Goal: Task Accomplishment & Management: Manage account settings

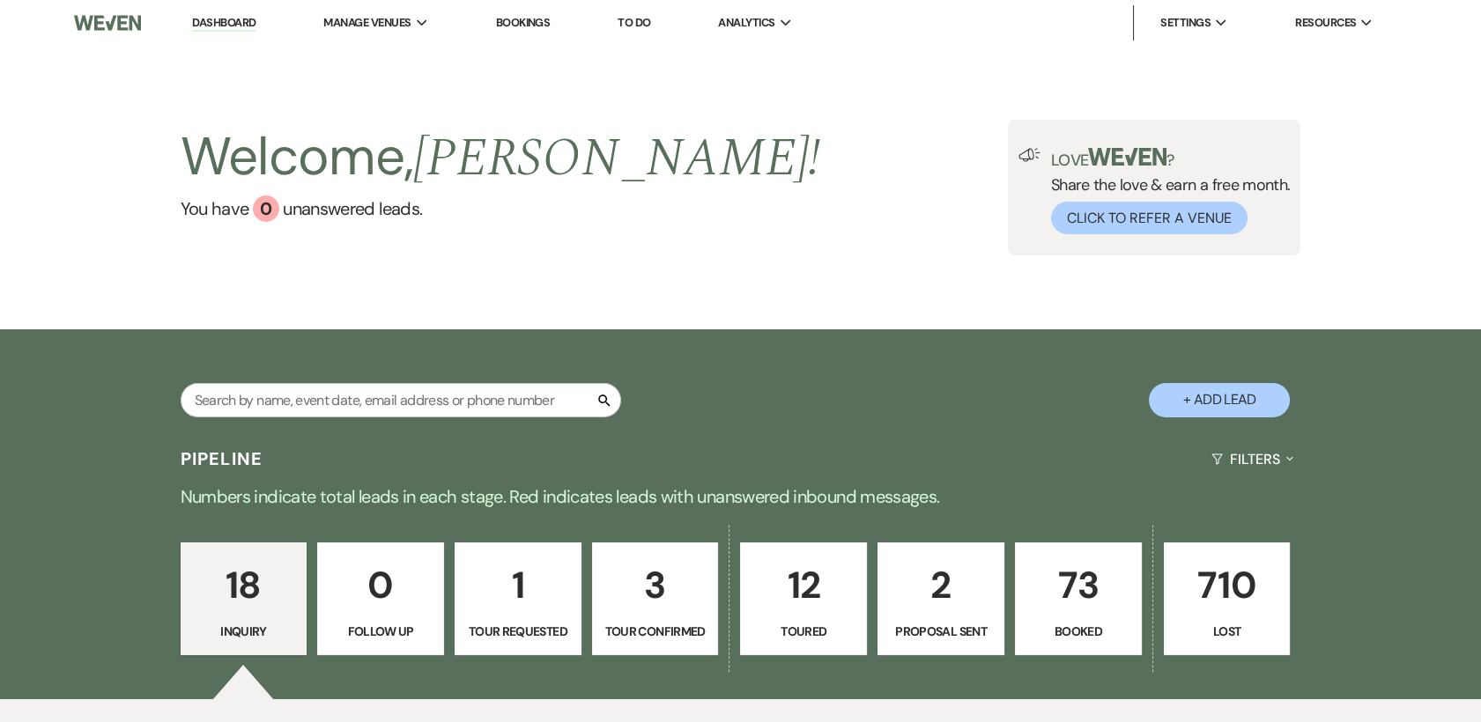
click at [672, 604] on p "3" at bounding box center [655, 585] width 104 height 59
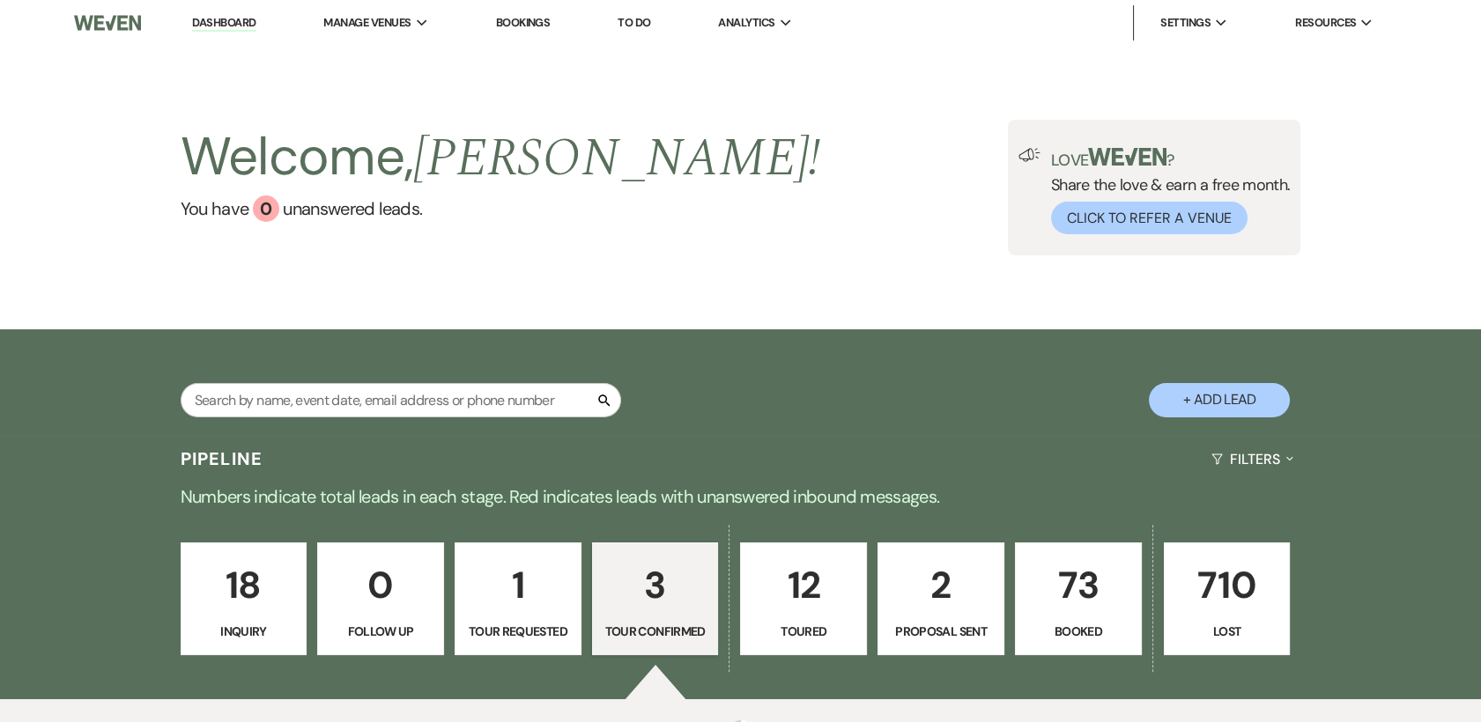
select select "4"
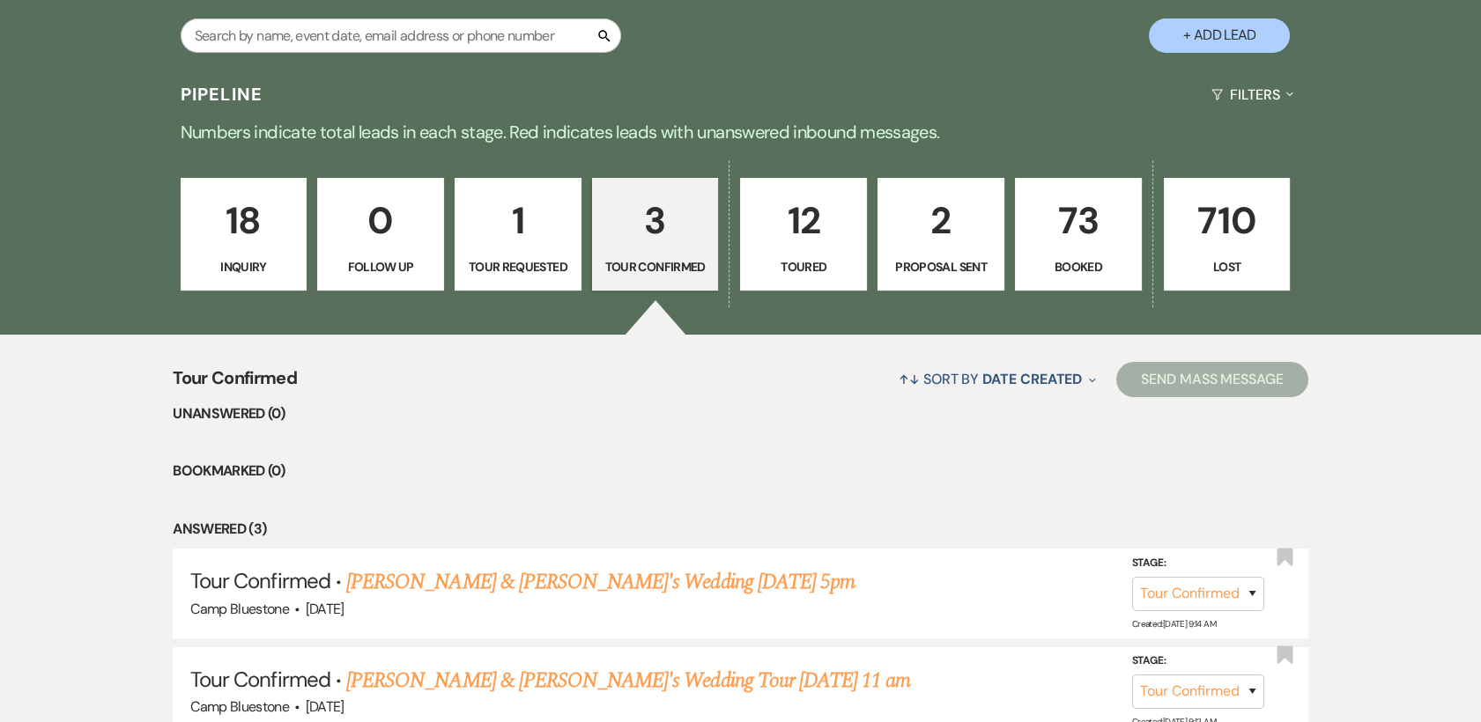
scroll to position [417, 0]
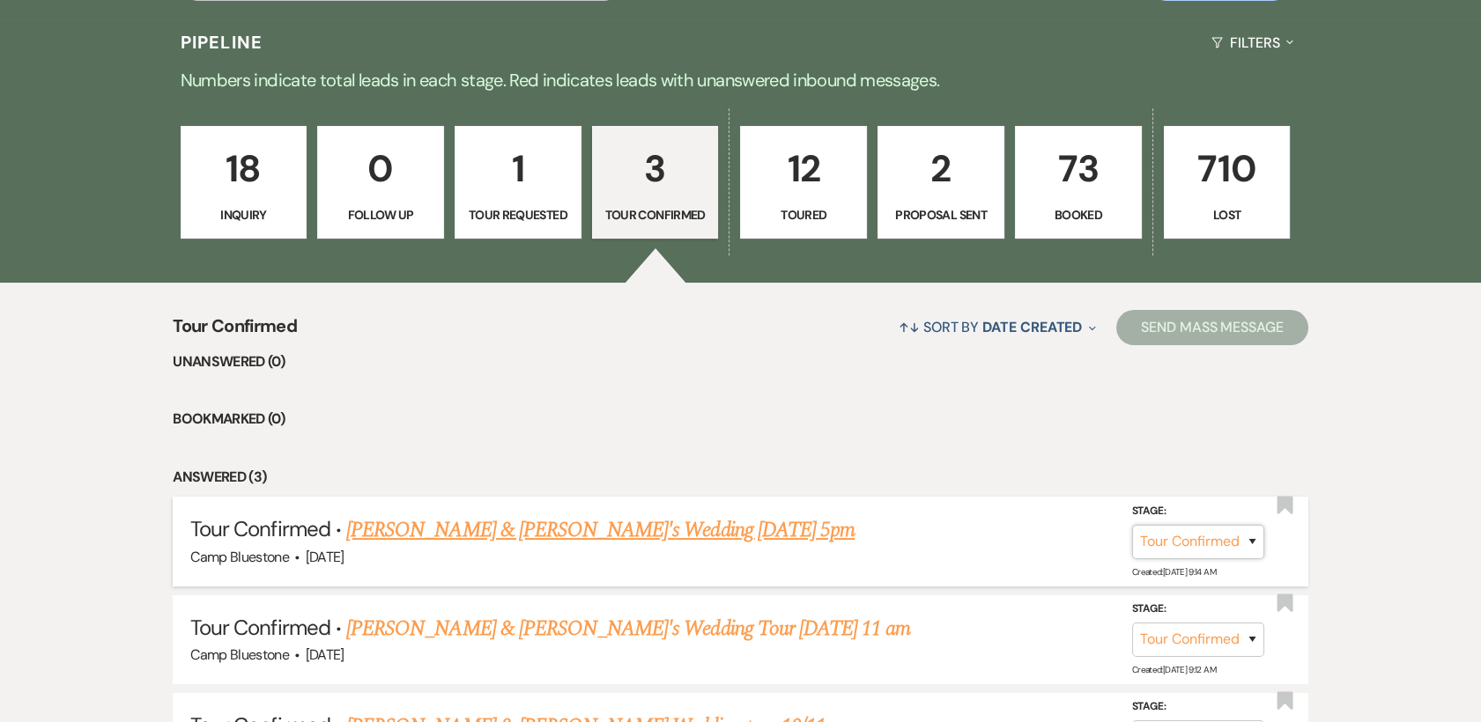
click at [1253, 544] on select "Inquiry Follow Up Tour Requested Tour Confirmed Toured Proposal Sent Booked Lost" at bounding box center [1198, 541] width 132 height 34
select select "6"
click at [1132, 524] on select "Inquiry Follow Up Tour Requested Tour Confirmed Toured Proposal Sent Booked Lost" at bounding box center [1198, 541] width 132 height 34
click at [1221, 535] on button "Save" at bounding box center [1229, 540] width 88 height 35
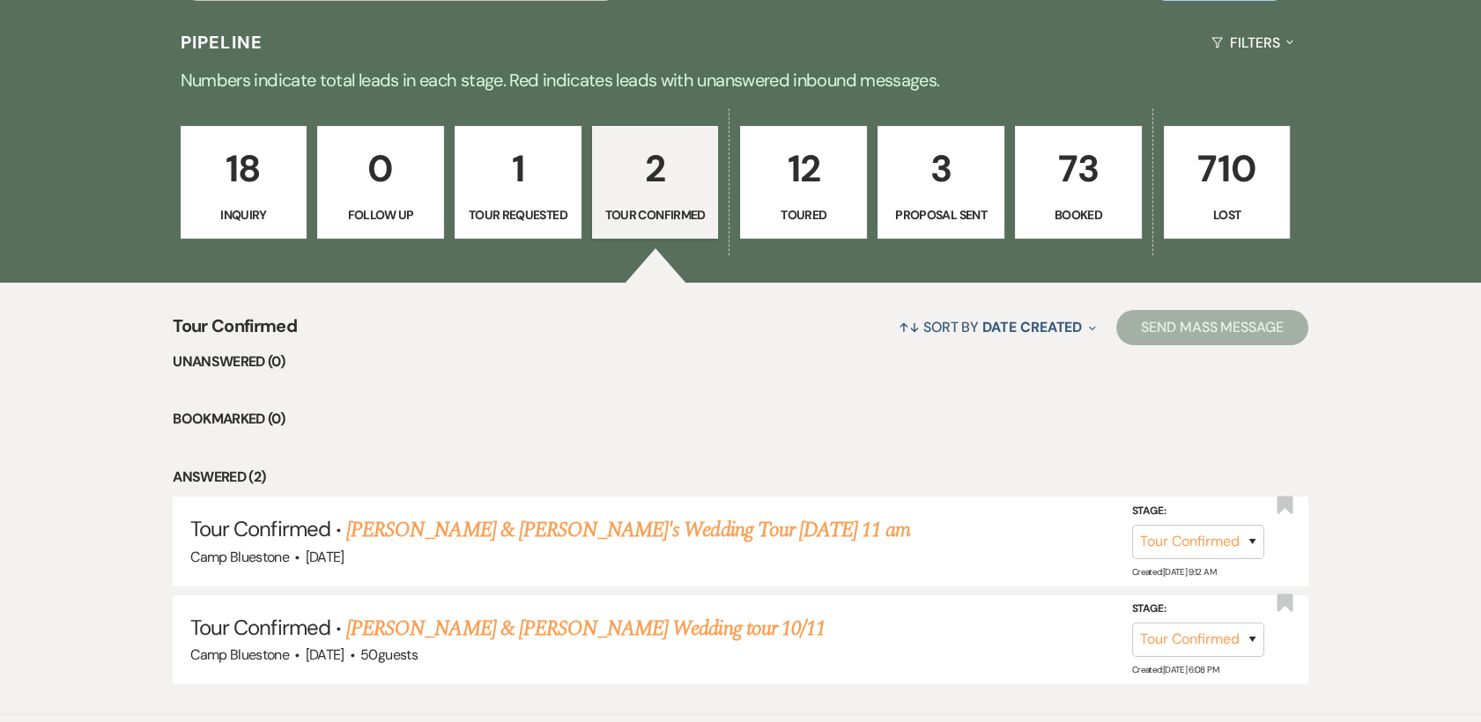
click at [925, 167] on p "3" at bounding box center [941, 168] width 104 height 59
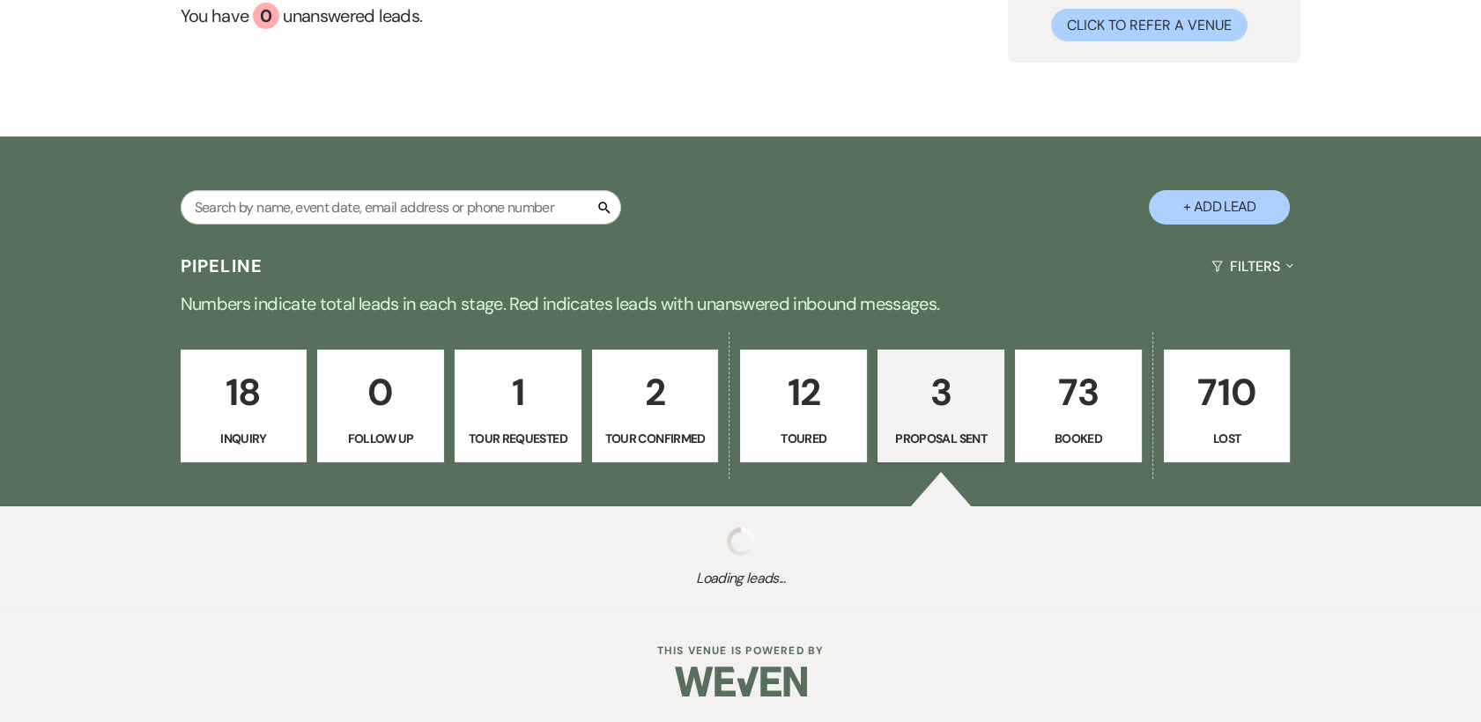
scroll to position [417, 0]
select select "6"
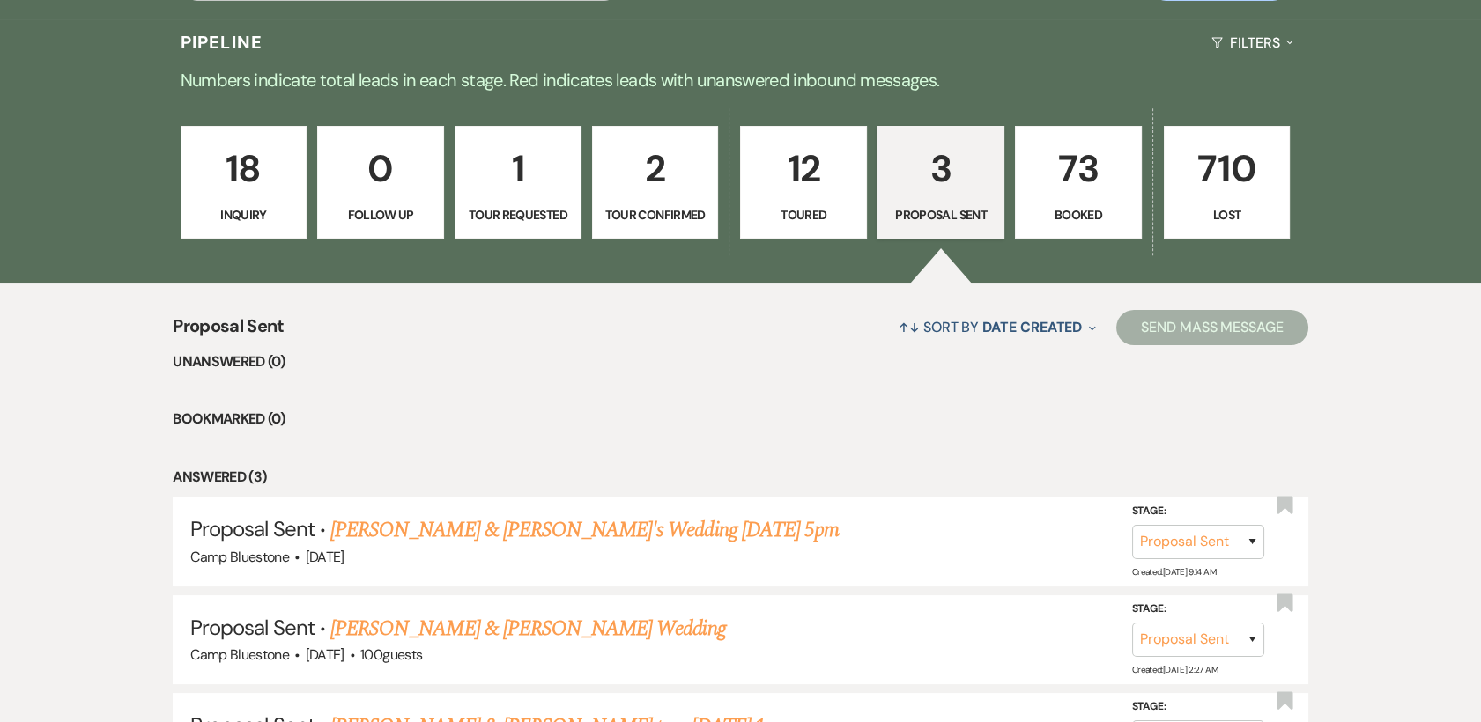
click at [944, 173] on p "3" at bounding box center [941, 168] width 104 height 59
click at [665, 174] on p "2" at bounding box center [655, 168] width 104 height 59
select select "4"
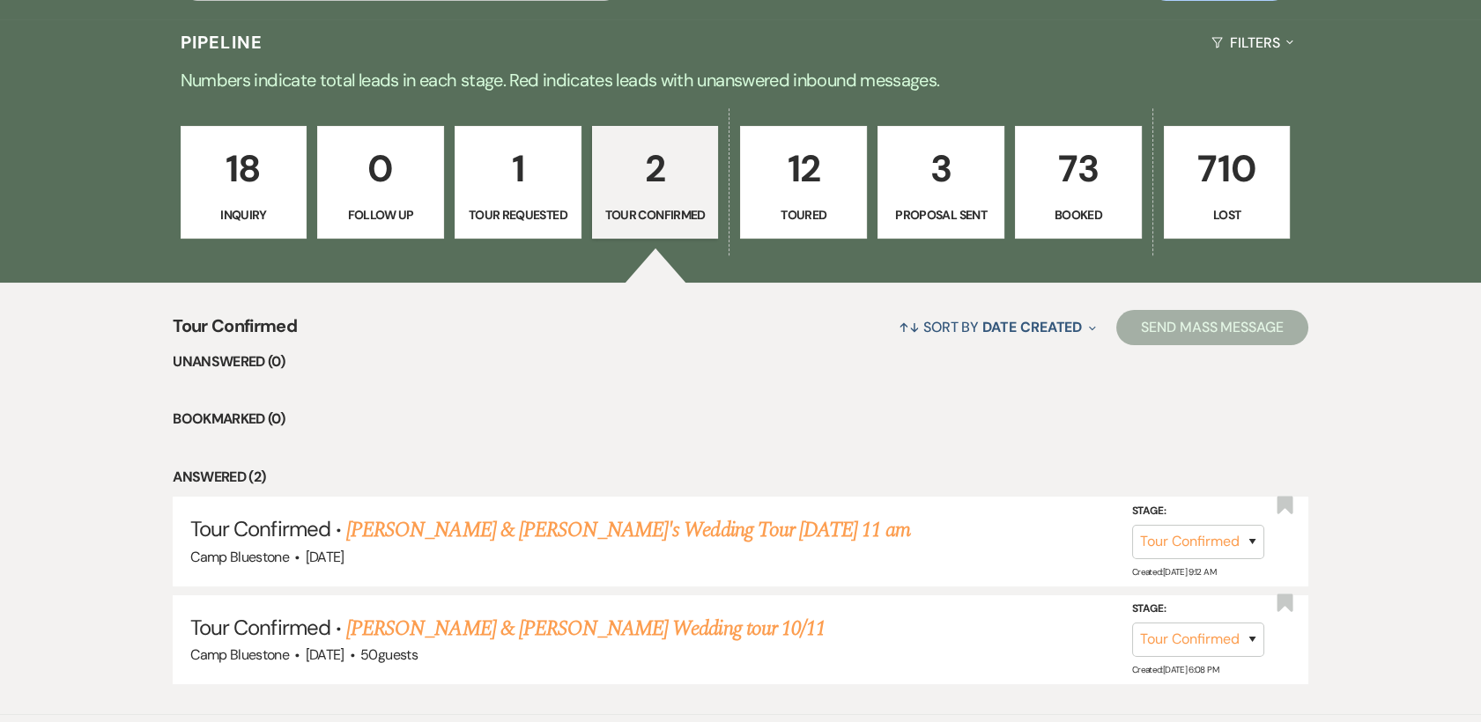
click at [933, 182] on p "3" at bounding box center [941, 168] width 104 height 59
select select "6"
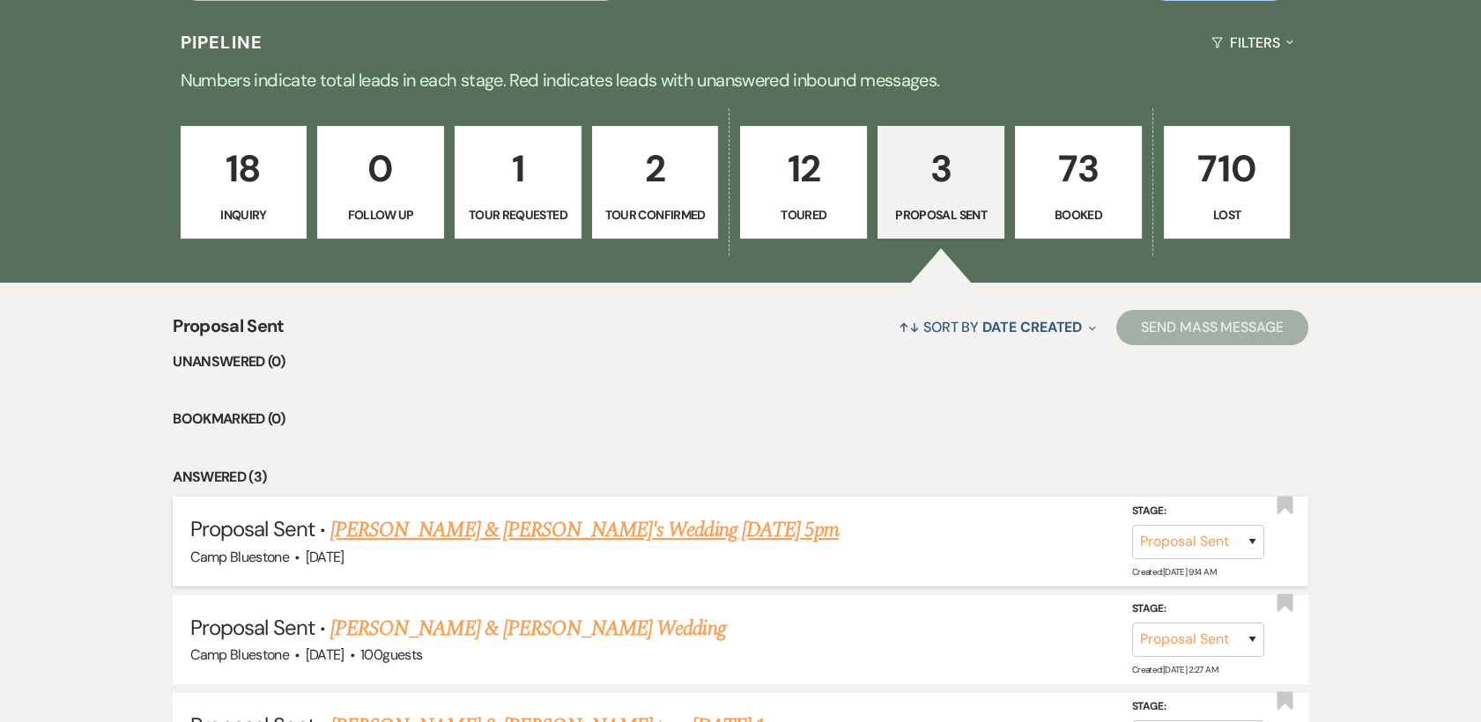
click at [541, 526] on link "[PERSON_NAME] & [PERSON_NAME]'s Wedding [DATE] 5pm" at bounding box center [584, 530] width 508 height 32
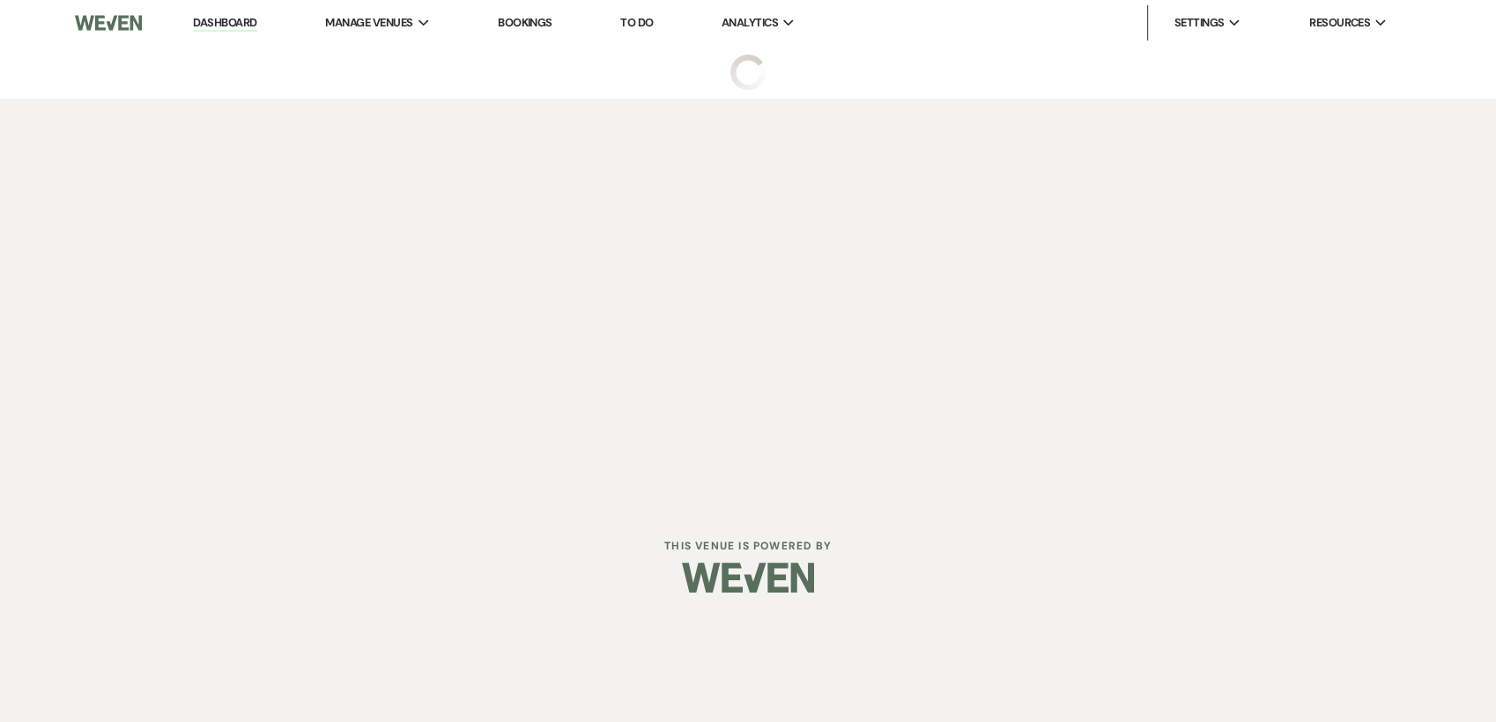
select select "6"
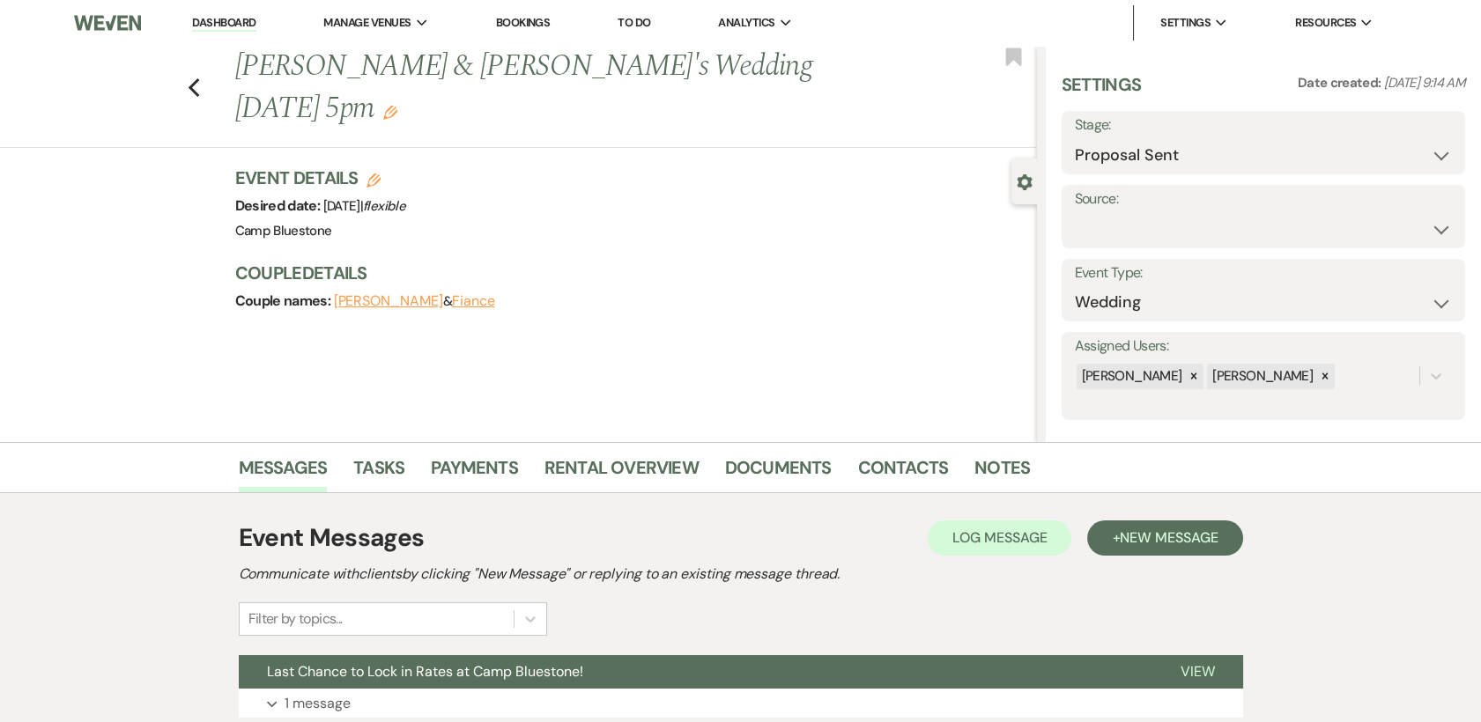
click at [405, 197] on span "[DATE] | flexible" at bounding box center [364, 206] width 82 height 18
click at [380, 174] on icon "Edit" at bounding box center [373, 181] width 14 height 14
select select "548"
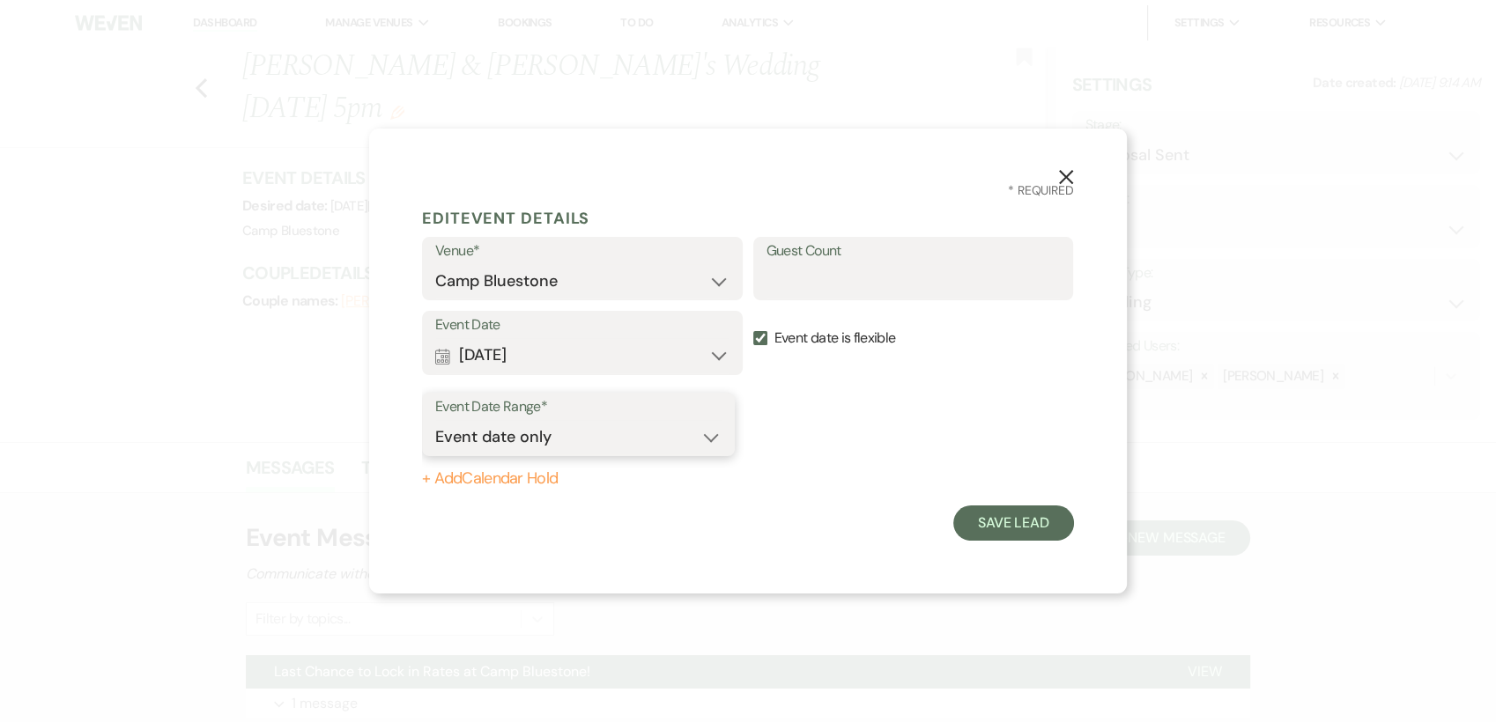
click at [709, 440] on select "Event date only Event date and" at bounding box center [578, 437] width 286 height 34
select select "eventDateAnd"
click at [435, 420] on select "Event date only Event date and" at bounding box center [578, 437] width 286 height 34
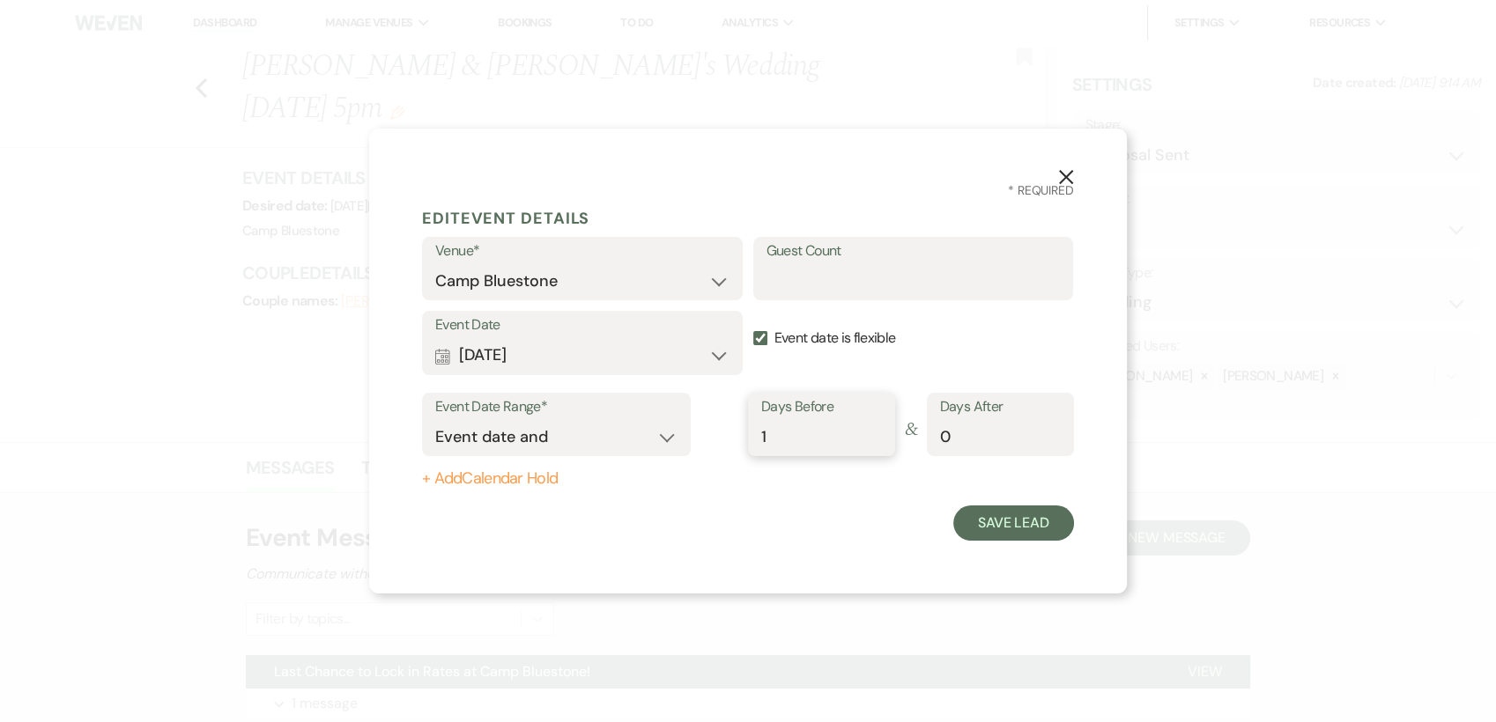
type input "1"
click at [874, 433] on input "1" at bounding box center [821, 437] width 121 height 34
type input "1"
click at [1053, 429] on input "1" at bounding box center [1000, 437] width 121 height 34
click at [758, 336] on input "Event date is flexible" at bounding box center [760, 338] width 14 height 14
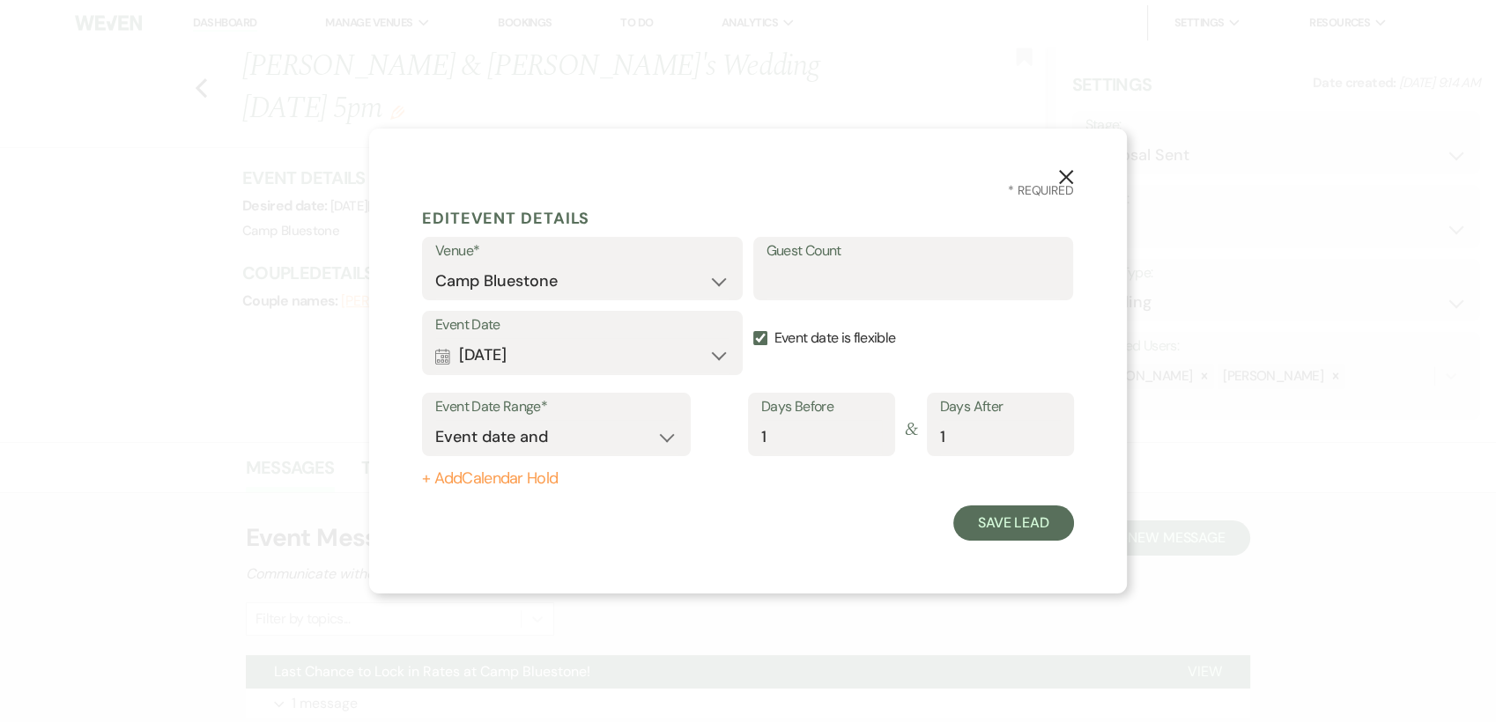
checkbox input "false"
click at [834, 292] on input "Guest Count" at bounding box center [913, 281] width 294 height 34
type input "140"
click at [1008, 528] on button "Save Lead" at bounding box center [1013, 523] width 121 height 35
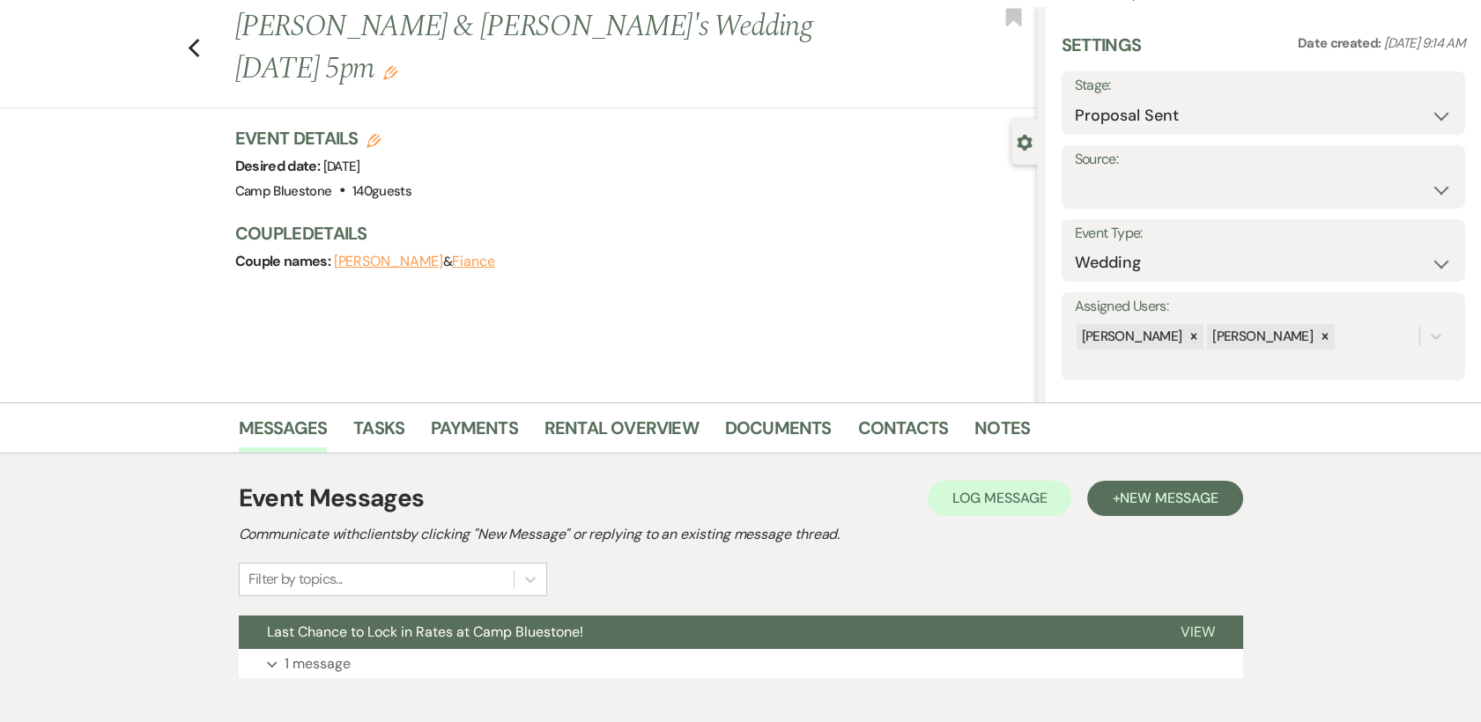
scroll to position [134, 0]
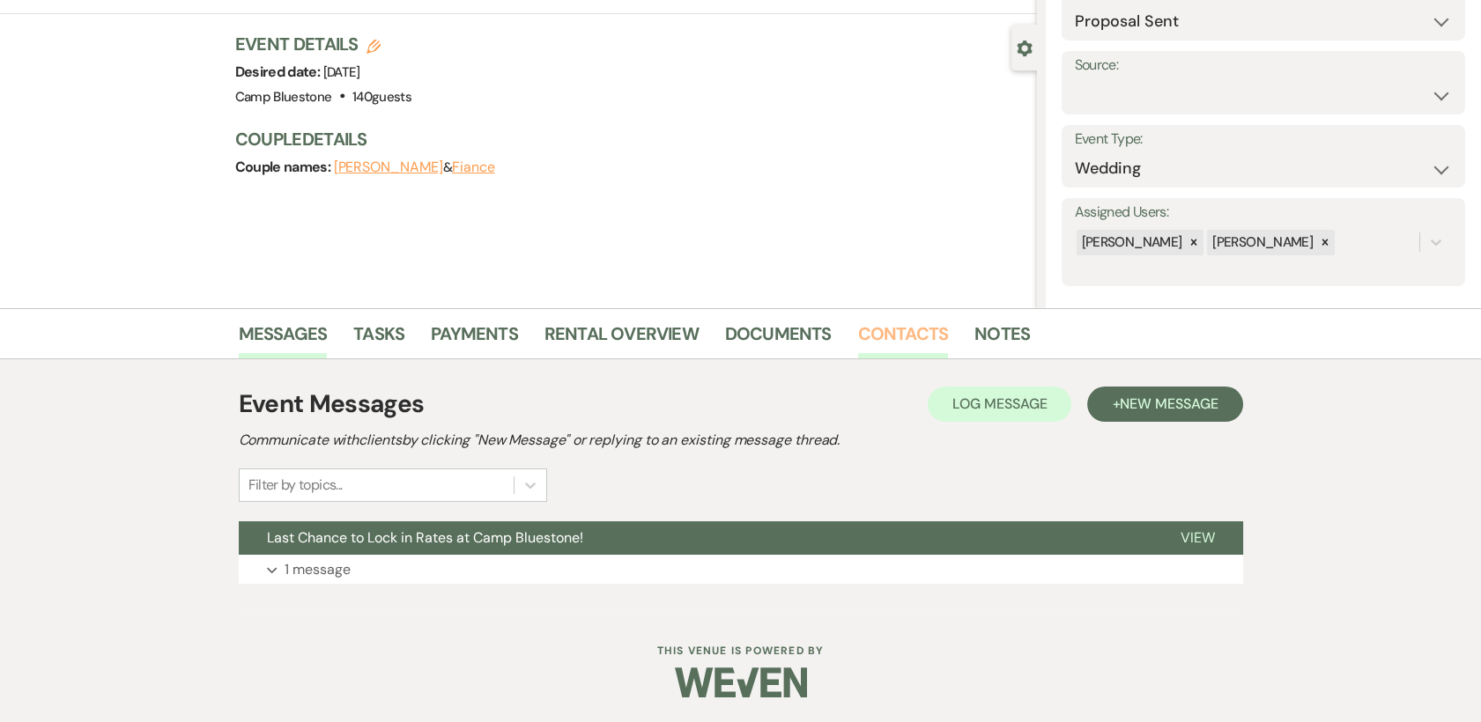
click at [879, 337] on link "Contacts" at bounding box center [903, 339] width 91 height 39
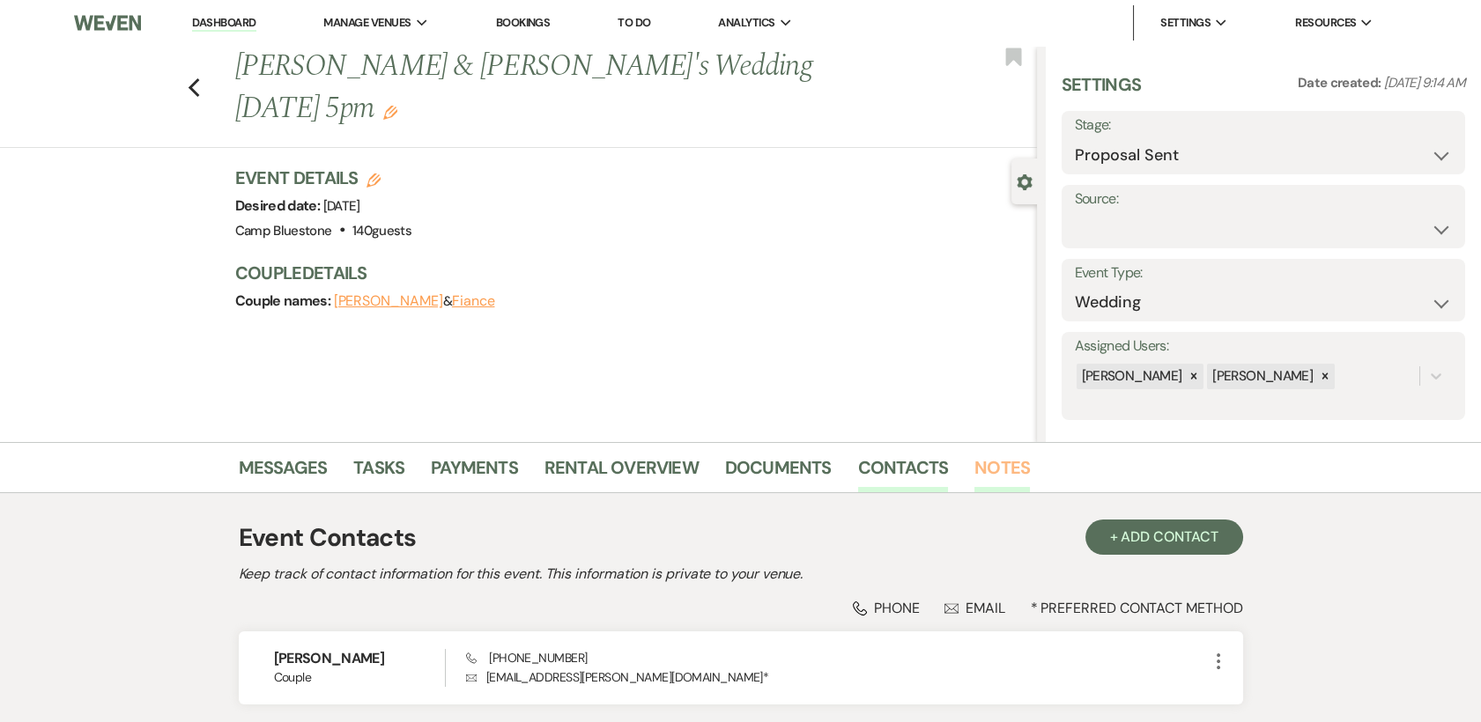
click at [994, 462] on link "Notes" at bounding box center [1001, 473] width 55 height 39
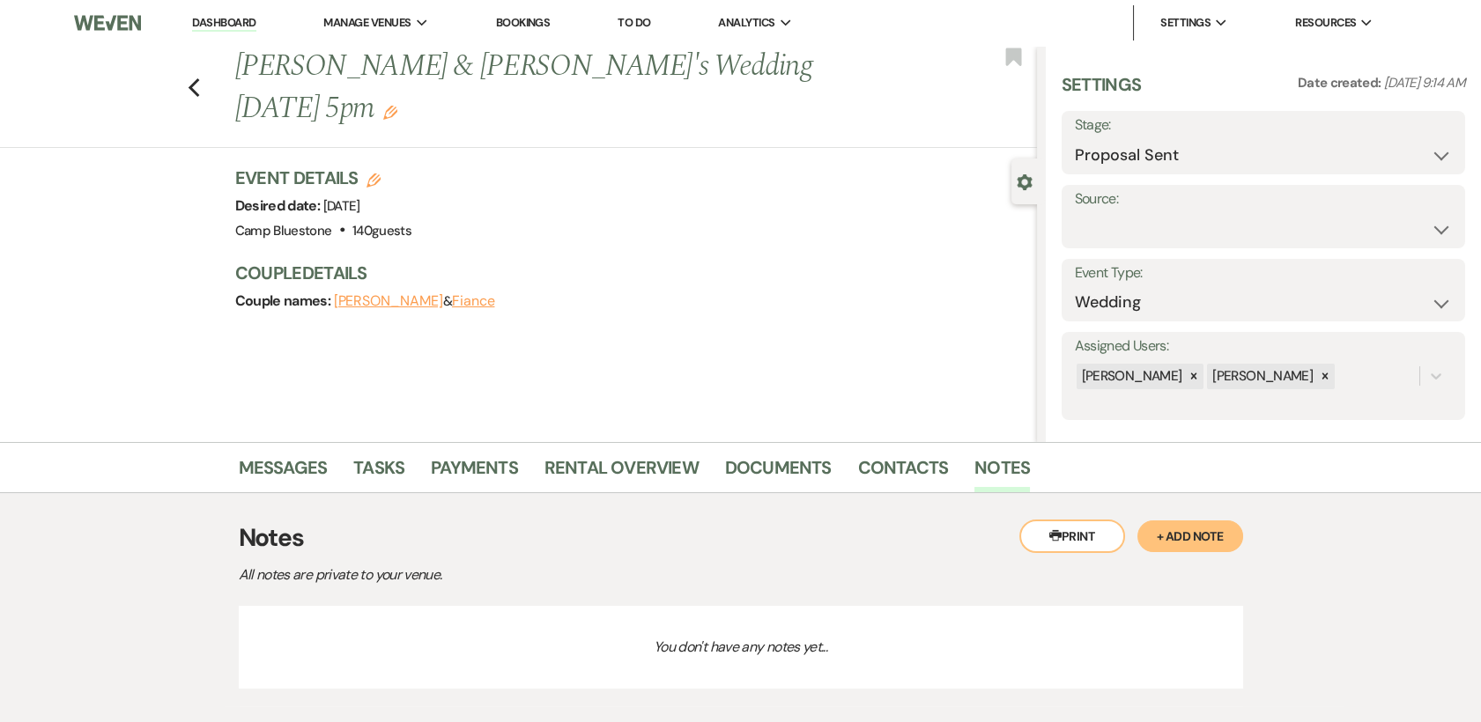
click at [1200, 532] on button "+ Add Note" at bounding box center [1190, 537] width 106 height 32
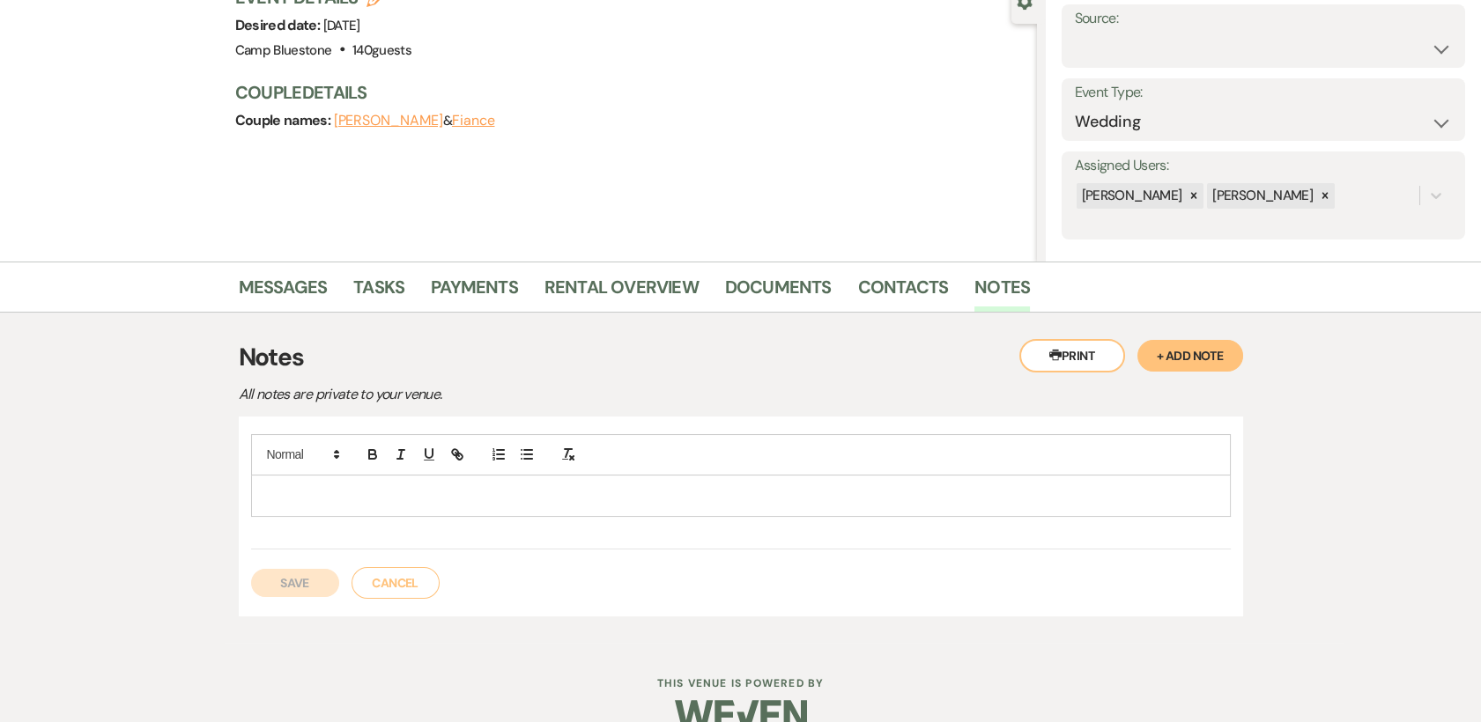
scroll to position [212, 0]
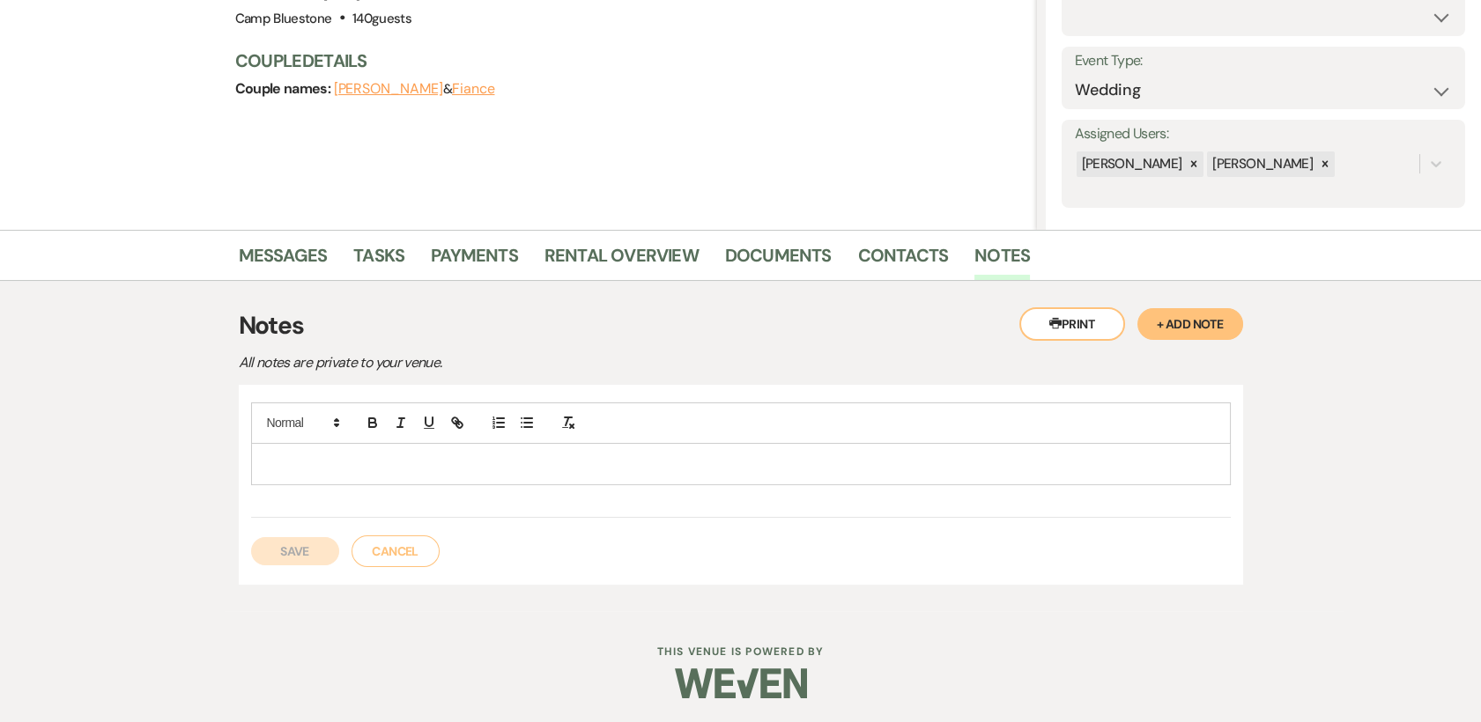
click at [296, 463] on p at bounding box center [740, 464] width 951 height 19
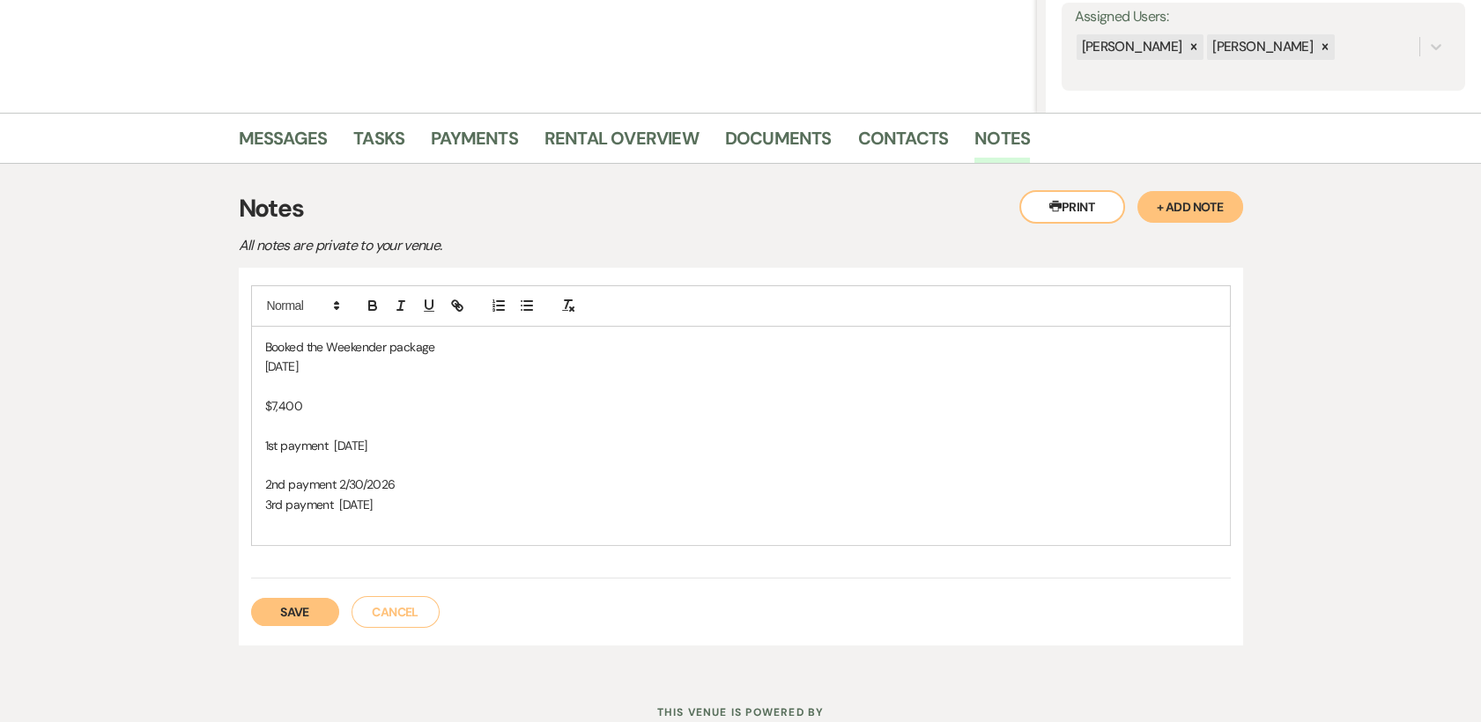
scroll to position [345, 0]
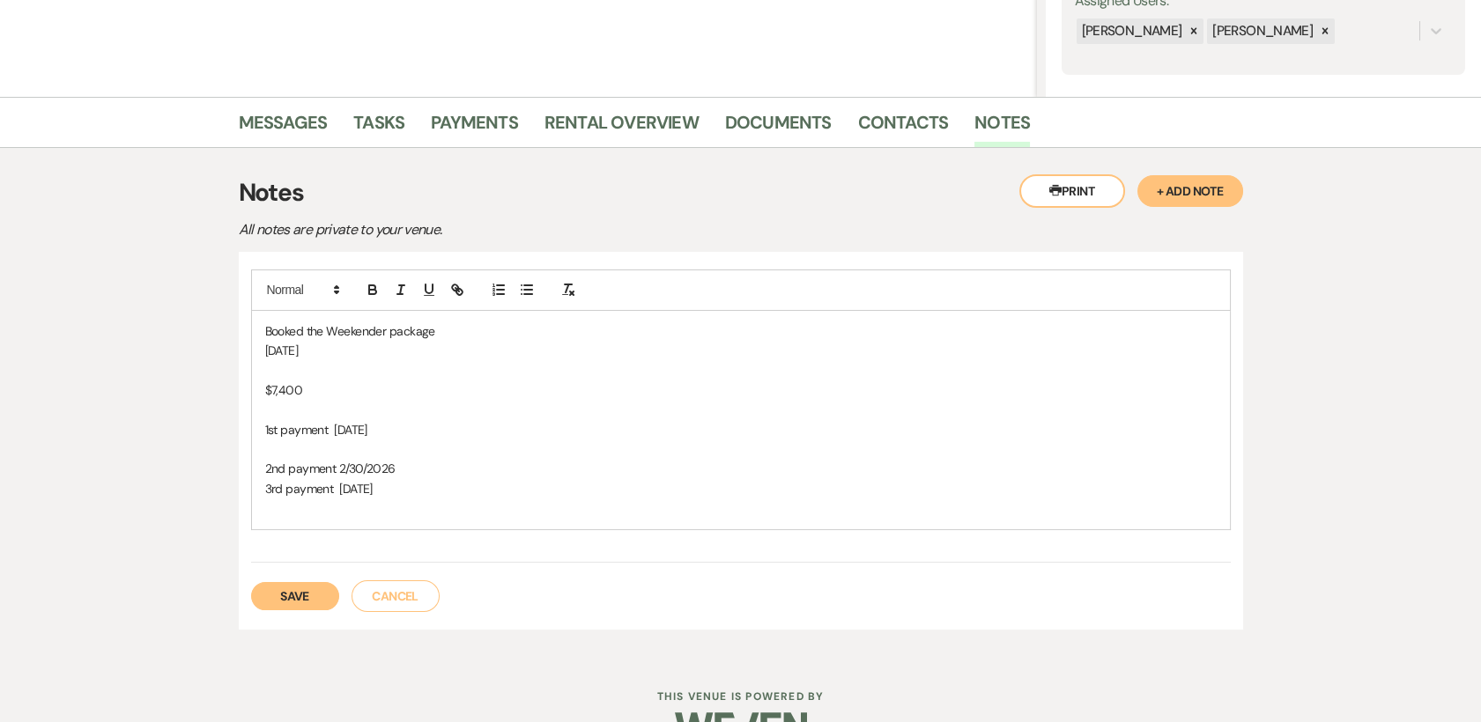
click at [290, 588] on button "Save" at bounding box center [295, 596] width 88 height 28
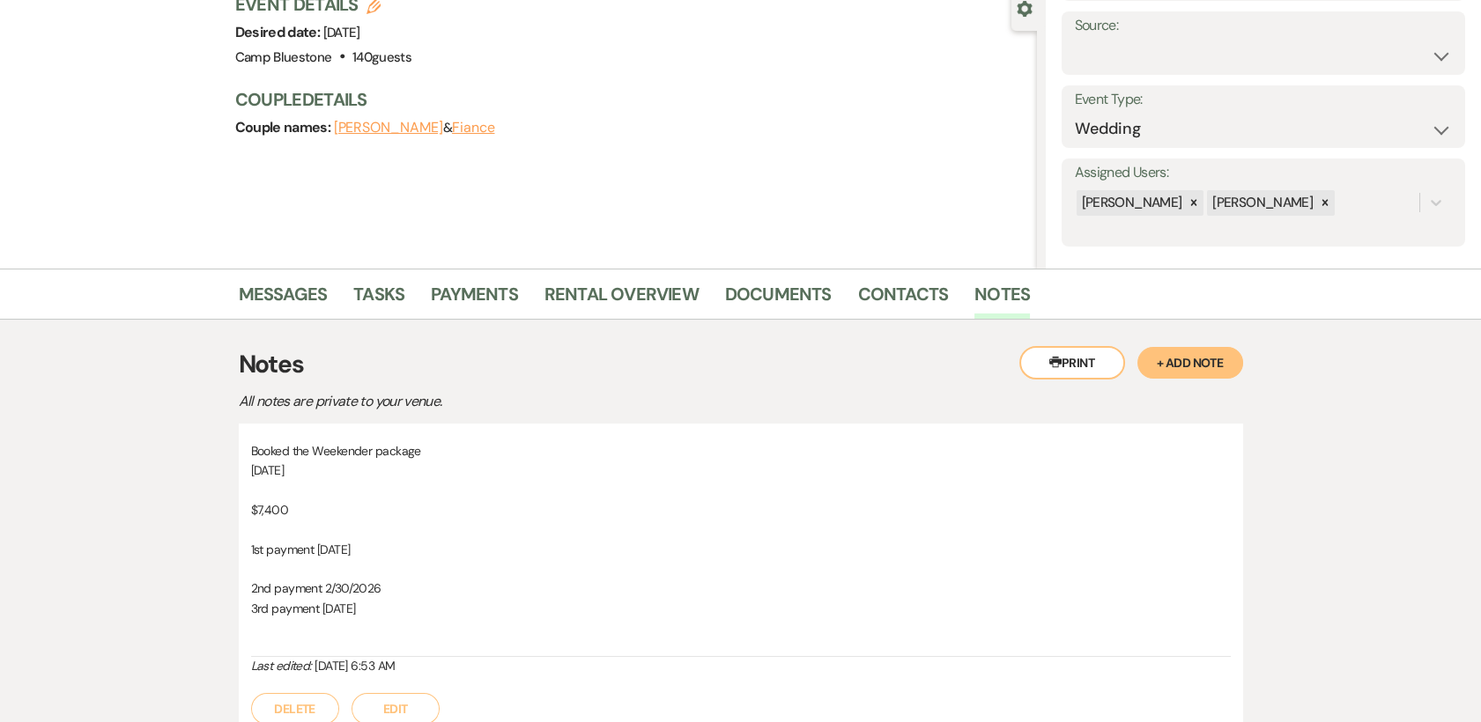
scroll to position [0, 0]
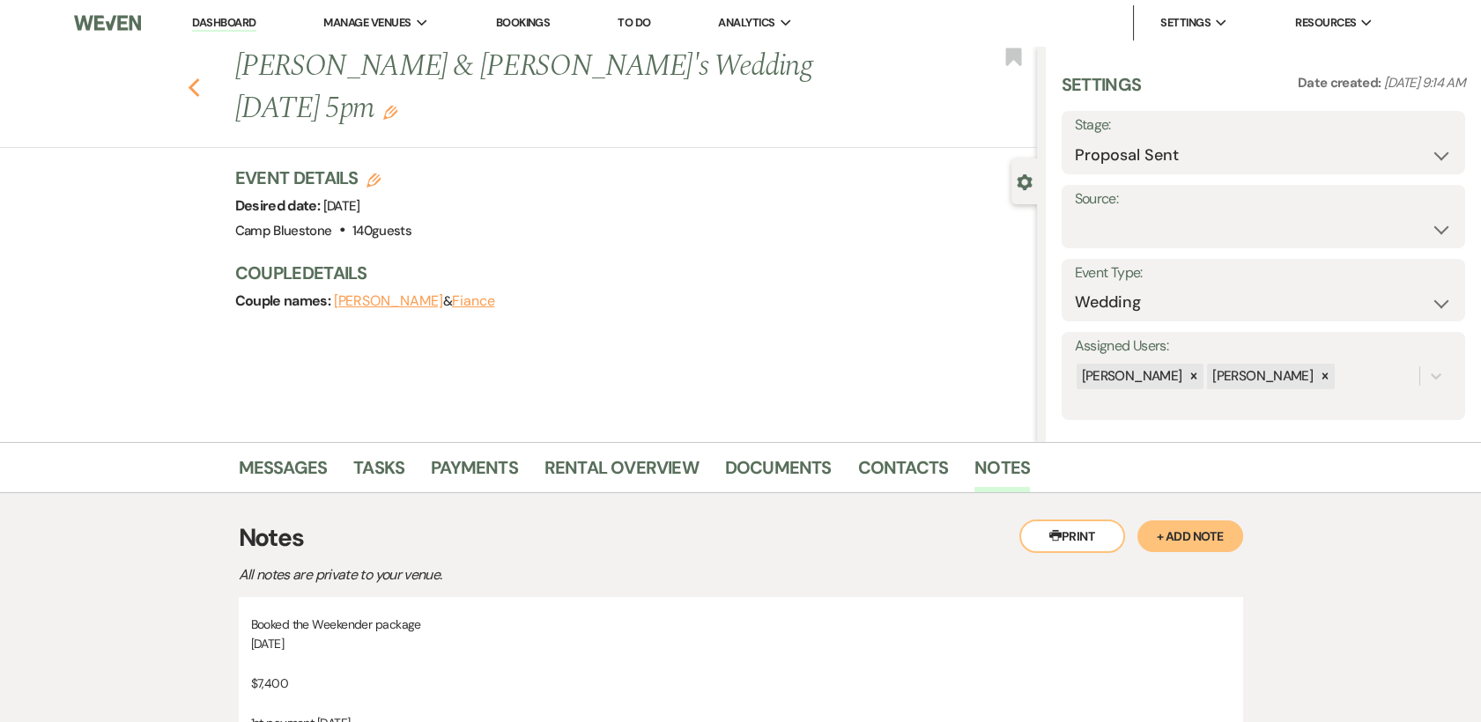
click at [198, 78] on use "button" at bounding box center [193, 87] width 11 height 19
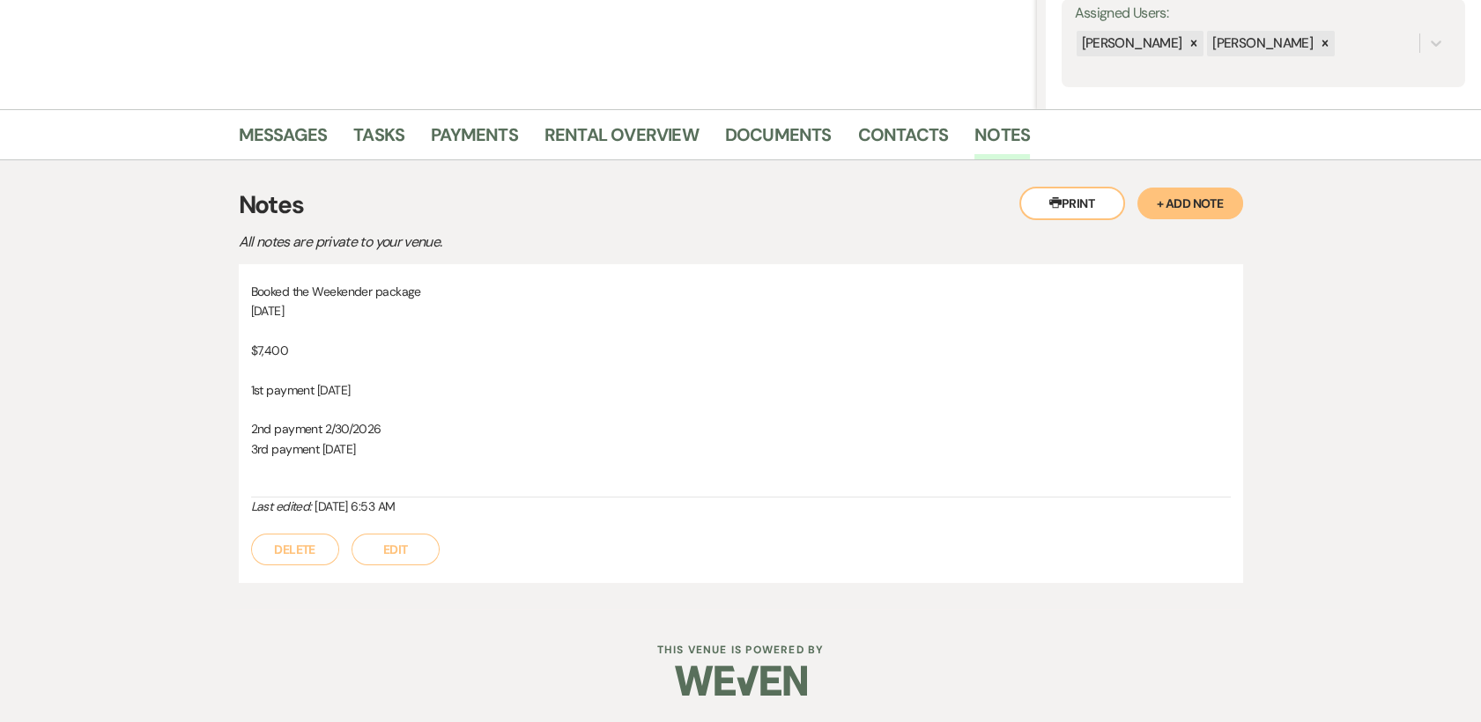
select select "6"
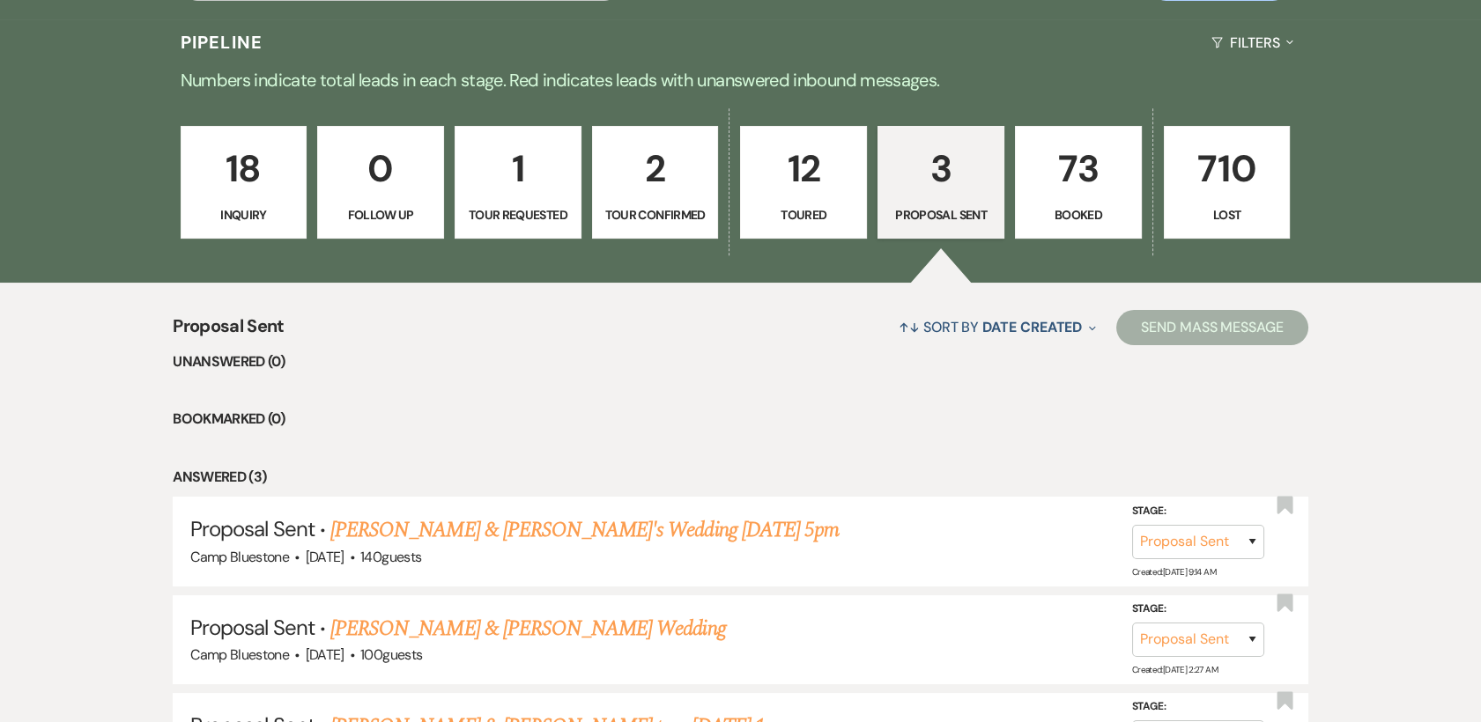
click at [512, 194] on p "1" at bounding box center [518, 168] width 104 height 59
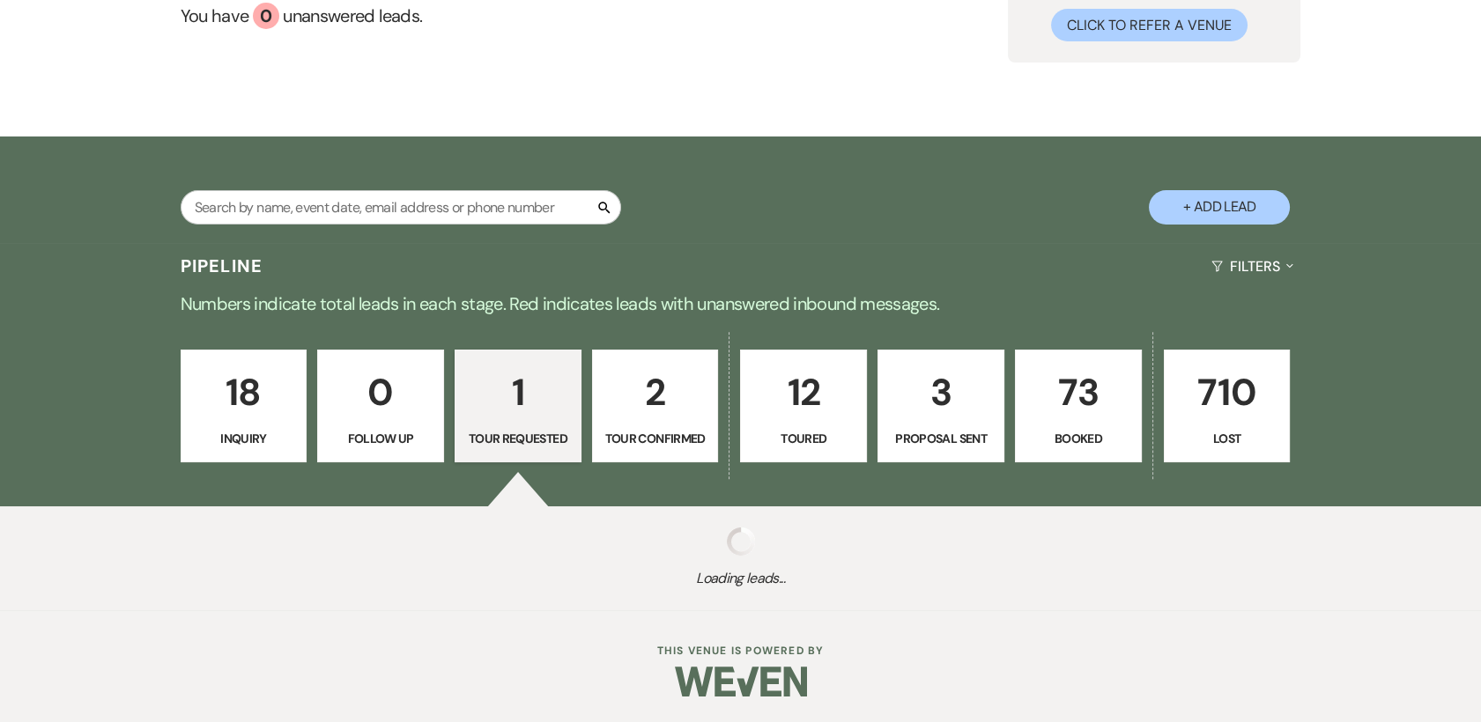
select select "2"
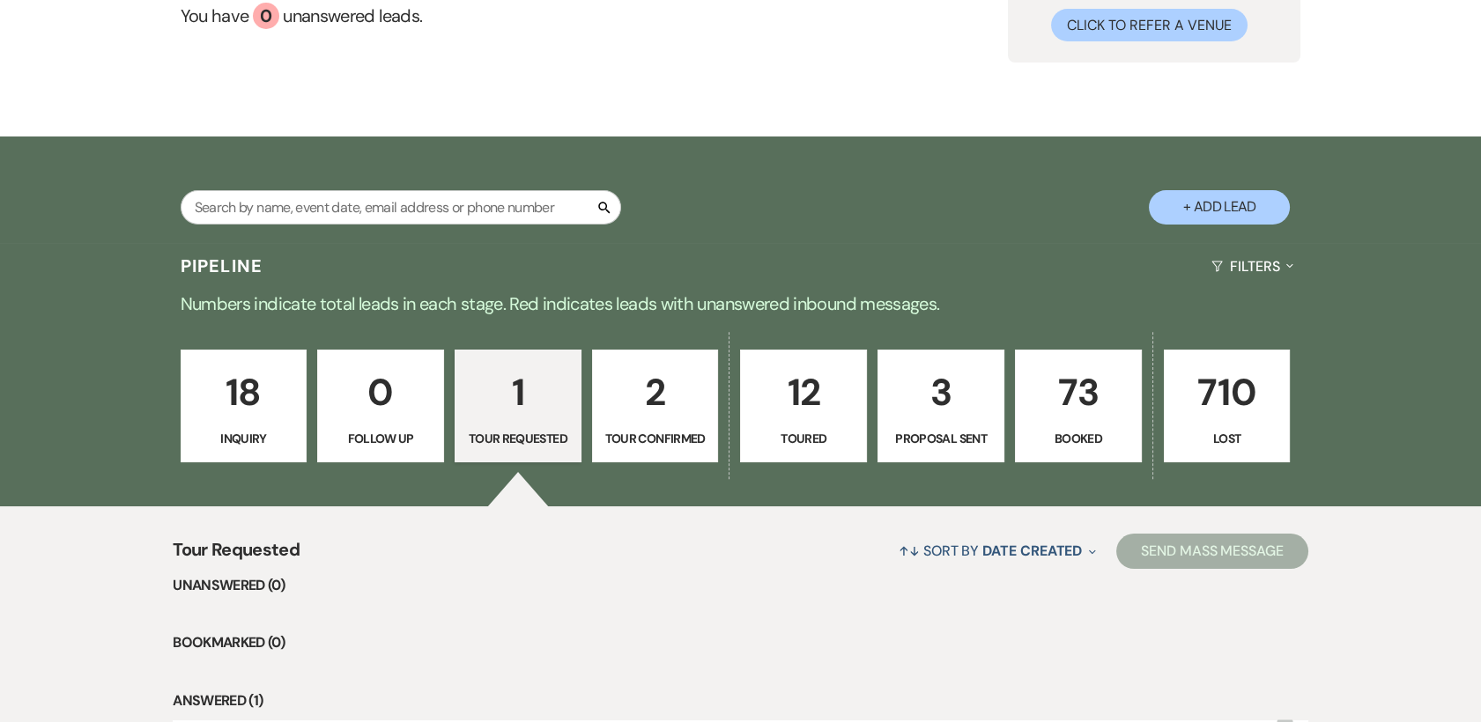
scroll to position [417, 0]
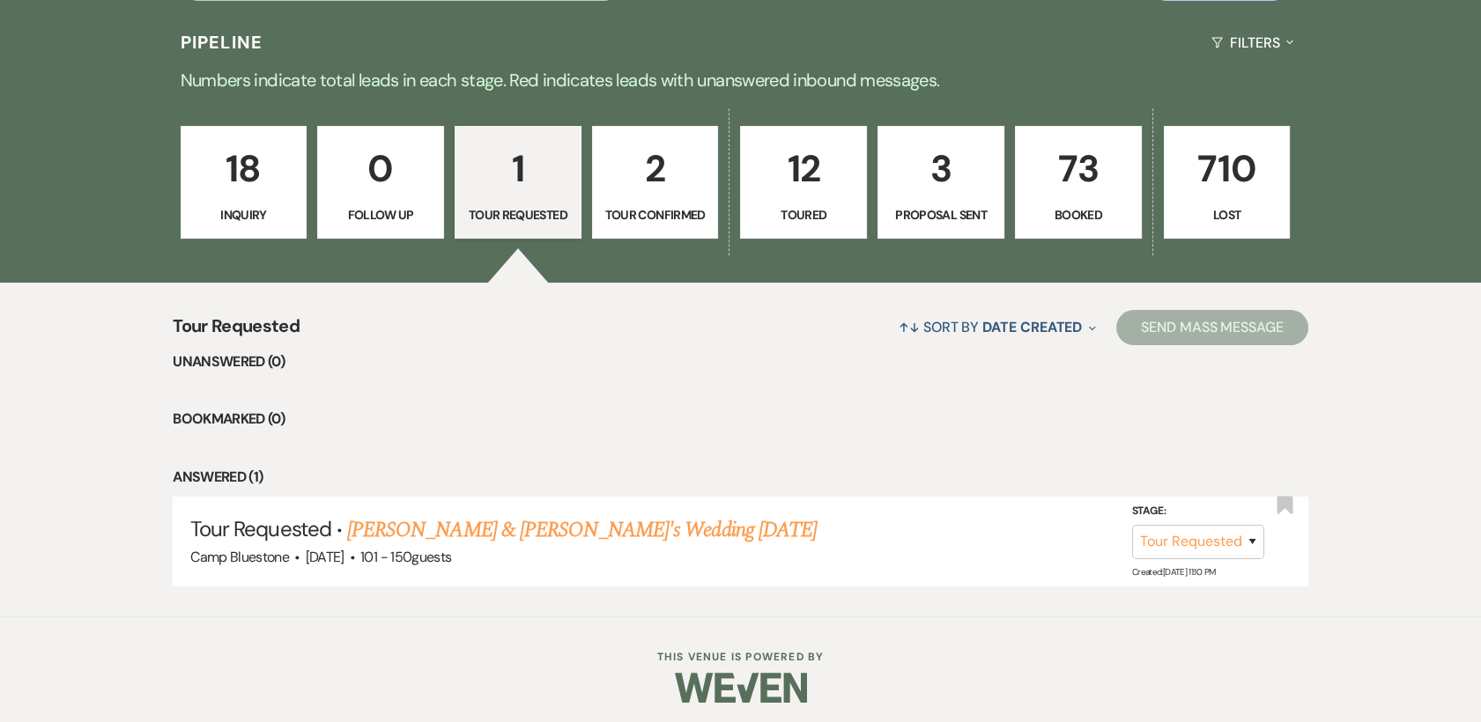
click at [665, 171] on p "2" at bounding box center [655, 168] width 104 height 59
select select "4"
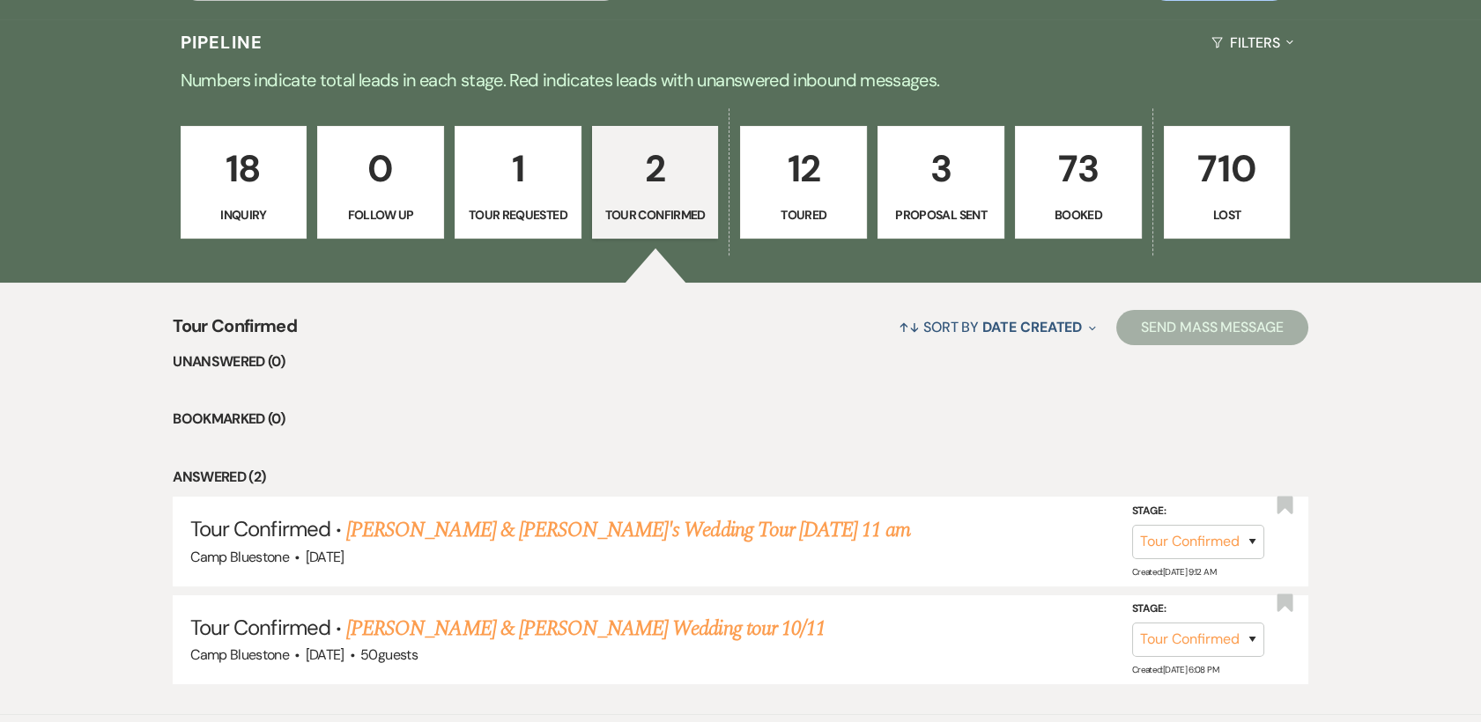
click at [816, 189] on p "12" at bounding box center [803, 168] width 104 height 59
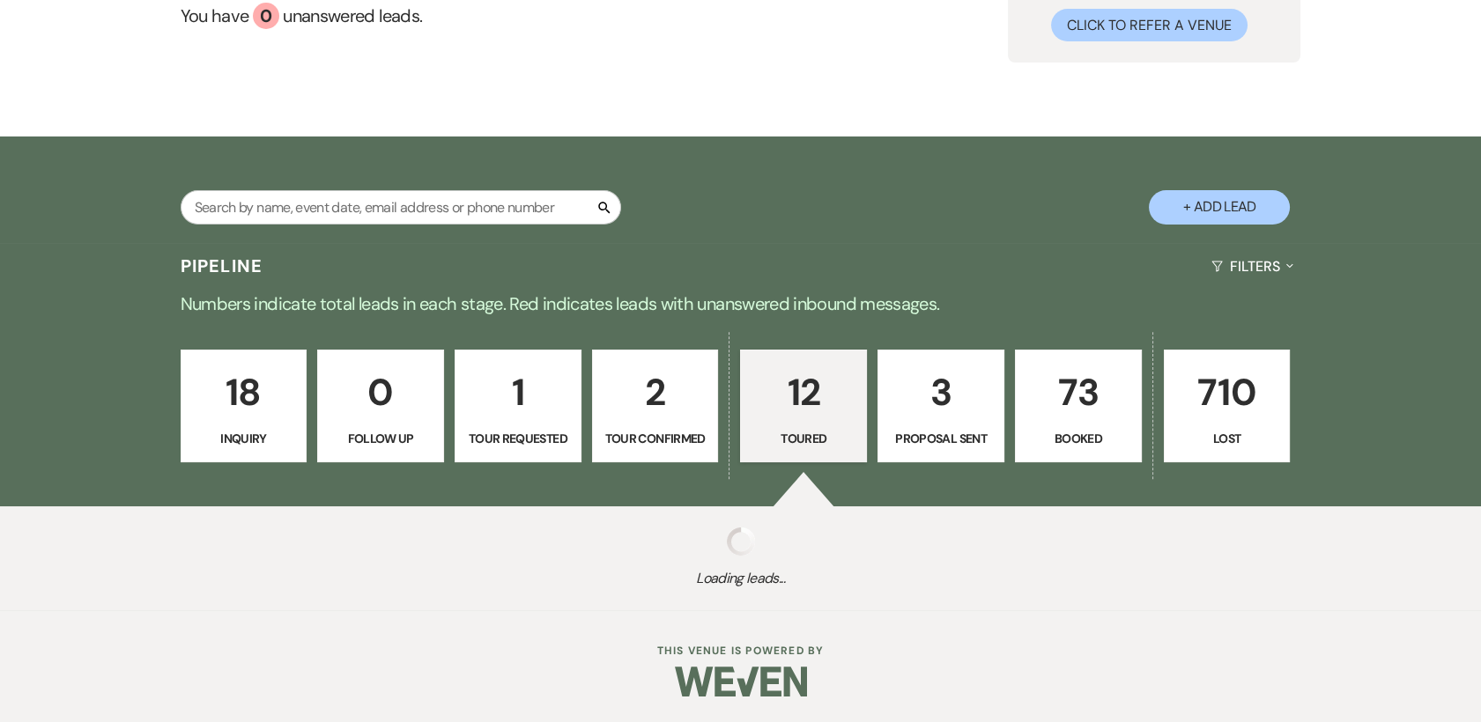
select select "5"
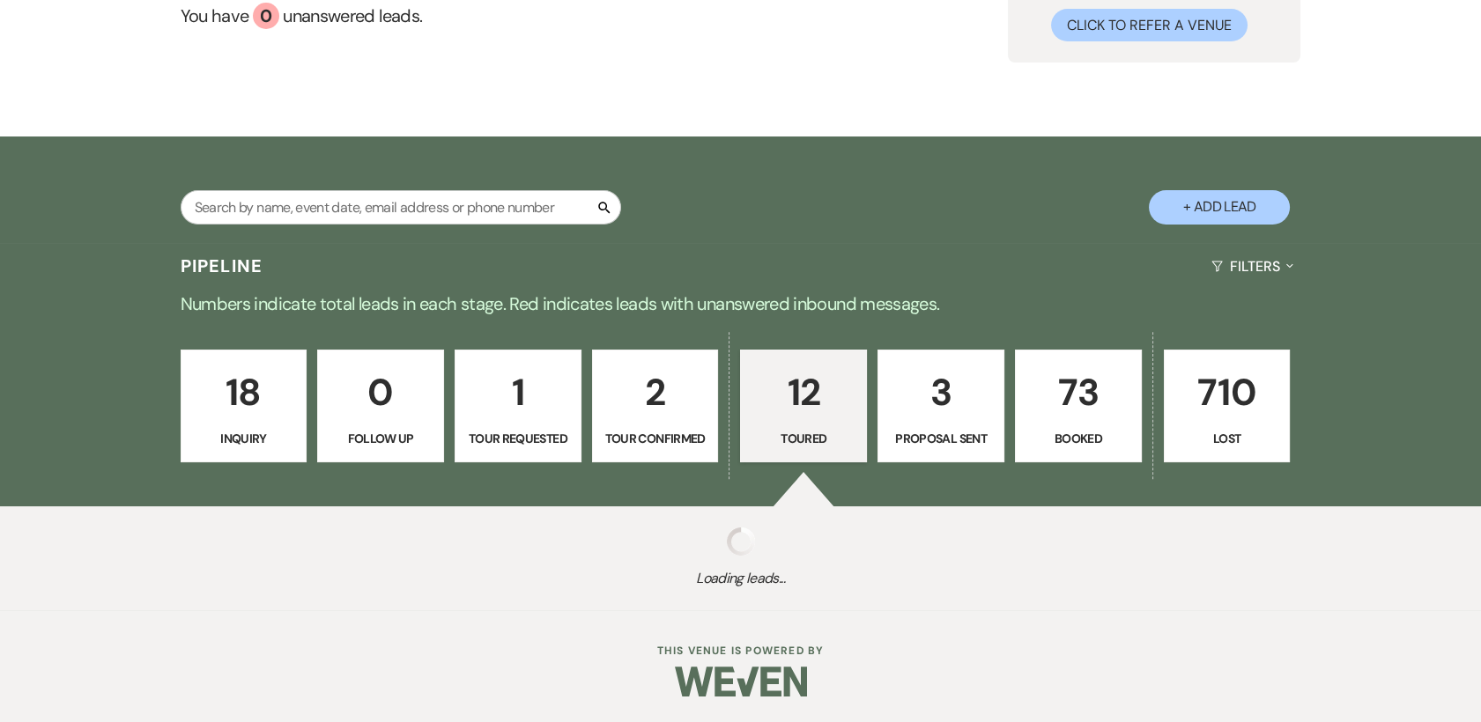
select select "5"
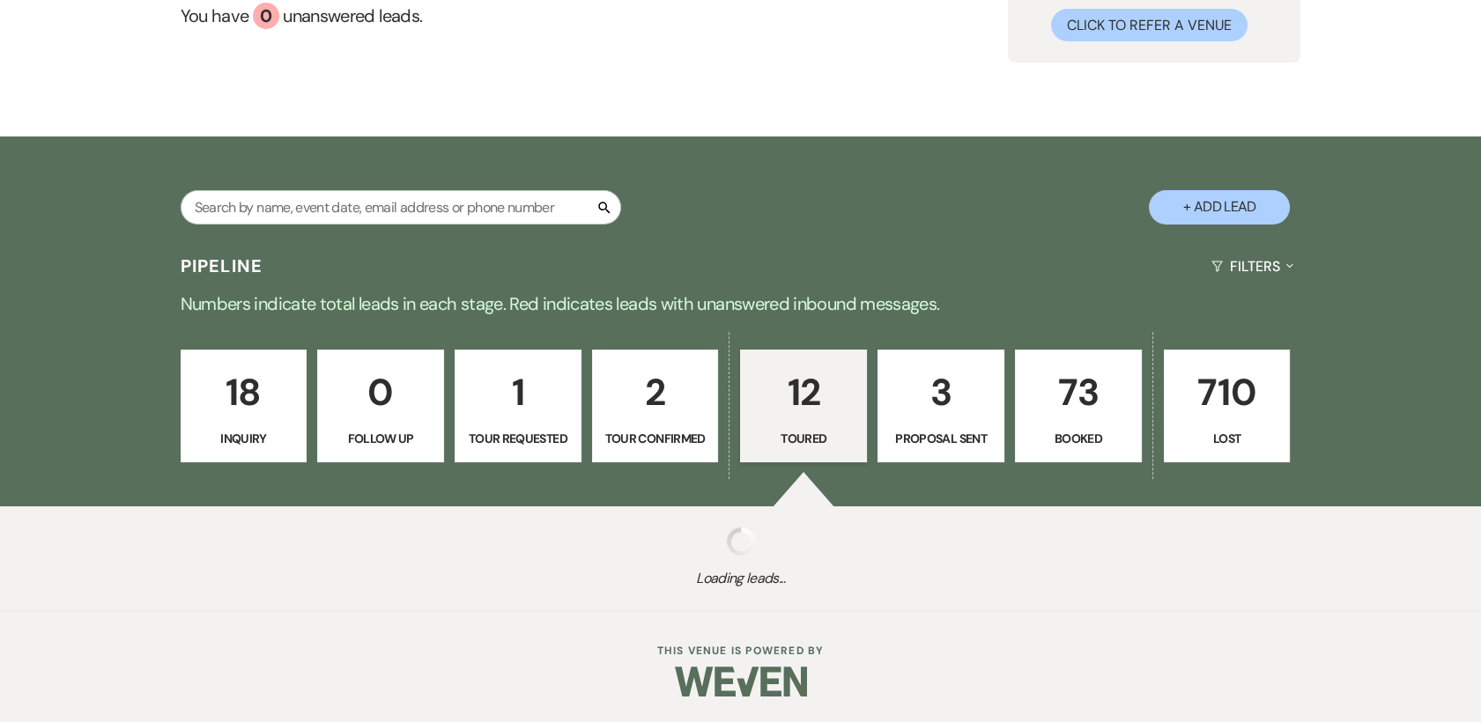
select select "5"
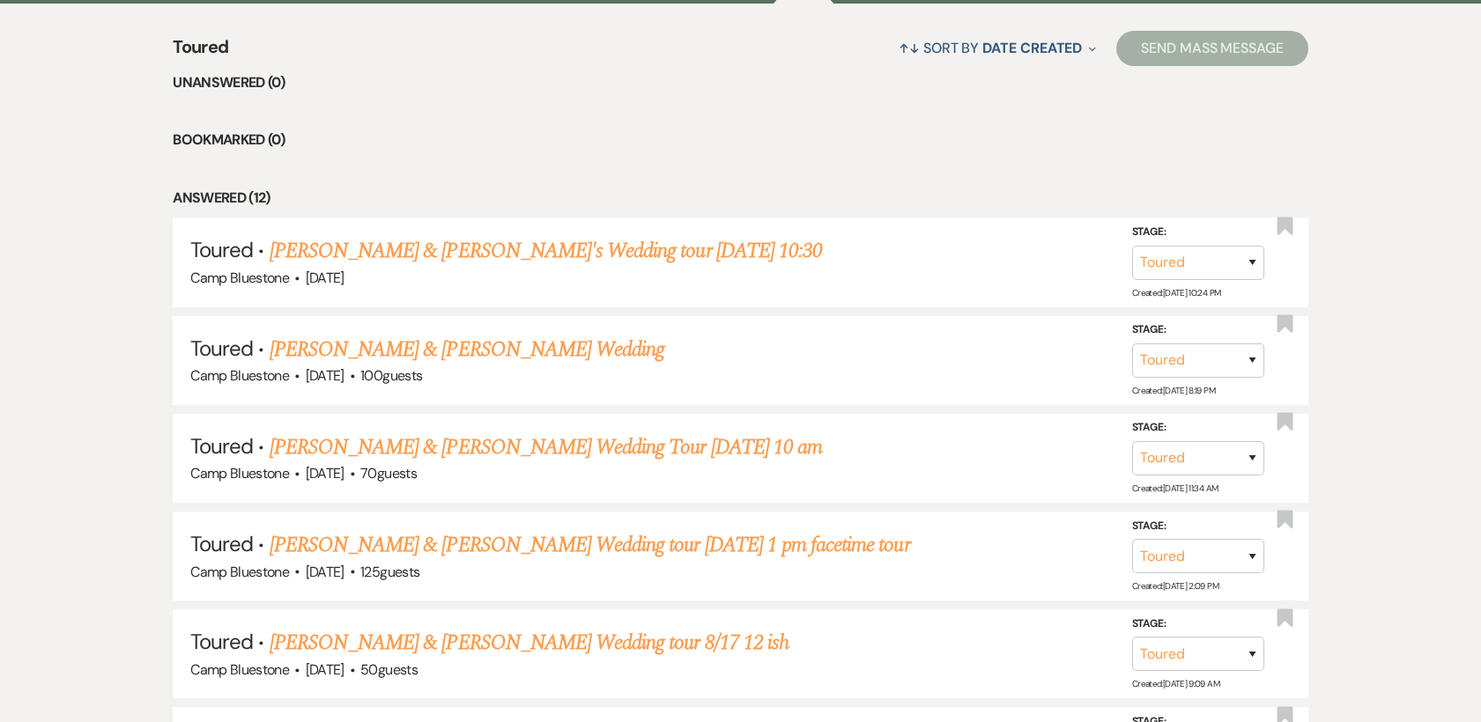
scroll to position [698, 0]
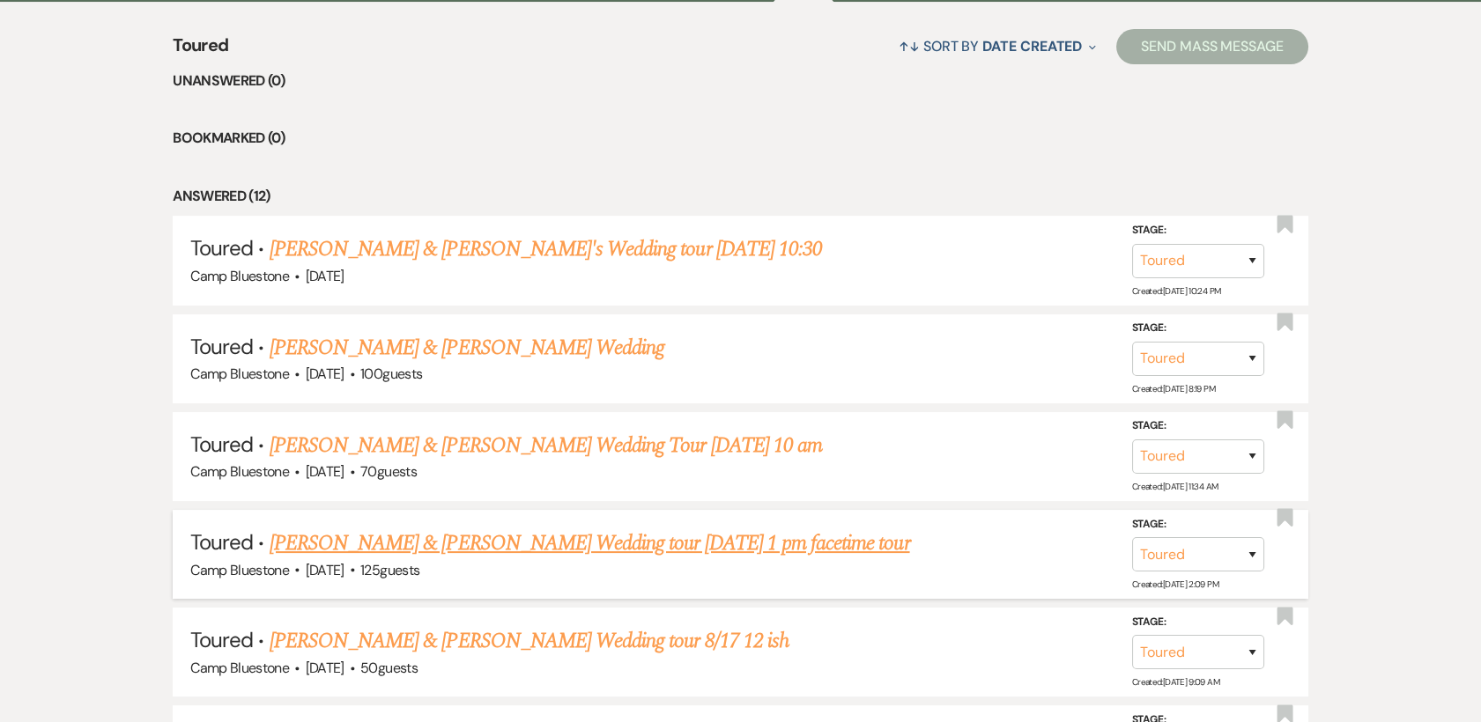
click at [499, 543] on link "[PERSON_NAME] & [PERSON_NAME] Wedding tour [DATE] 1 pm facetime tour" at bounding box center [590, 544] width 640 height 32
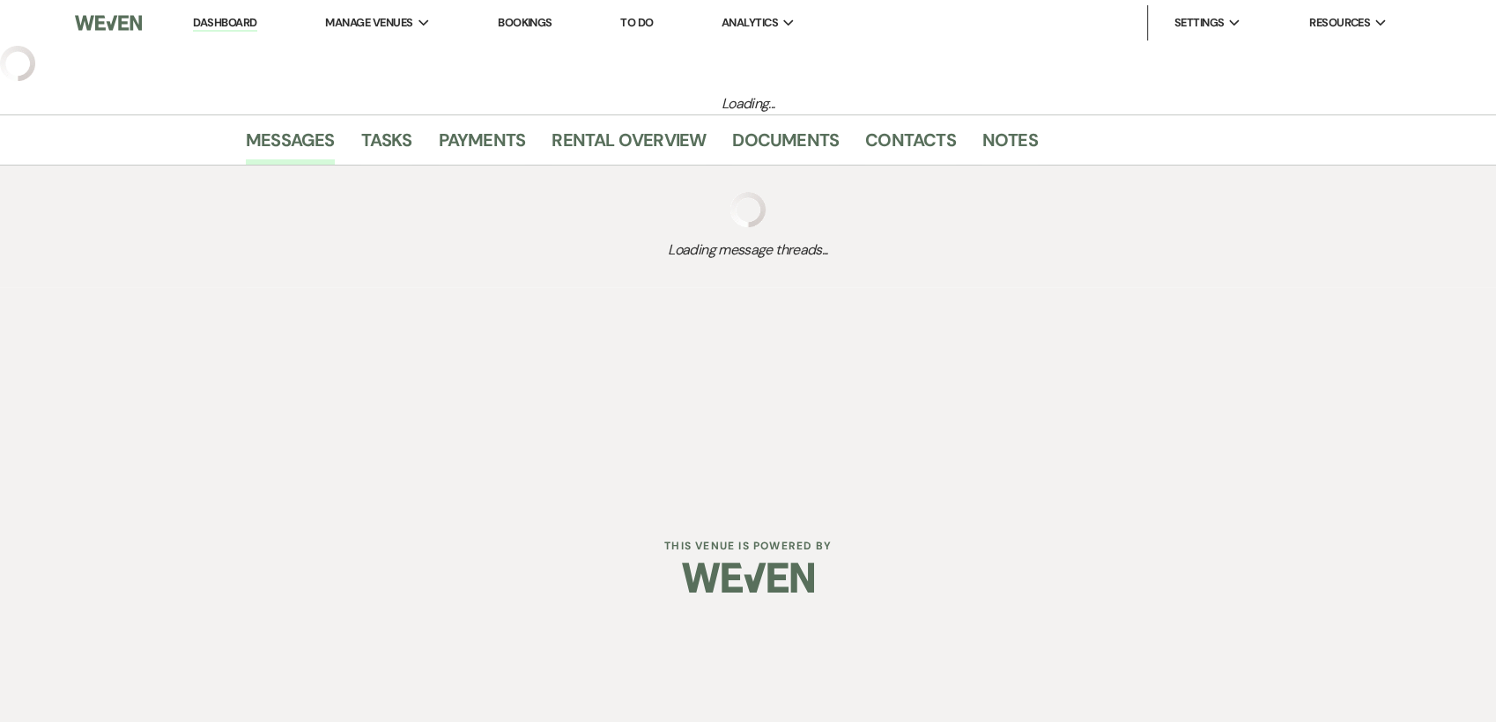
select select "5"
select select "1"
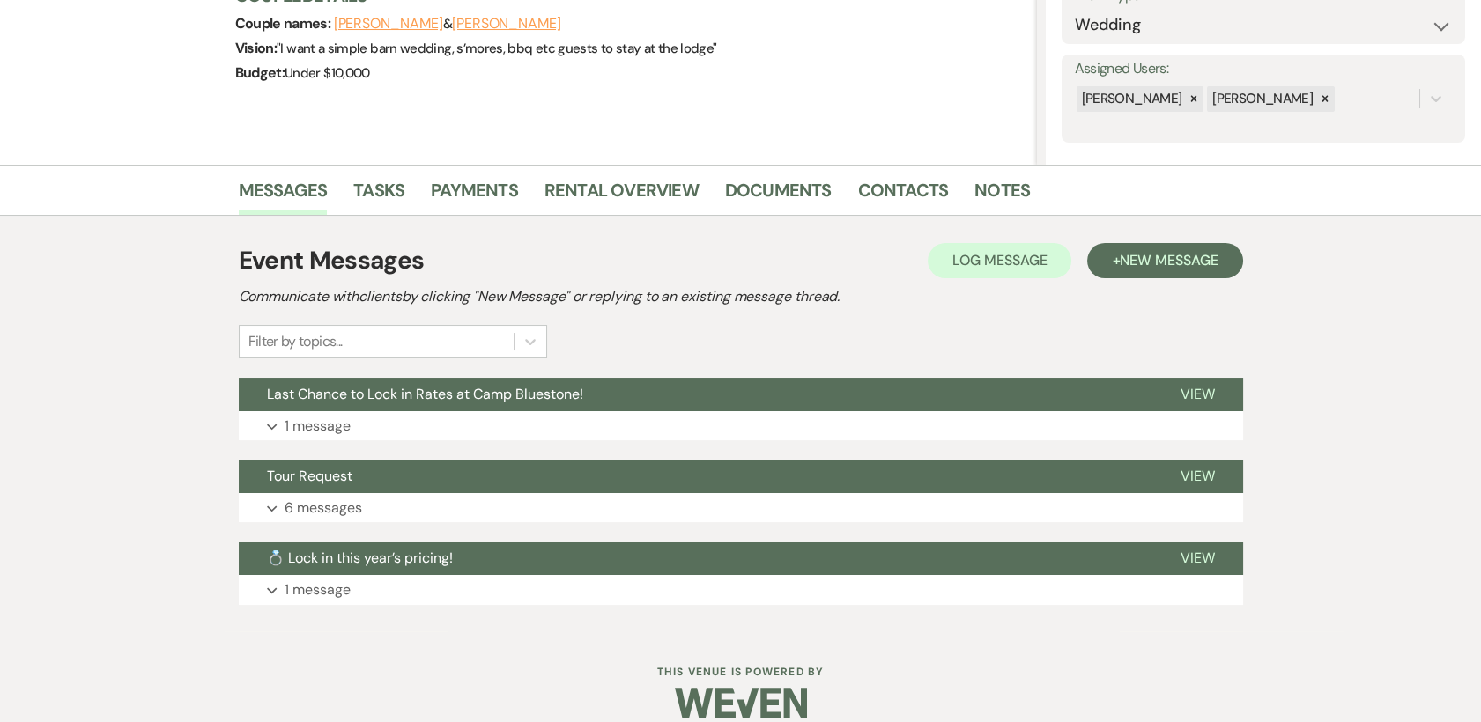
scroll to position [298, 0]
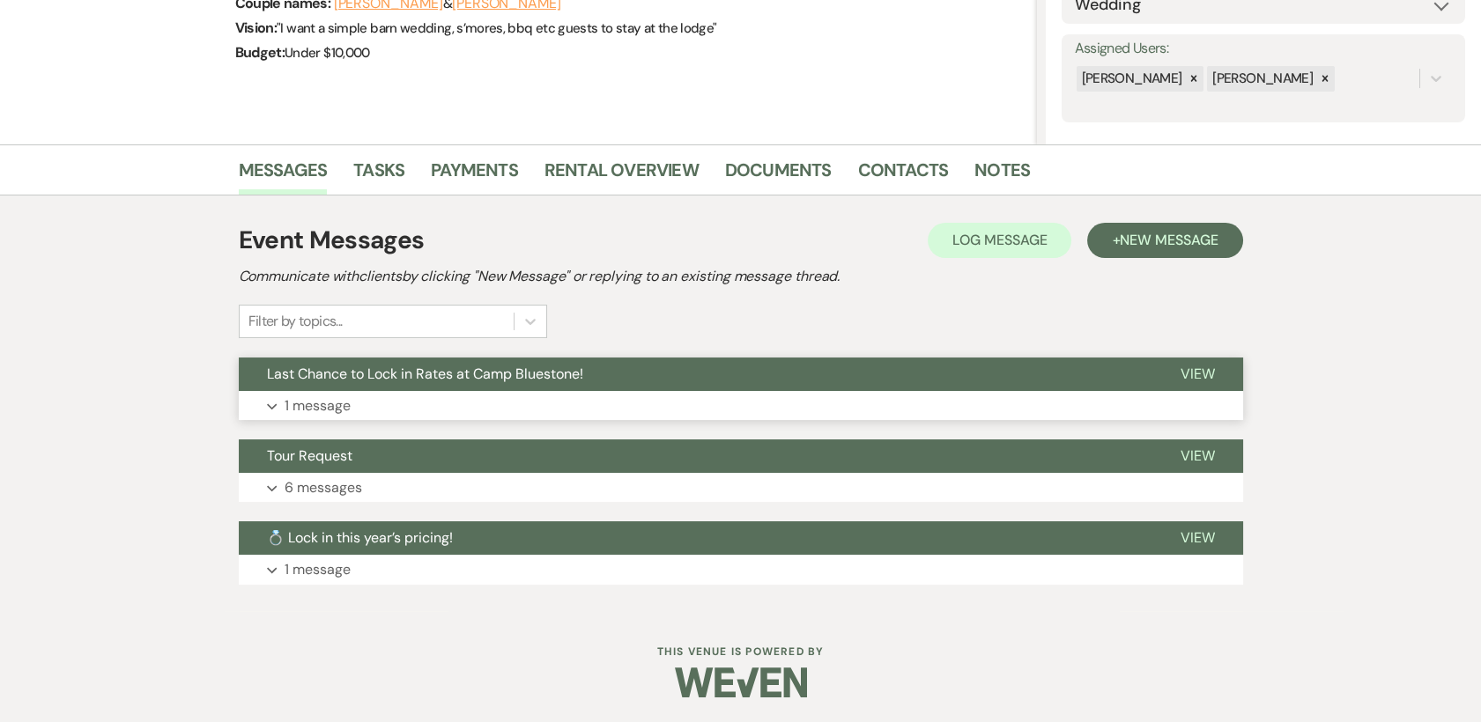
click at [1207, 372] on span "View" at bounding box center [1197, 374] width 34 height 18
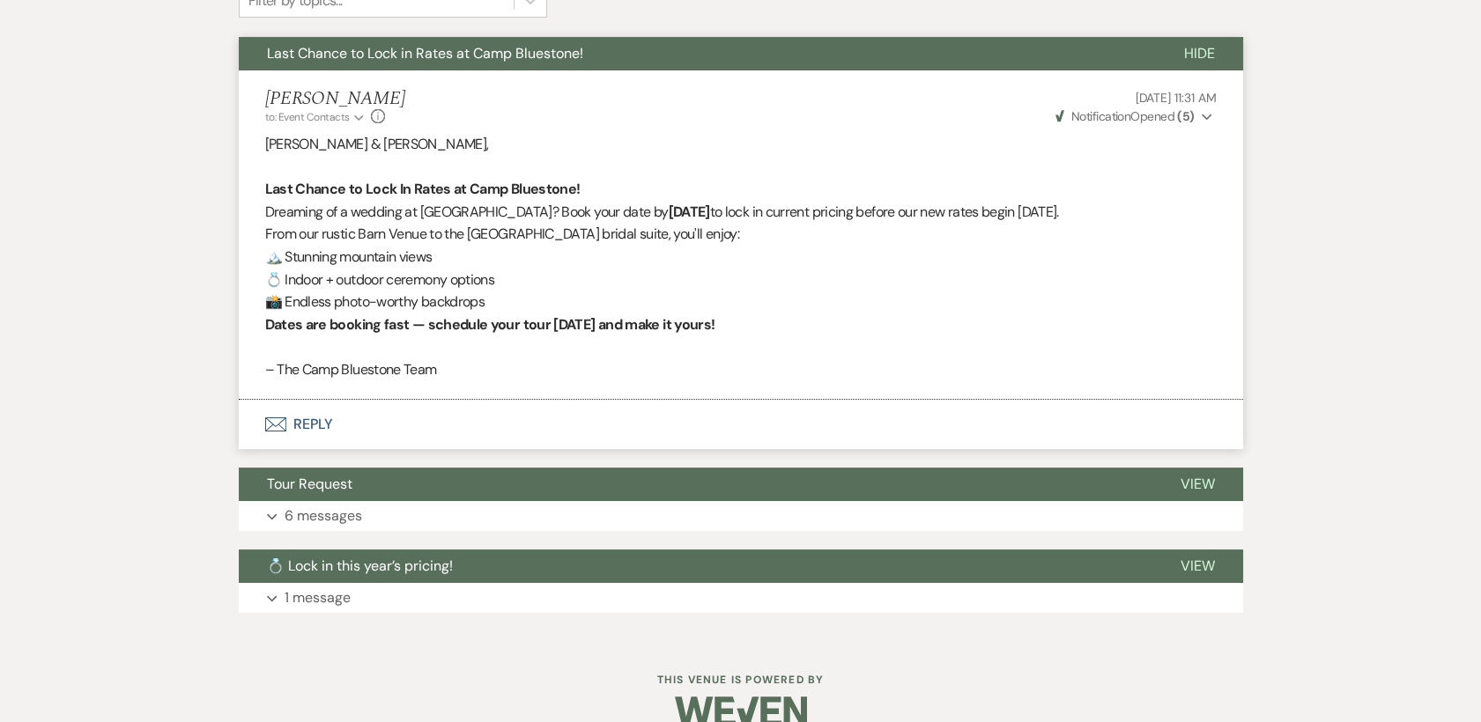
scroll to position [624, 0]
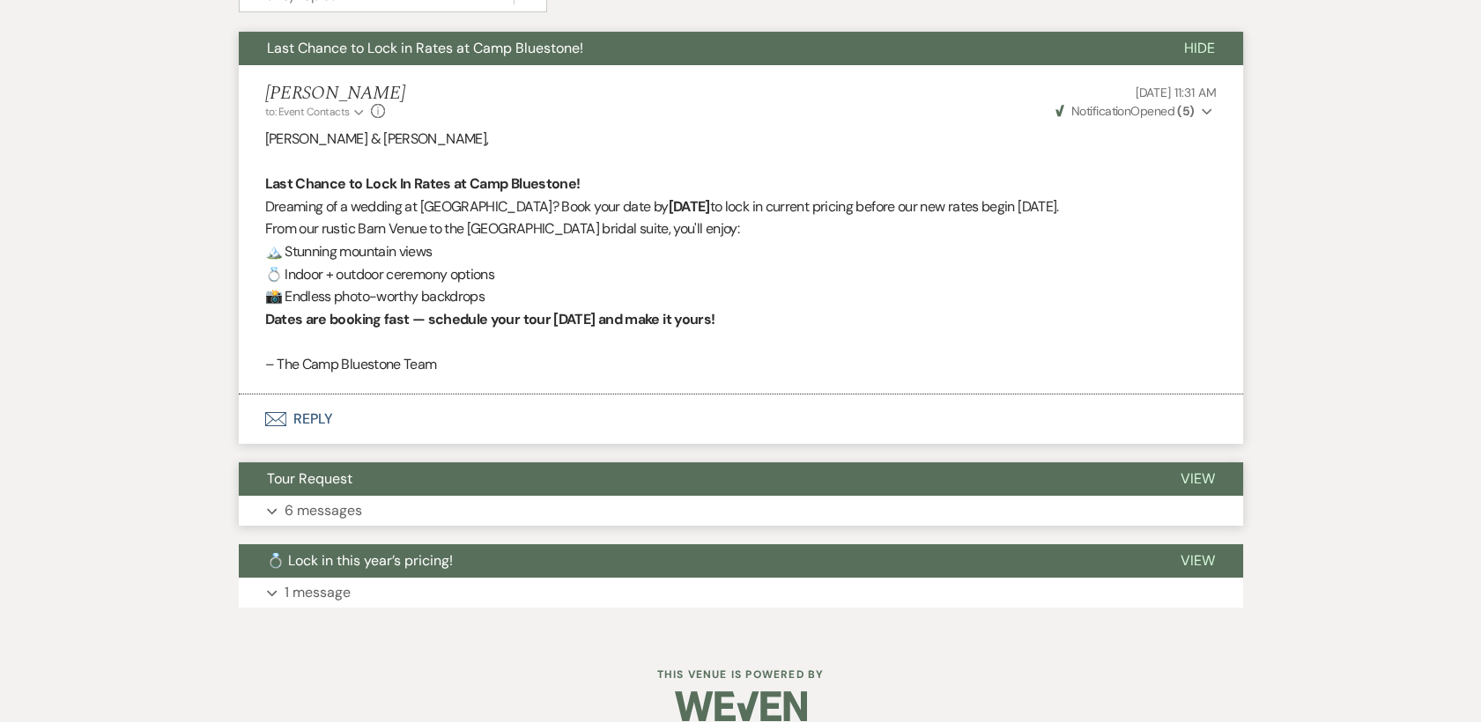
click at [1203, 478] on span "View" at bounding box center [1197, 478] width 34 height 18
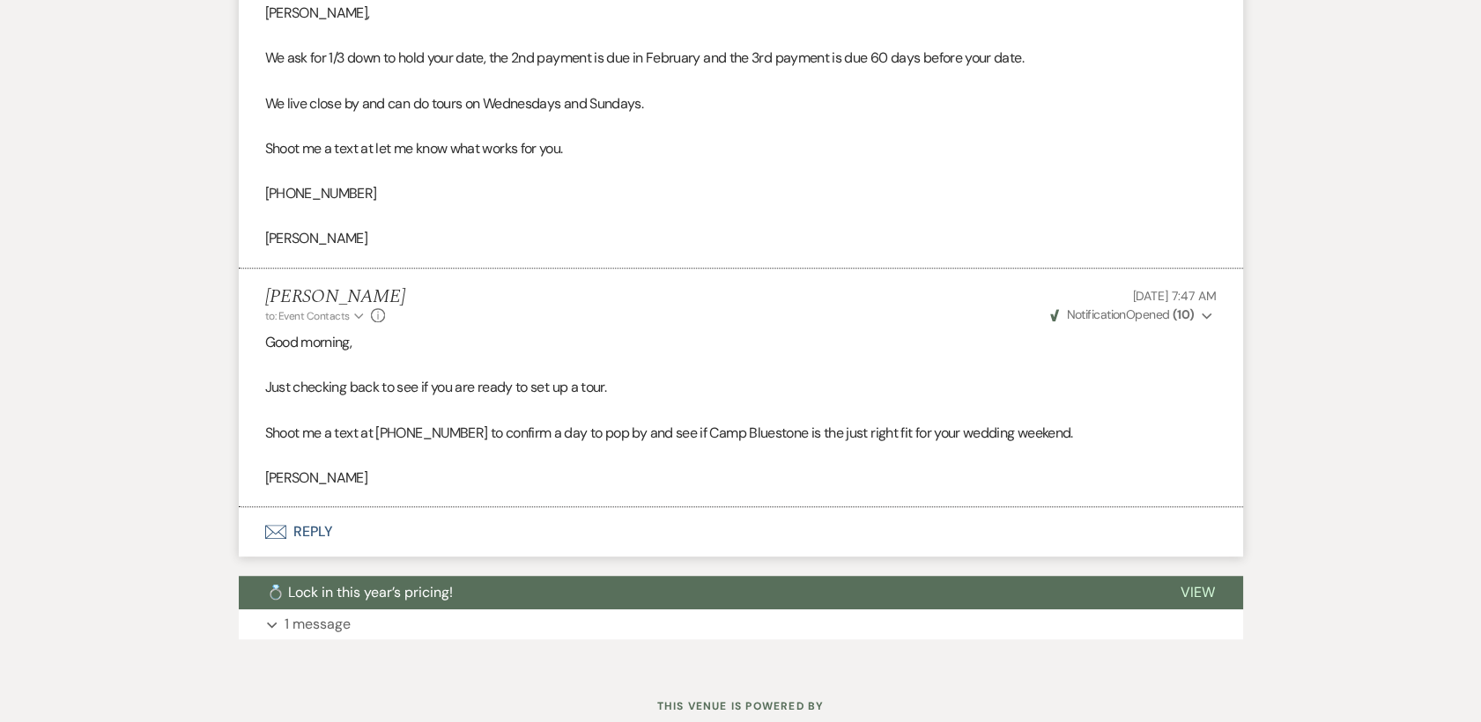
scroll to position [2658, 0]
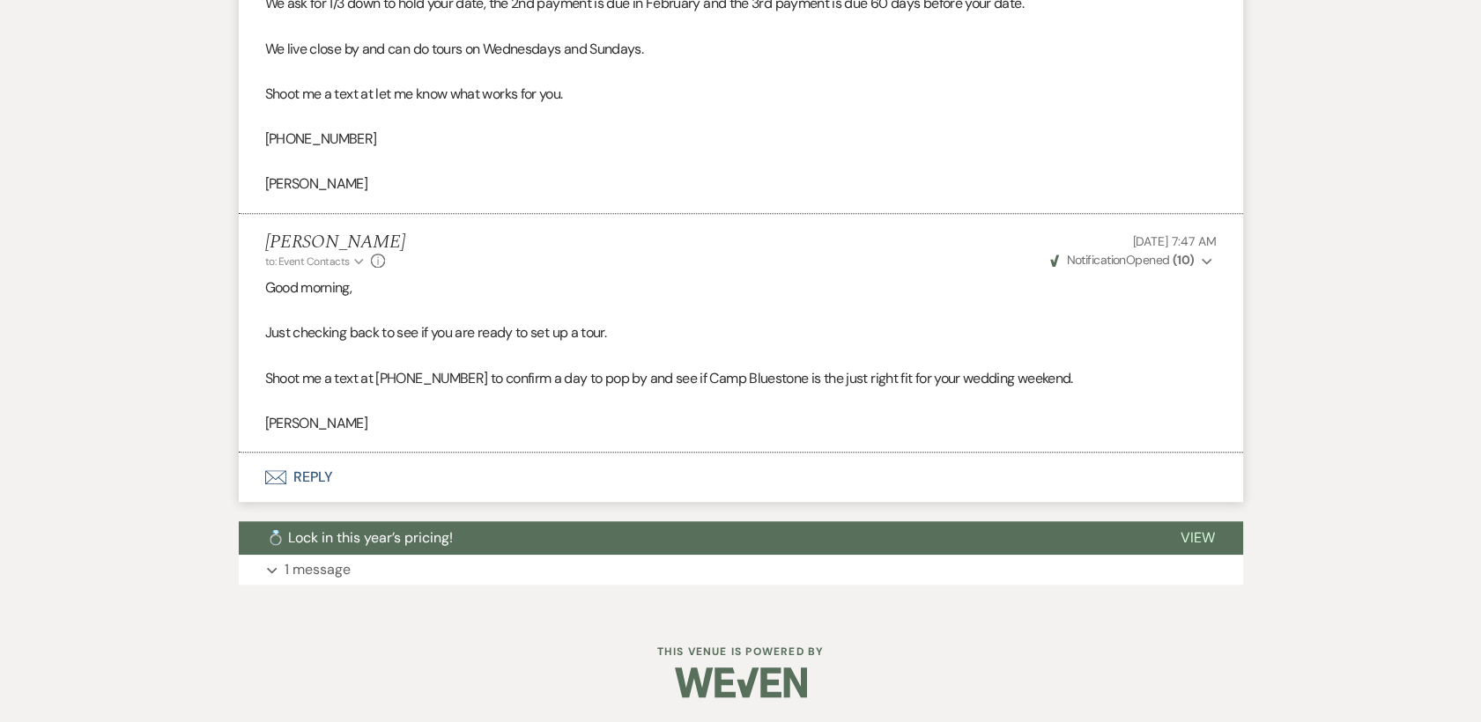
click at [299, 476] on button "Envelope Reply" at bounding box center [741, 477] width 1004 height 49
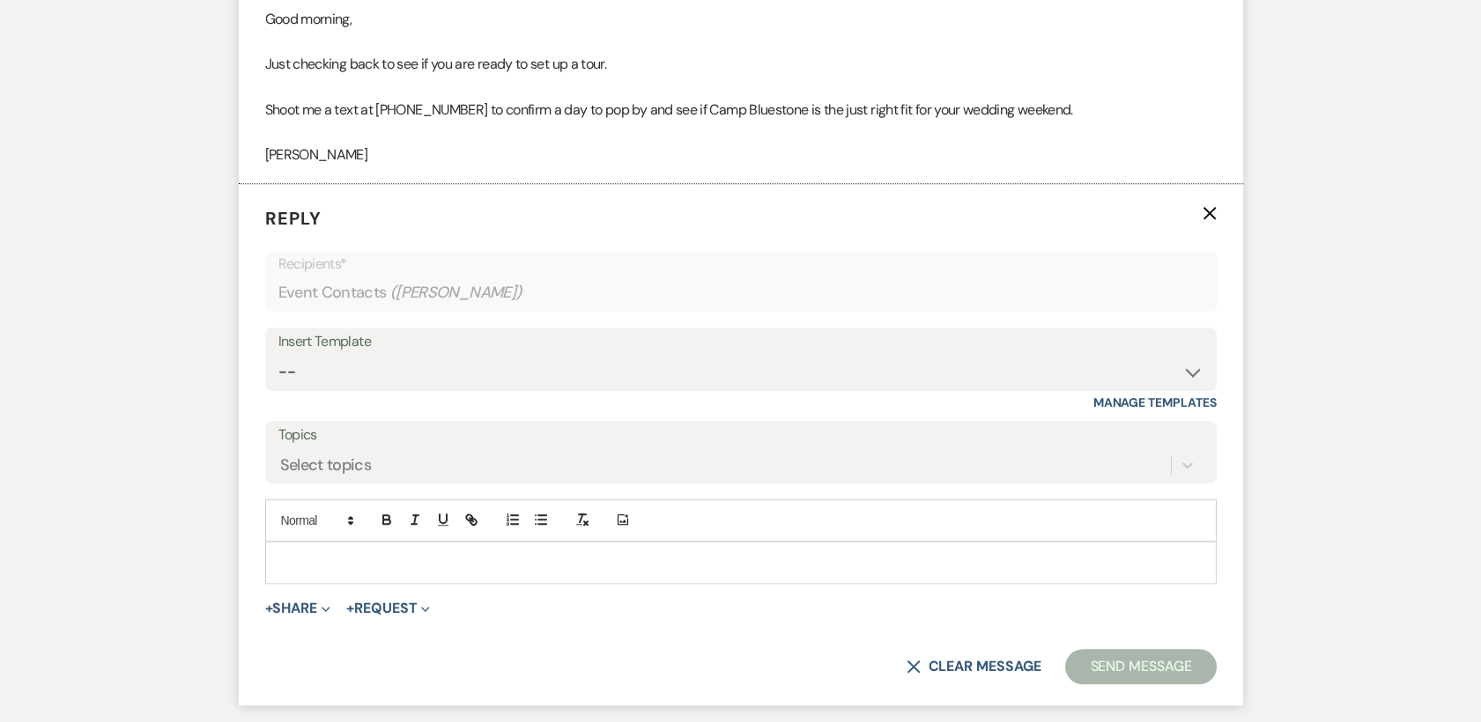
scroll to position [2963, 0]
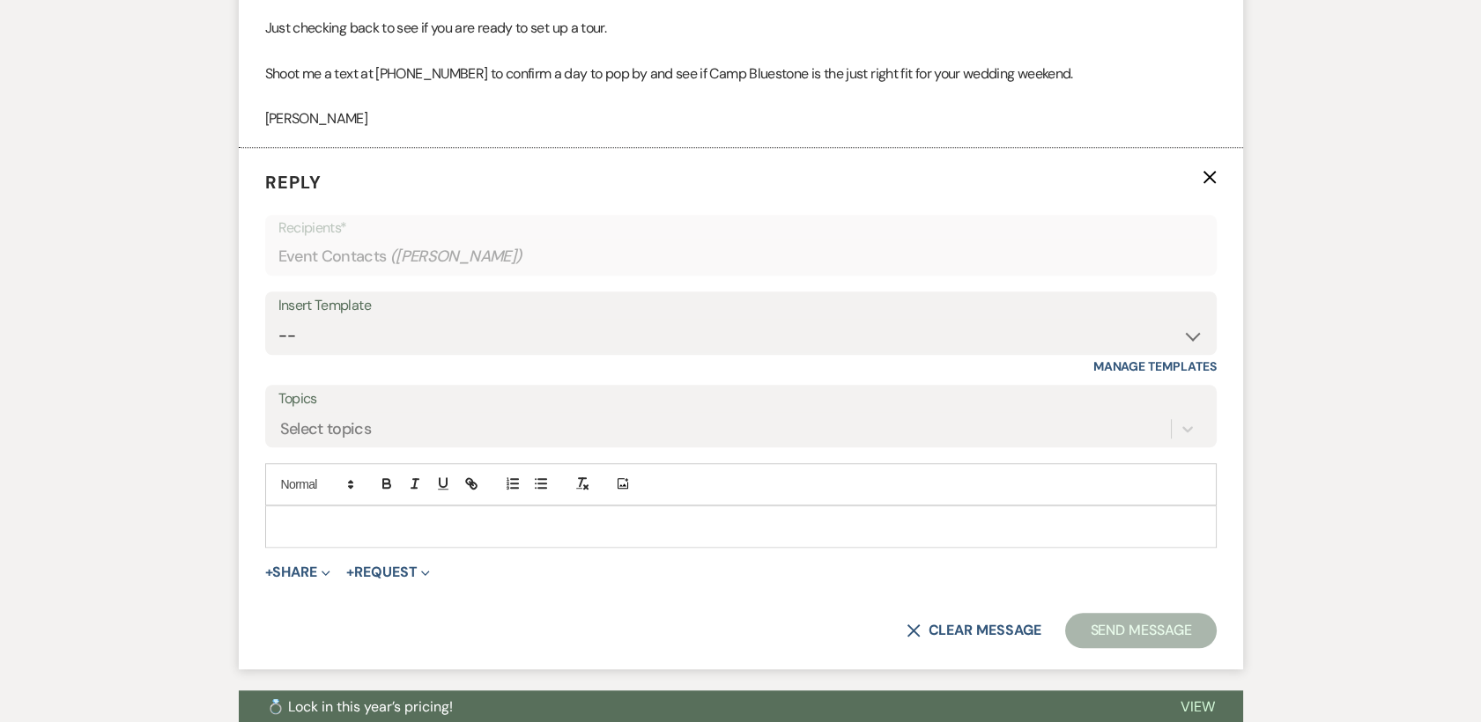
click at [307, 501] on div "Add Photo" at bounding box center [740, 505] width 951 height 85
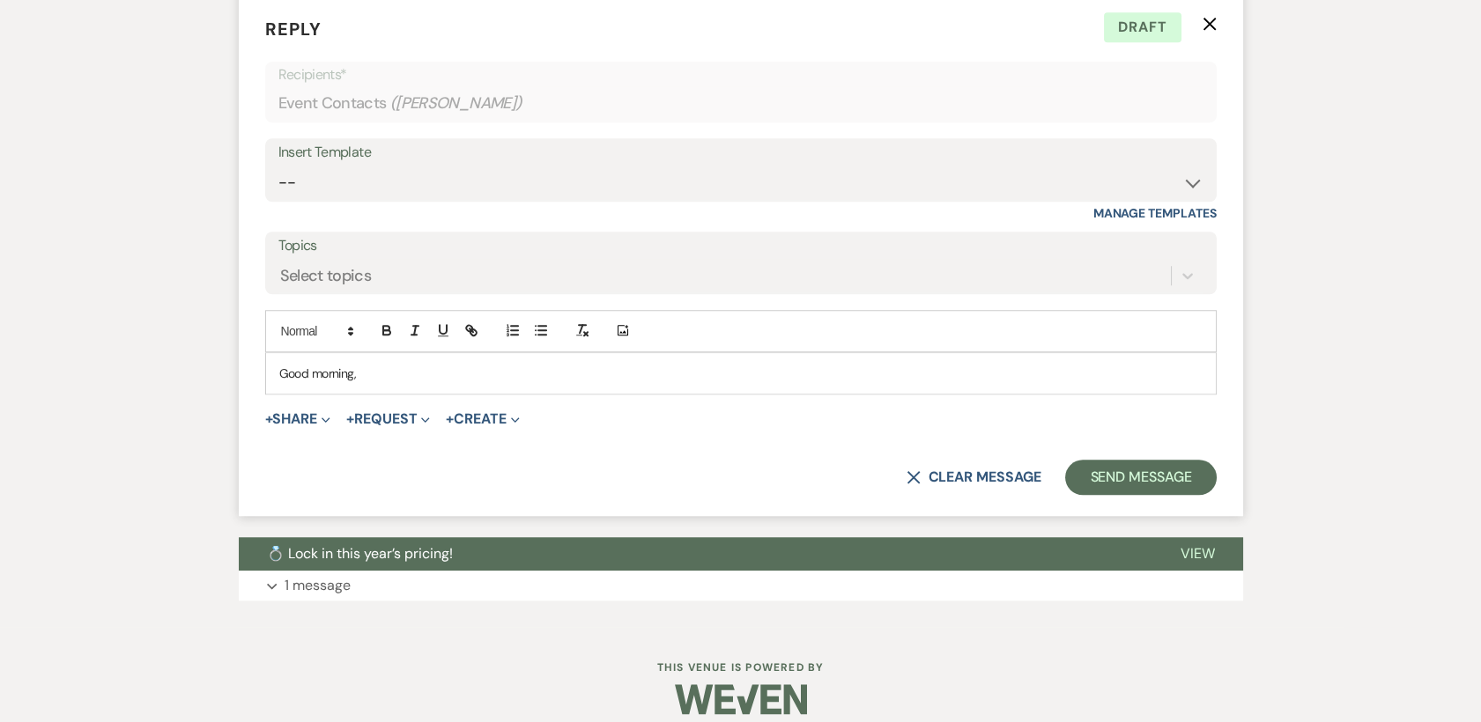
scroll to position [3122, 0]
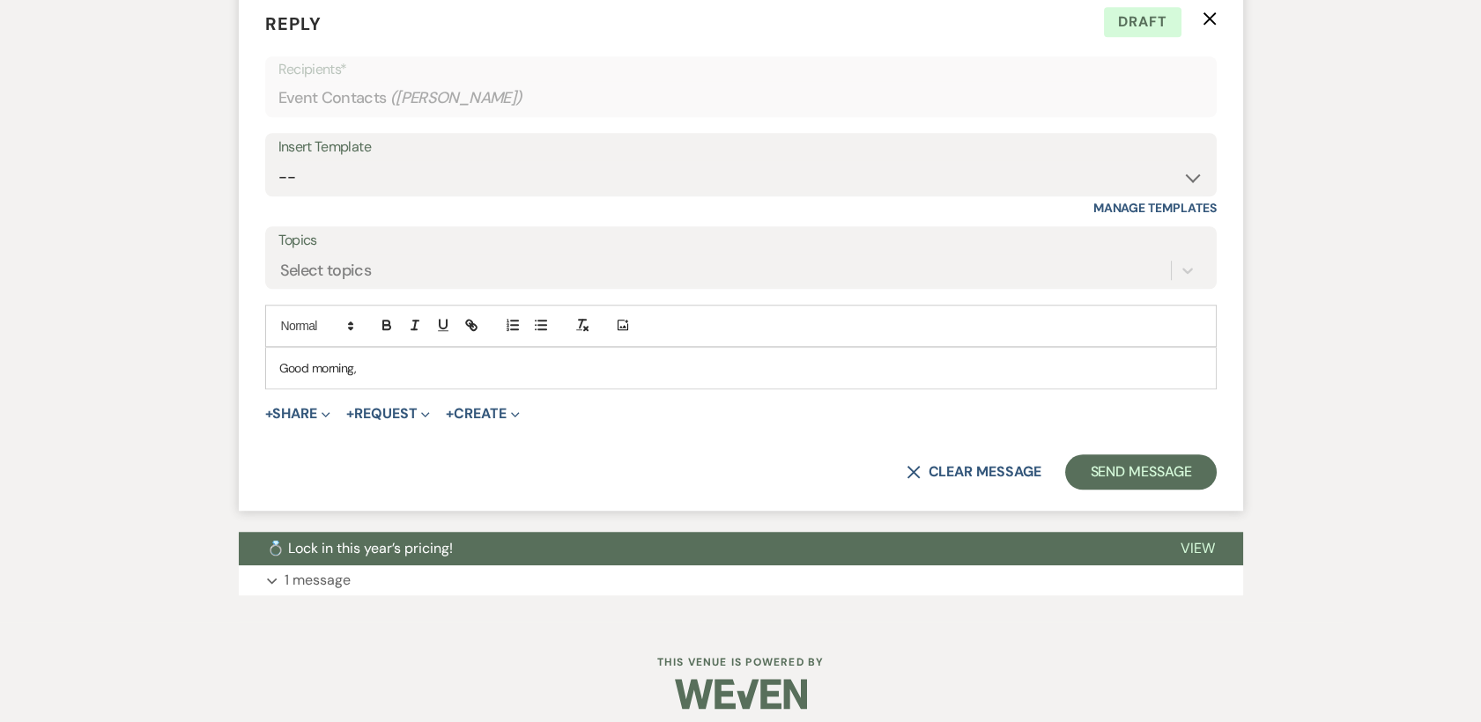
click at [832, 437] on form "Reply X Draft Recipients* Event Contacts ( [PERSON_NAME] ) Insert Template -- W…" at bounding box center [741, 249] width 1004 height 521
click at [402, 370] on p "Good morning," at bounding box center [740, 368] width 923 height 19
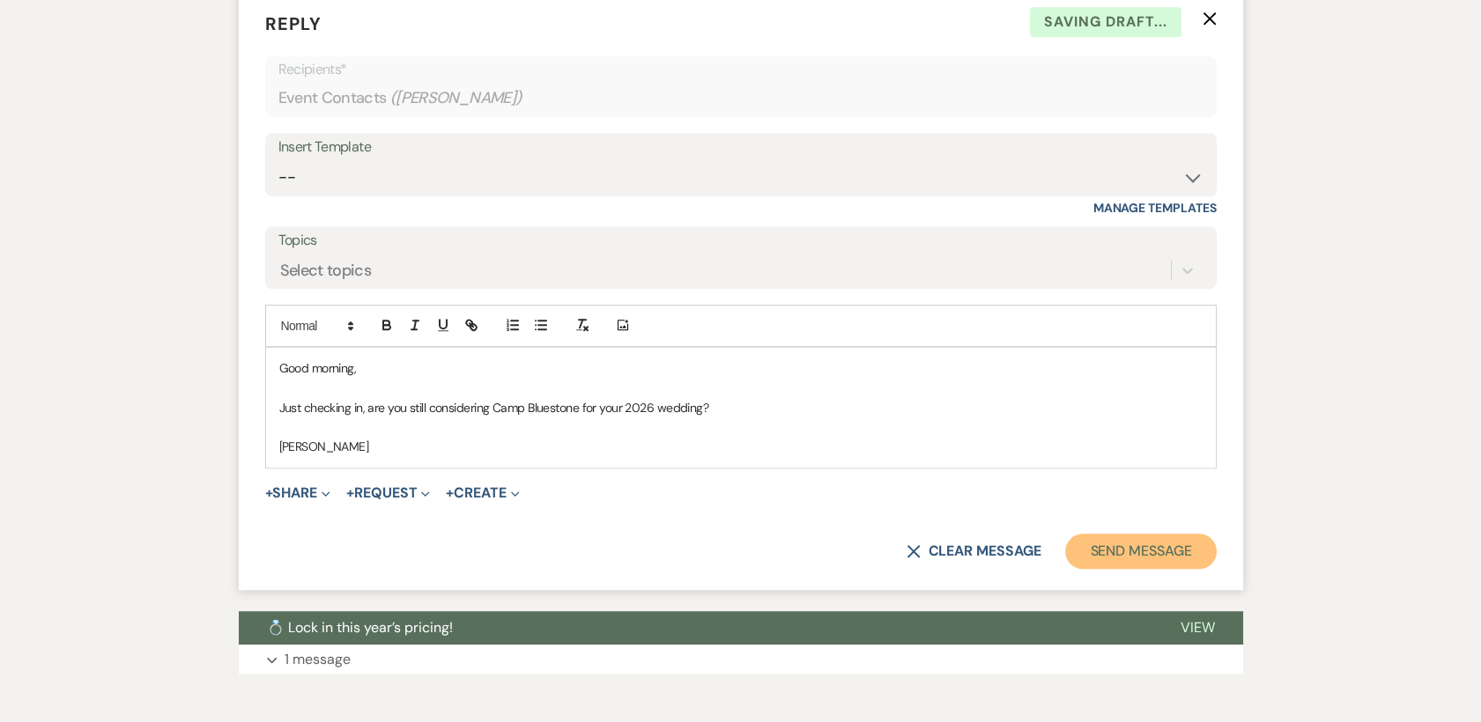
click at [1179, 554] on button "Send Message" at bounding box center [1140, 551] width 151 height 35
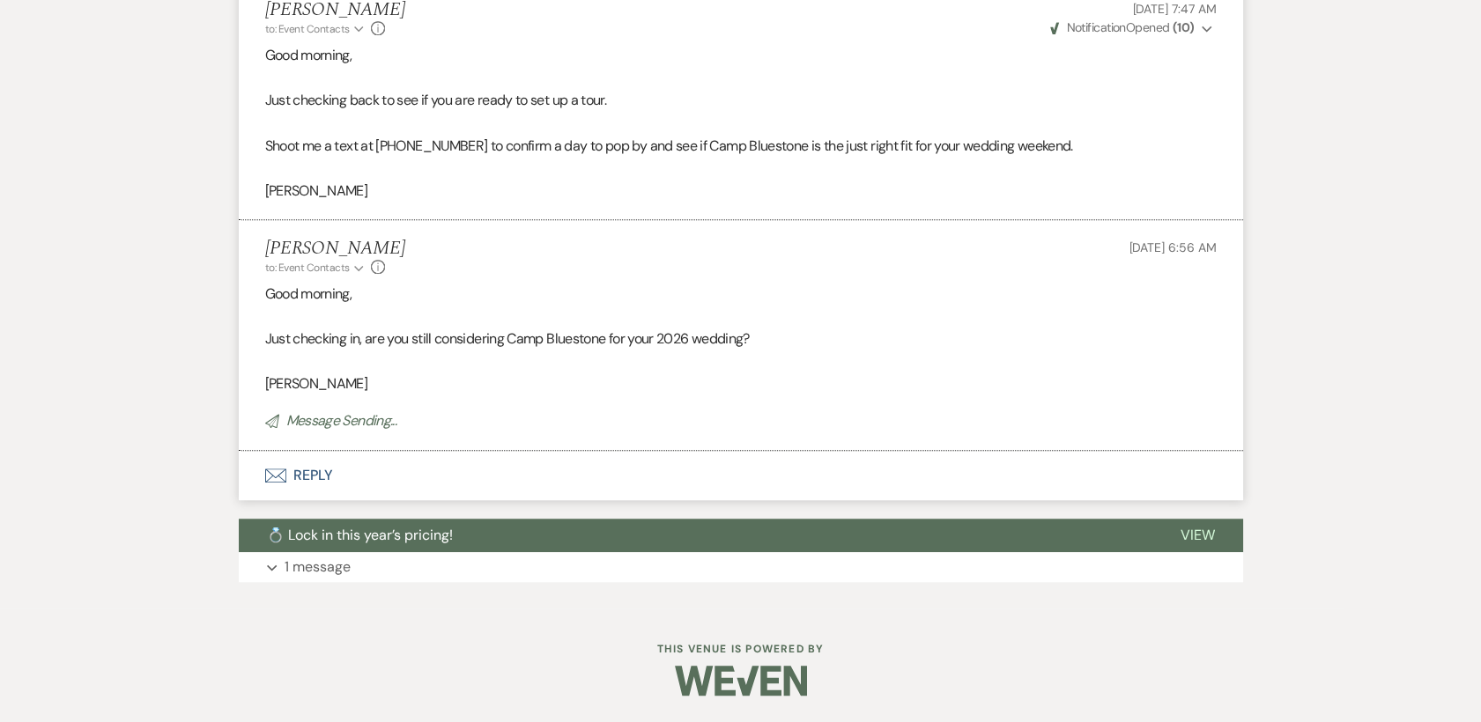
scroll to position [2889, 0]
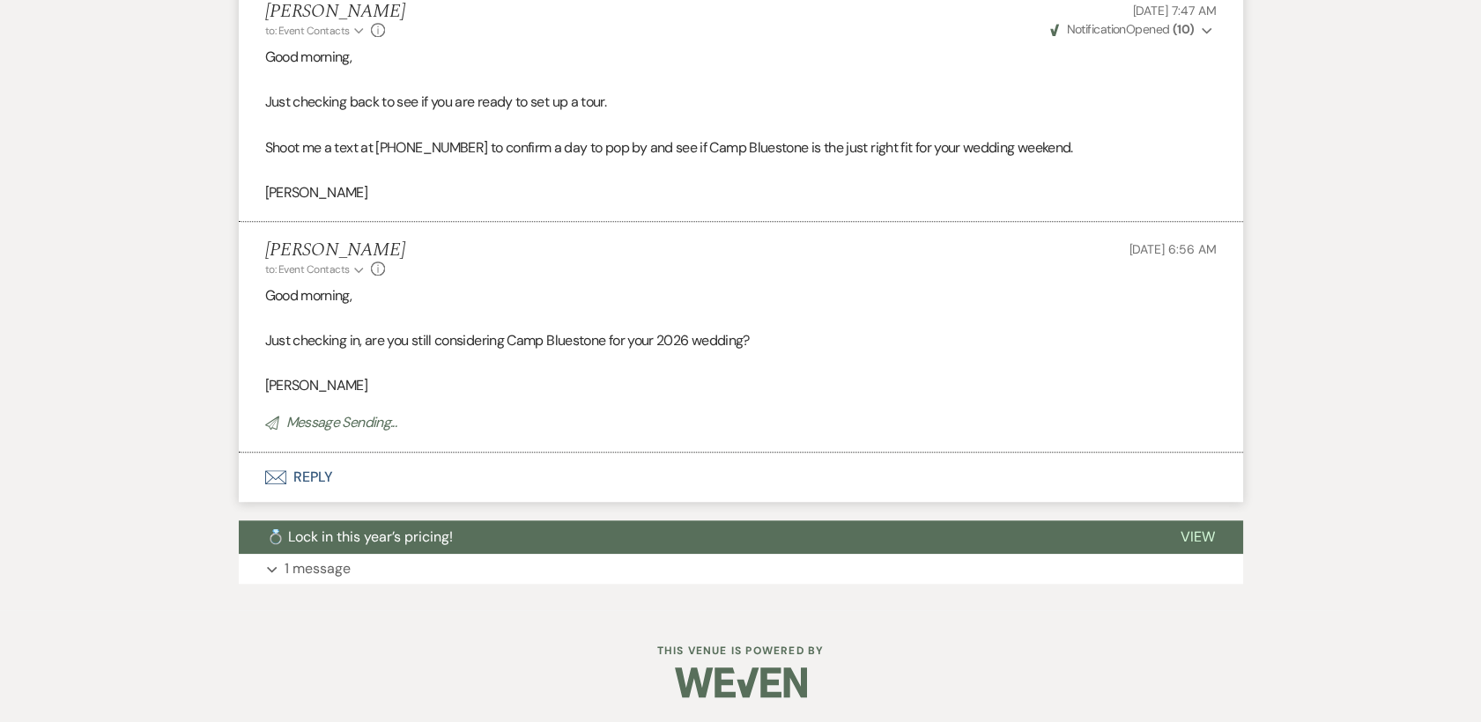
select select "5"
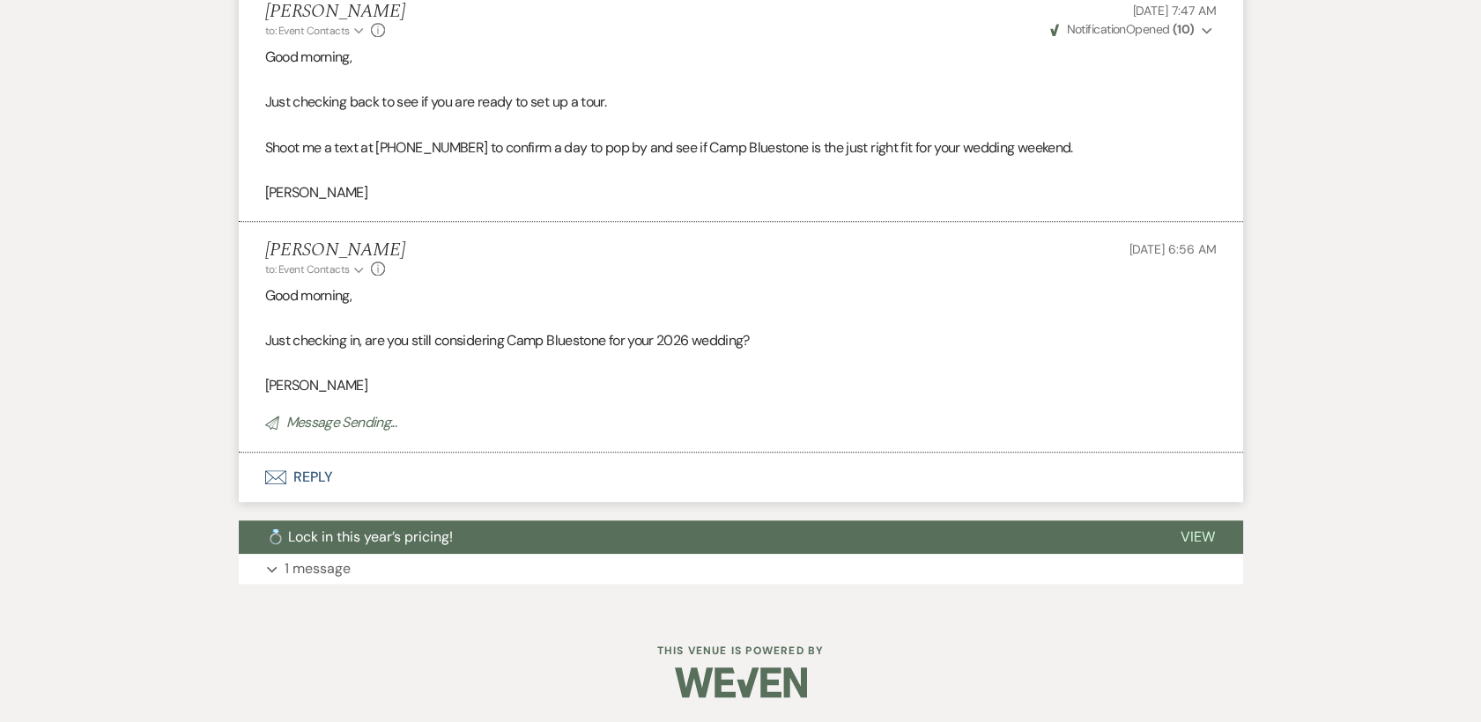
select select "5"
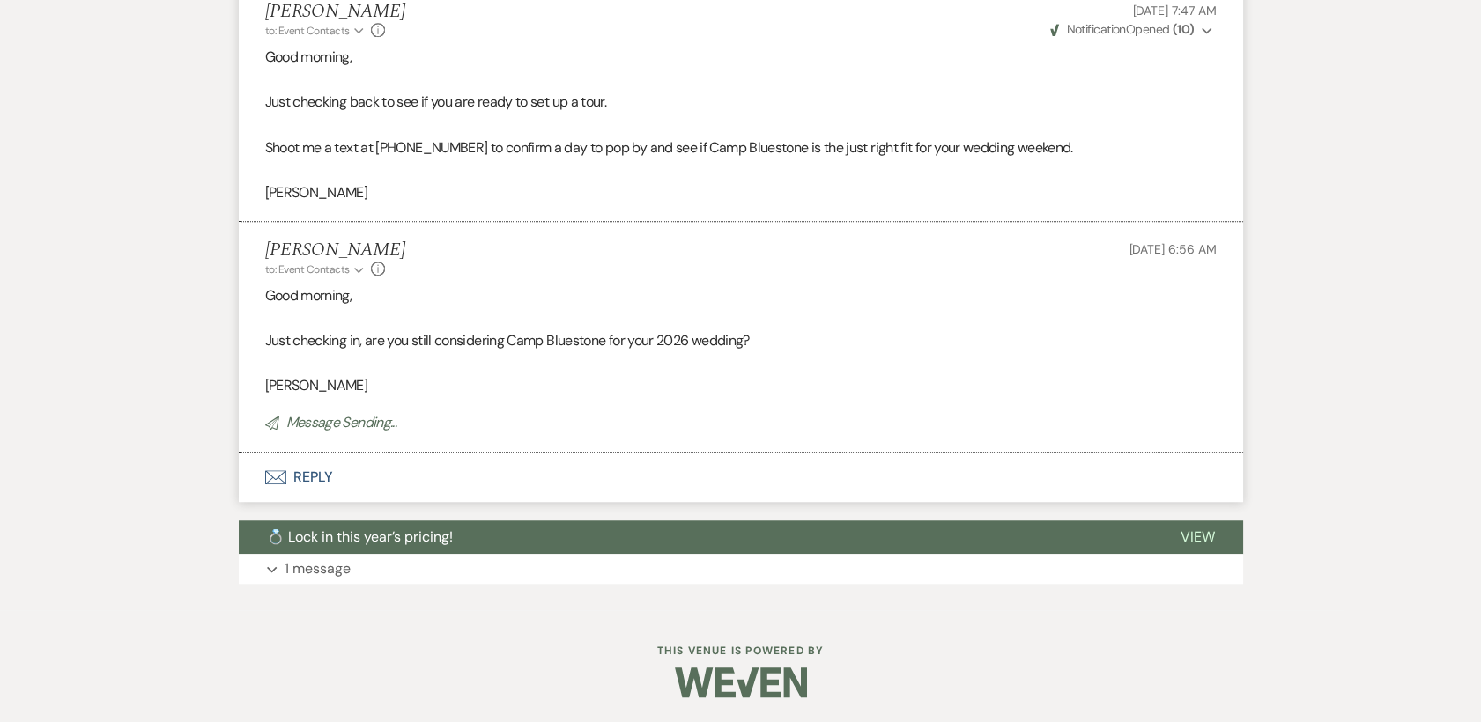
select select "5"
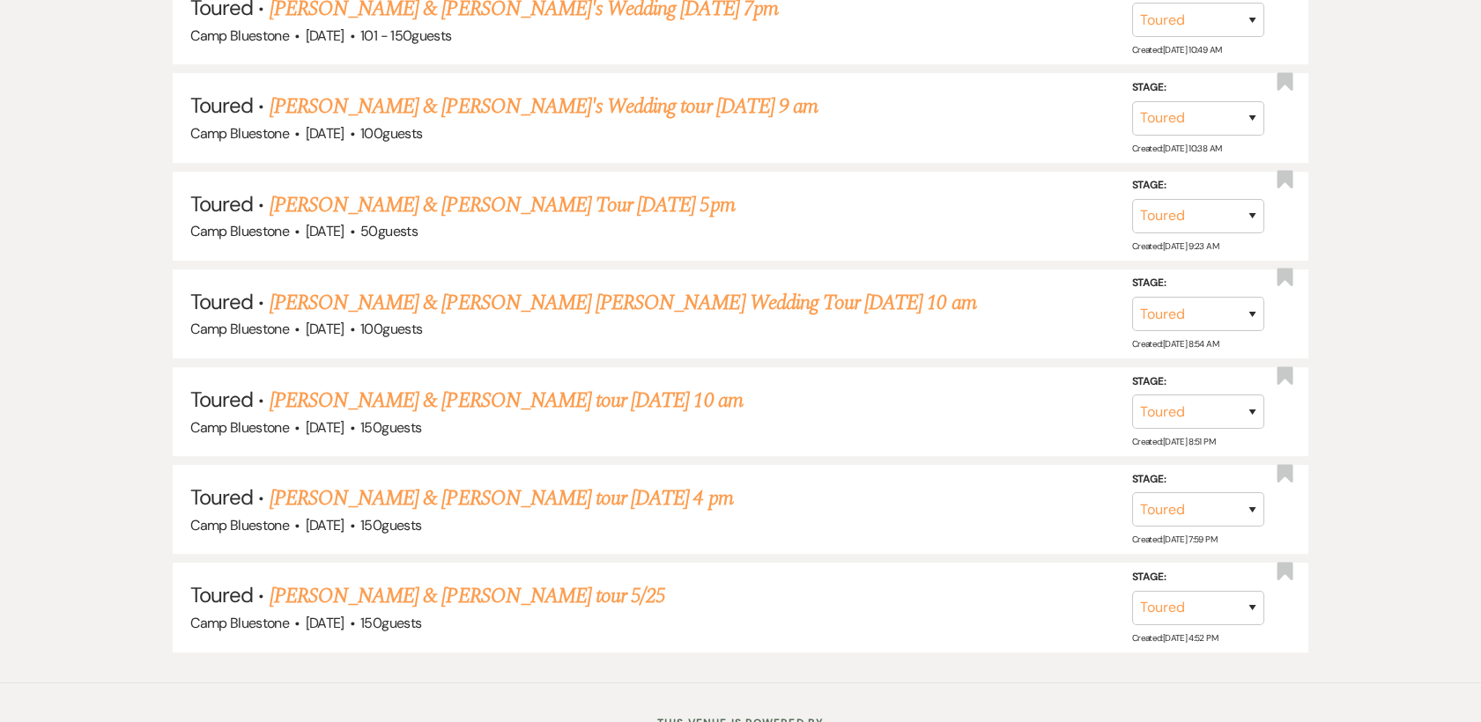
scroll to position [1438, 0]
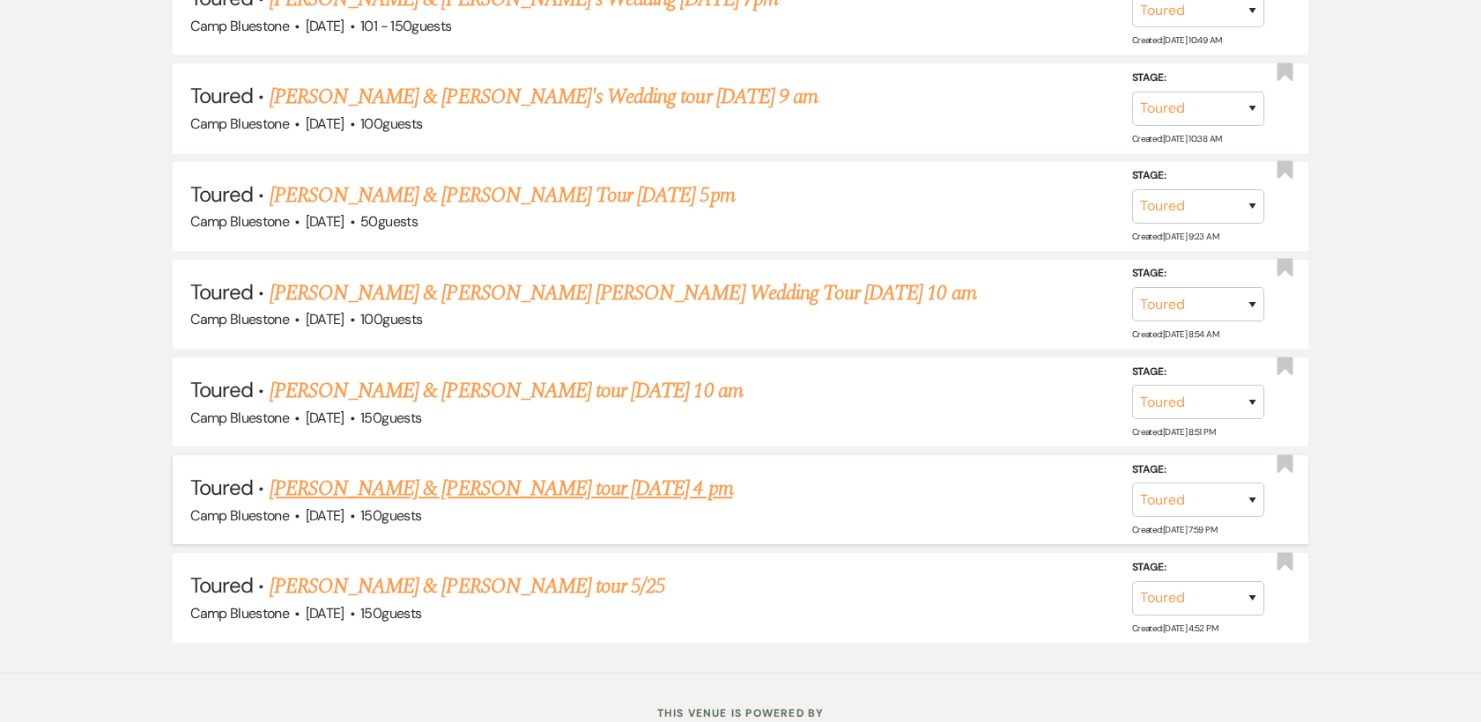
click at [429, 492] on link "[PERSON_NAME] & [PERSON_NAME] tour [DATE] 4 pm" at bounding box center [501, 489] width 463 height 32
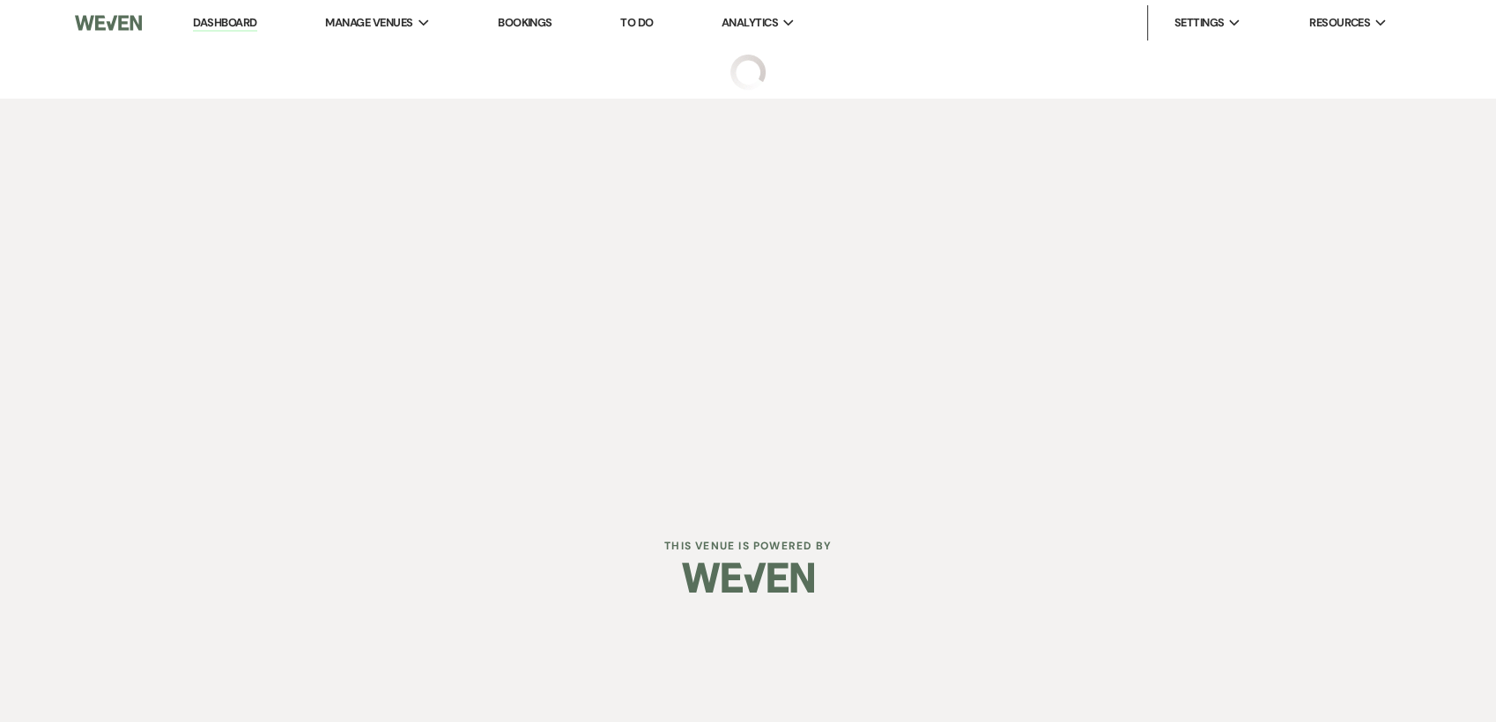
select select "5"
select select "1"
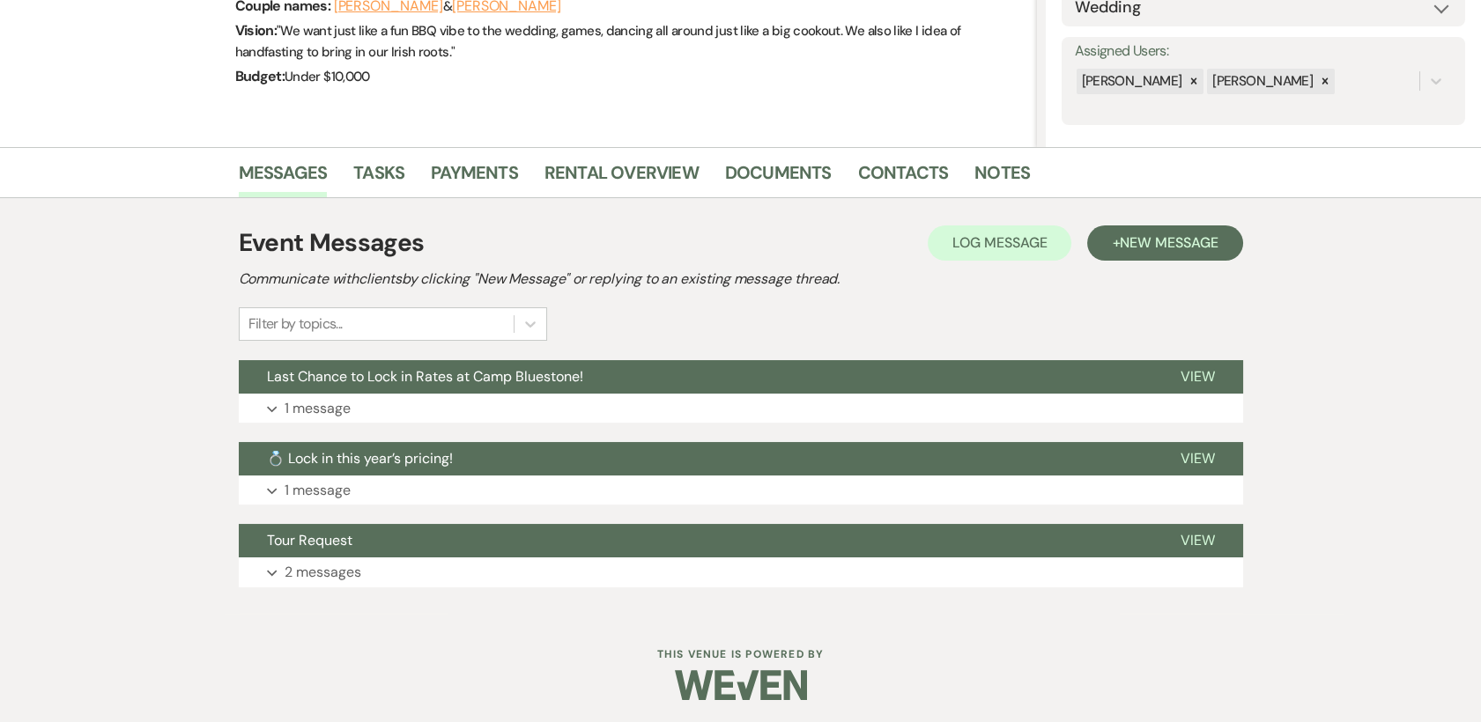
scroll to position [298, 0]
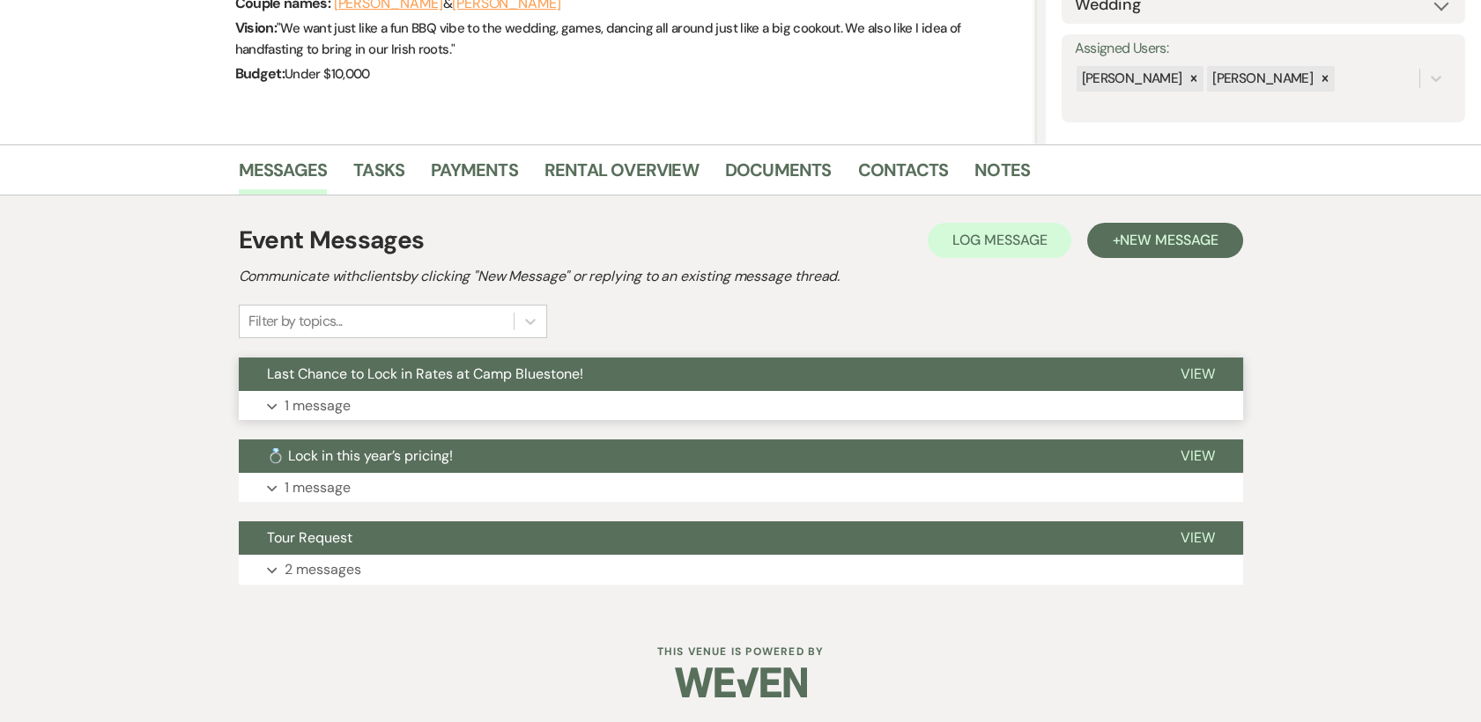
click at [1186, 369] on span "View" at bounding box center [1197, 374] width 34 height 18
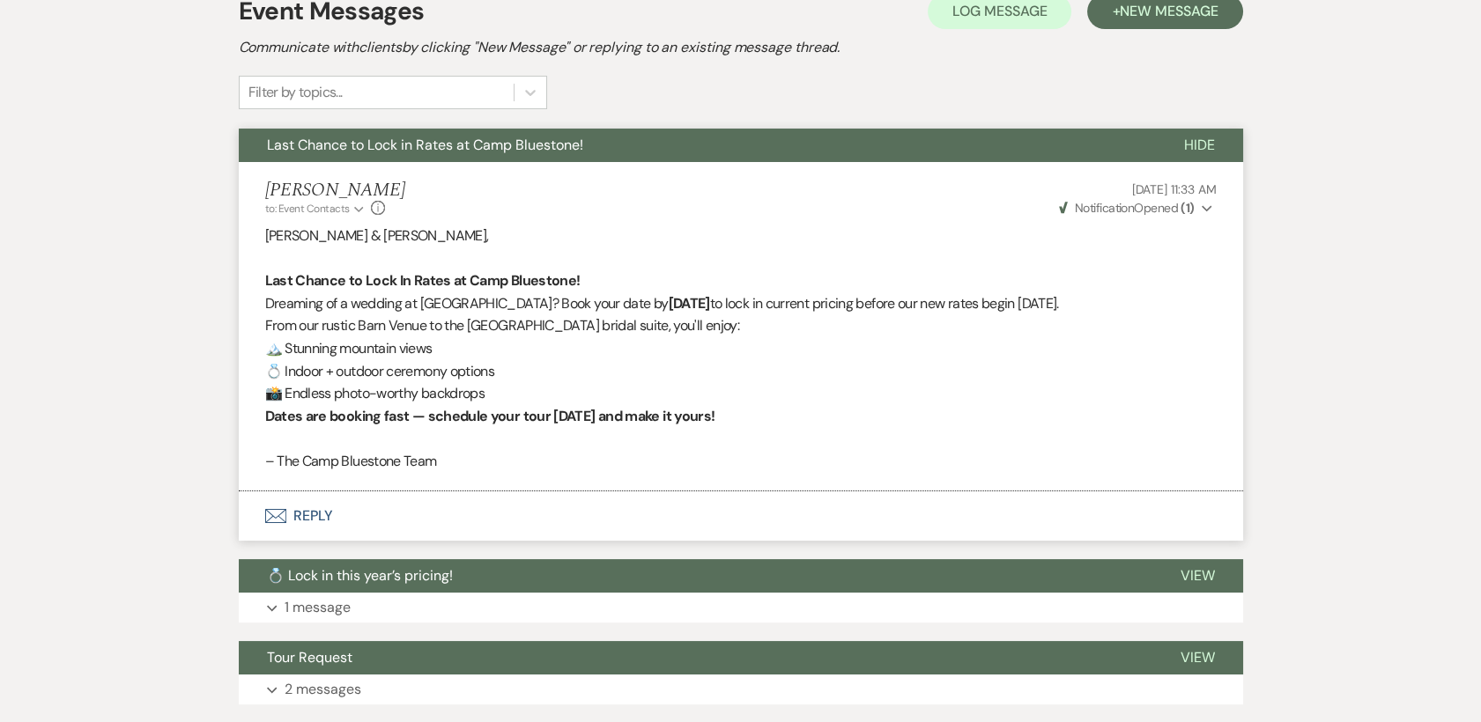
scroll to position [647, 0]
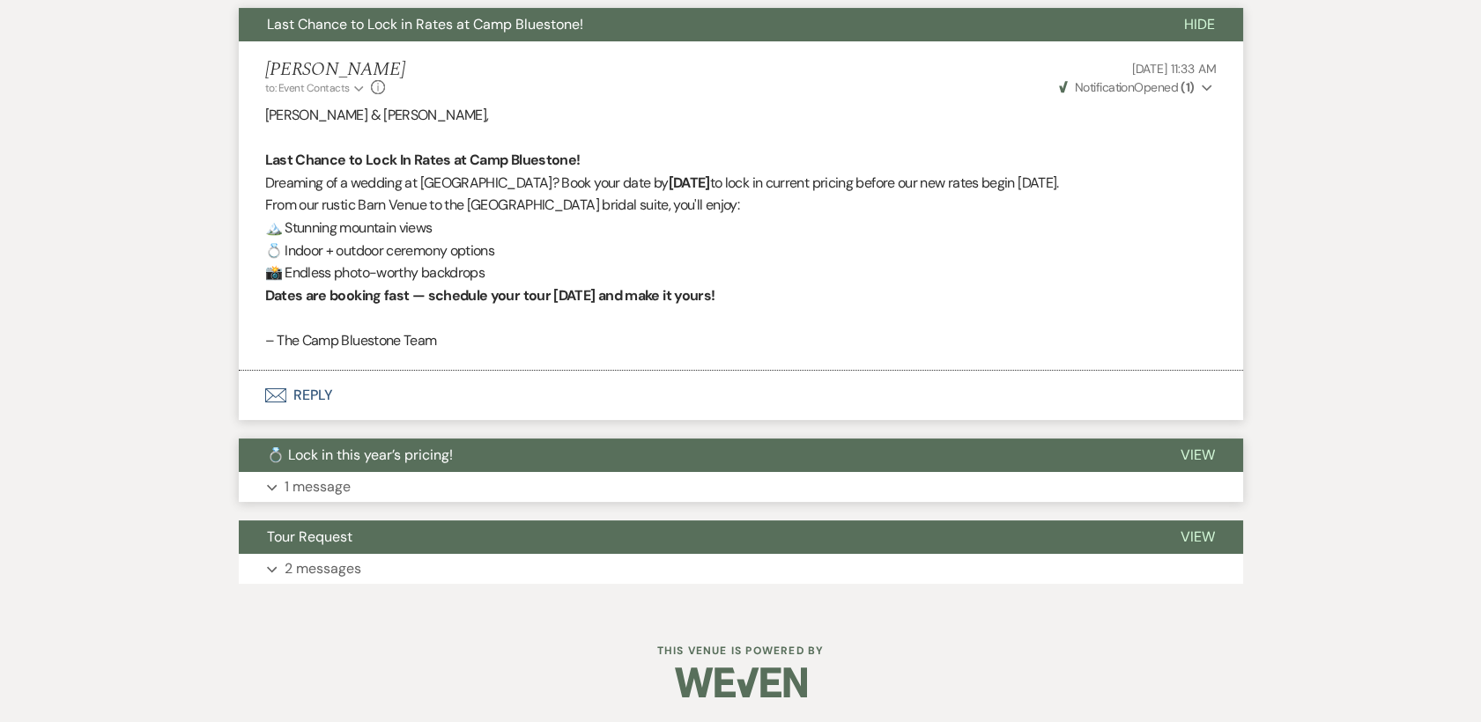
click at [1194, 453] on span "View" at bounding box center [1197, 455] width 34 height 18
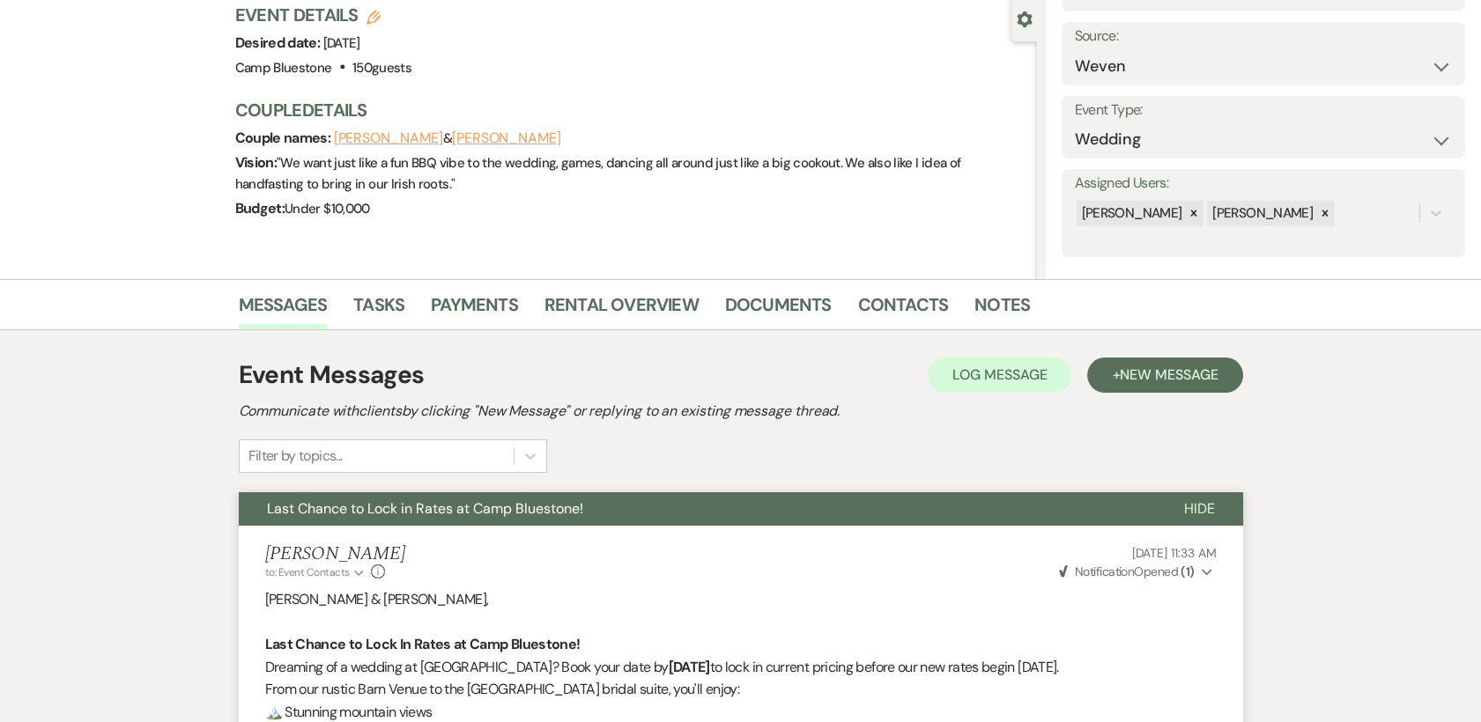
scroll to position [0, 0]
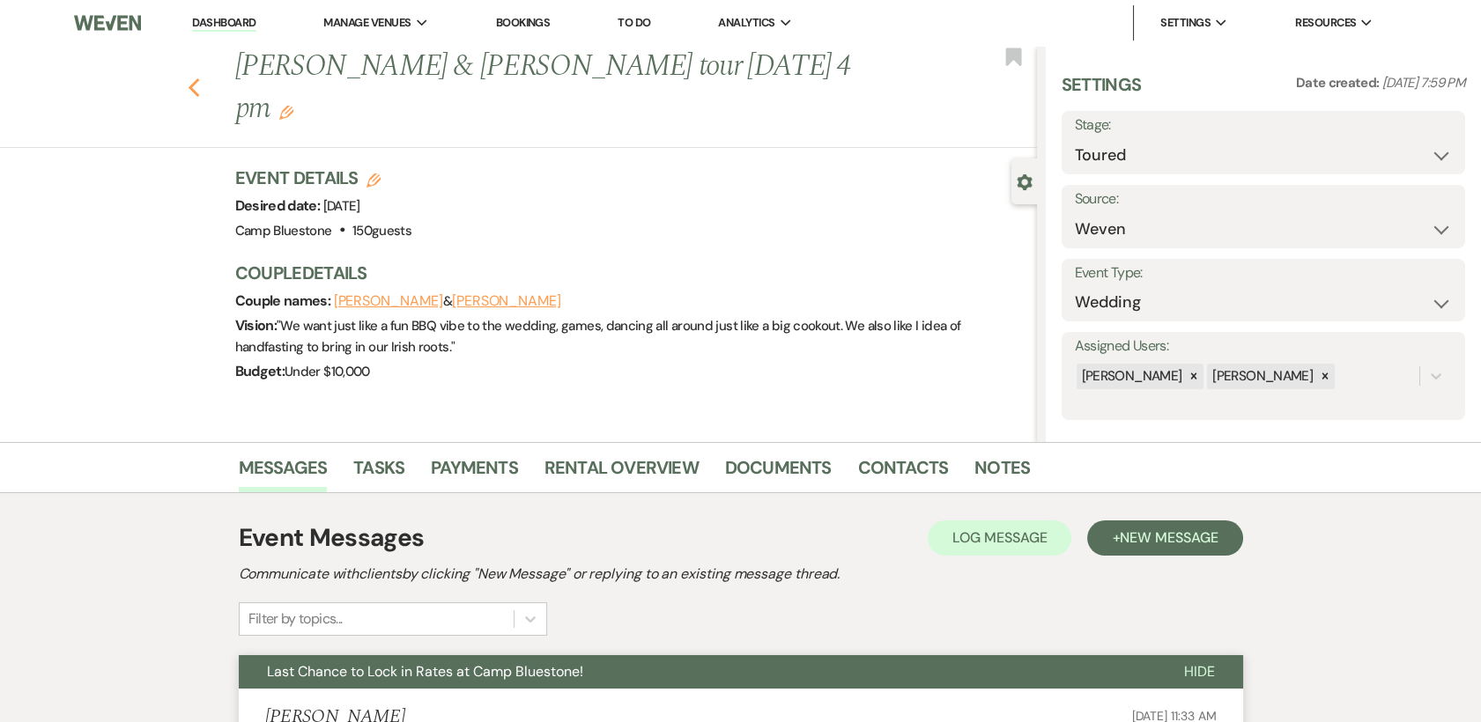
click at [201, 78] on icon "Previous" at bounding box center [194, 88] width 13 height 21
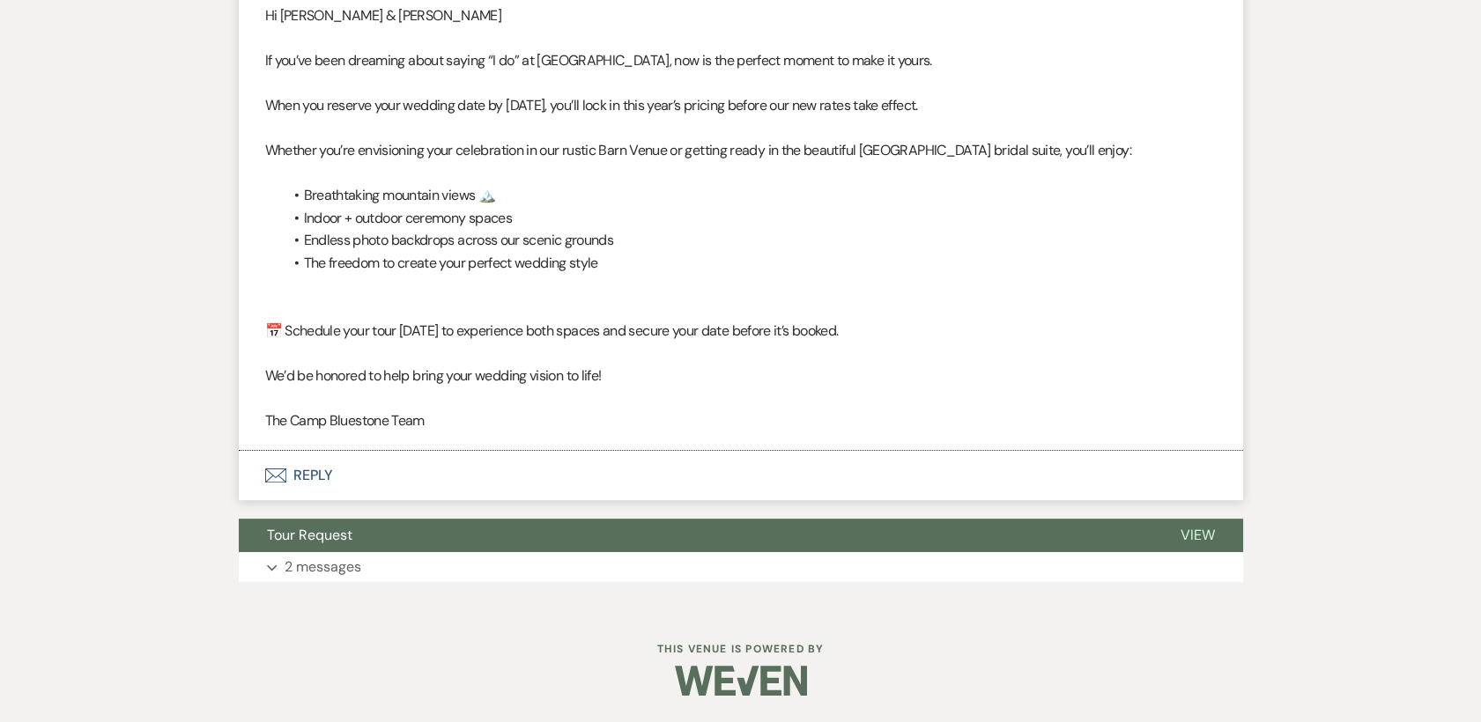
select select "5"
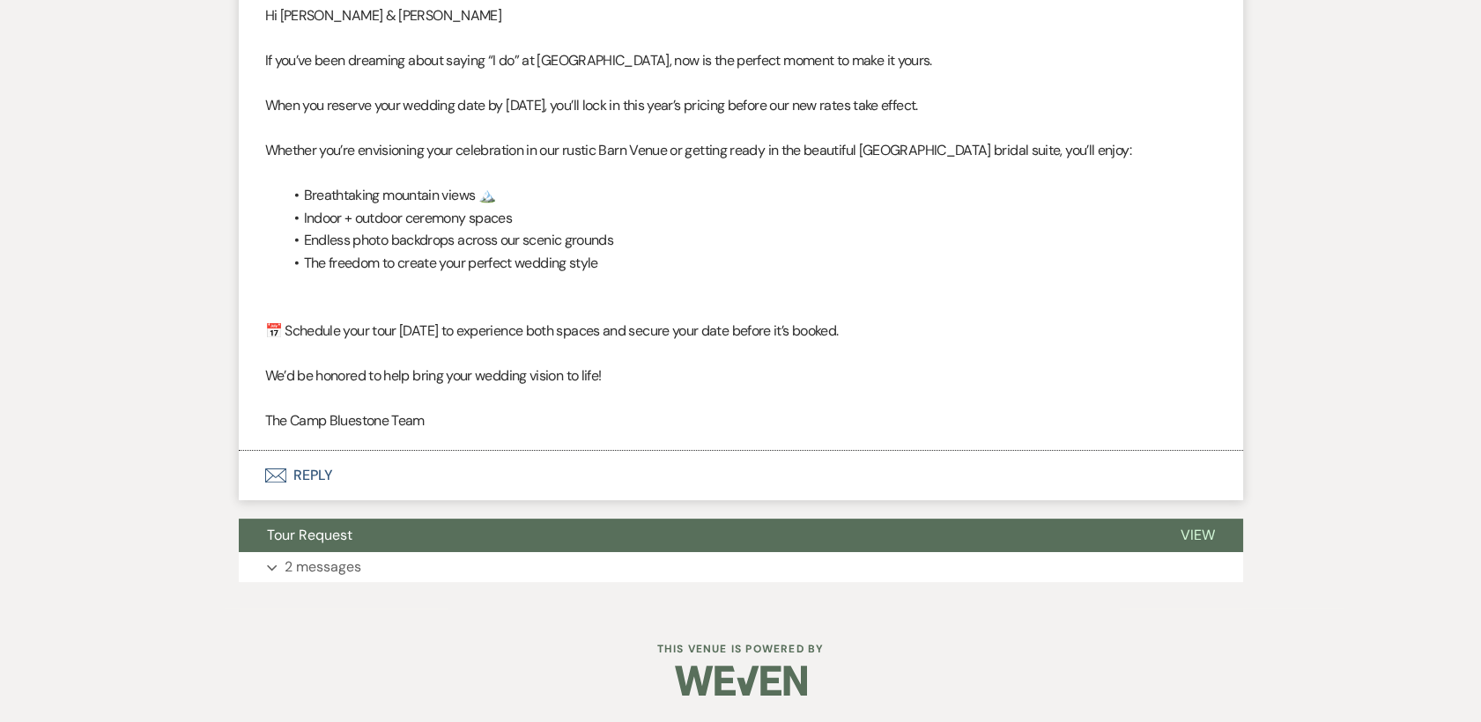
select select "5"
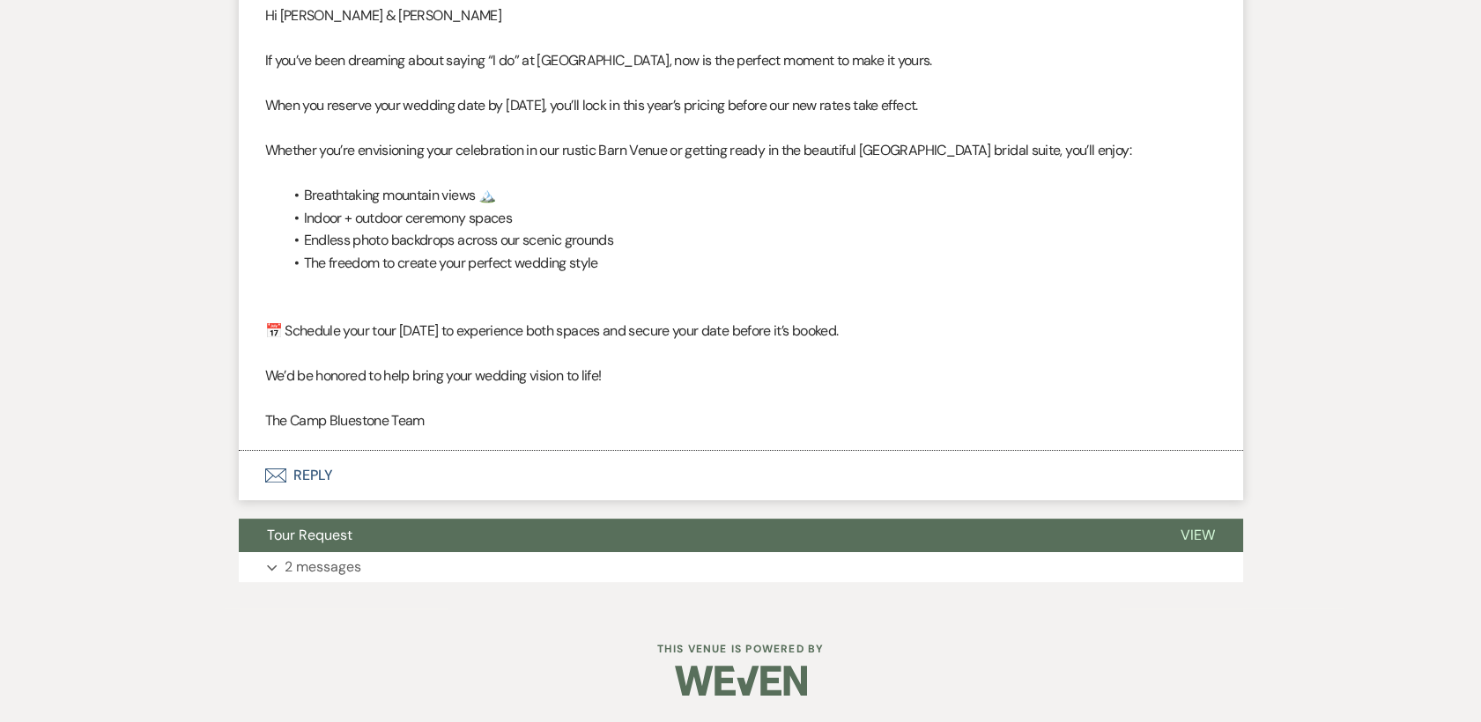
select select "5"
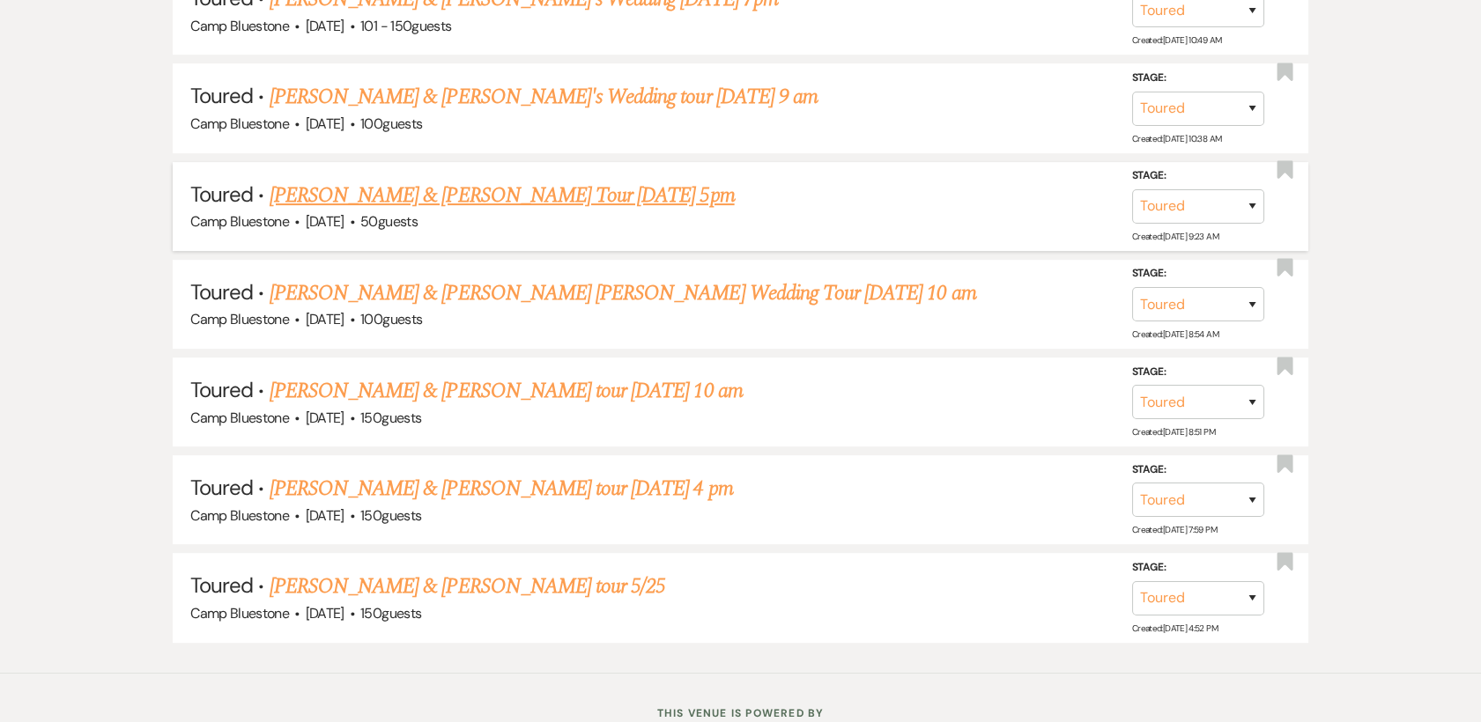
click at [422, 196] on link "[PERSON_NAME] & [PERSON_NAME] Tour [DATE] 5pm" at bounding box center [502, 196] width 465 height 32
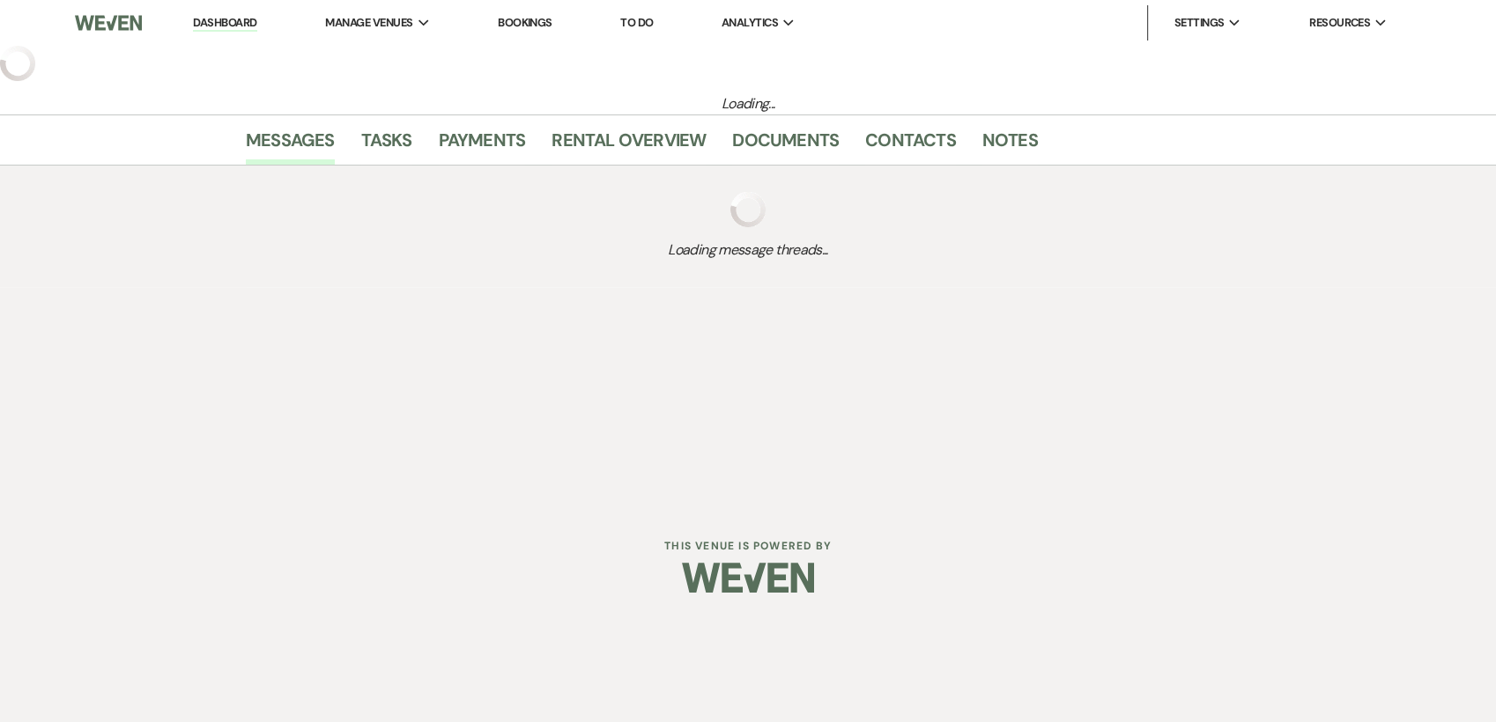
select select "5"
select select "1"
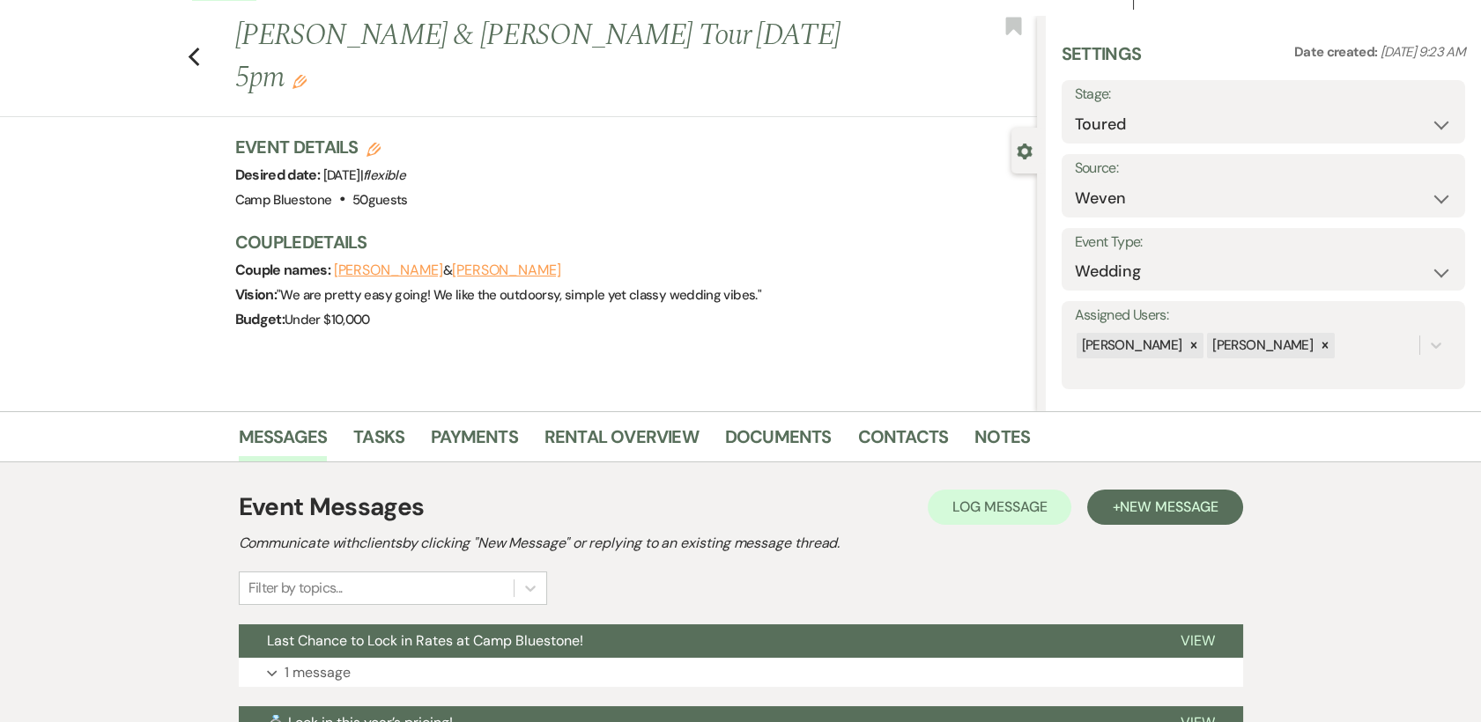
scroll to position [29, 0]
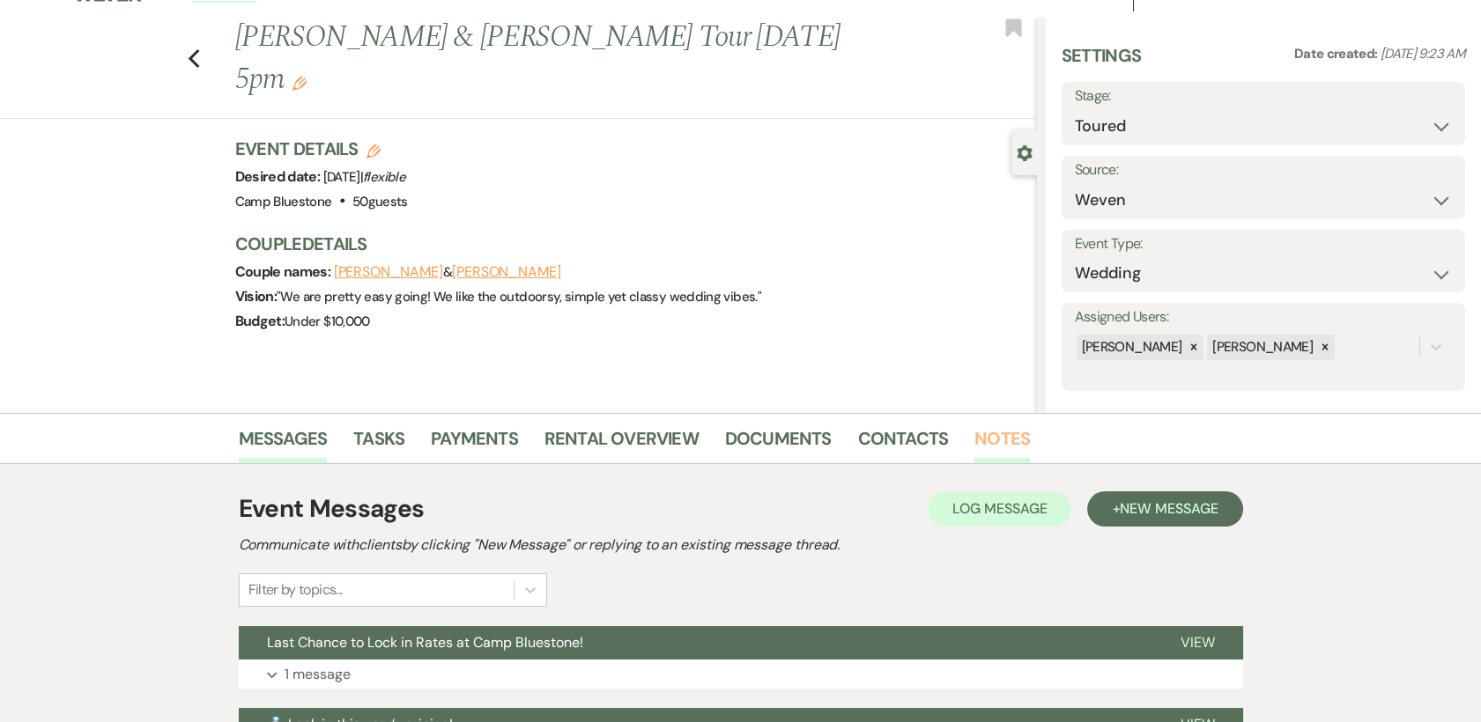
click at [994, 436] on link "Notes" at bounding box center [1001, 444] width 55 height 39
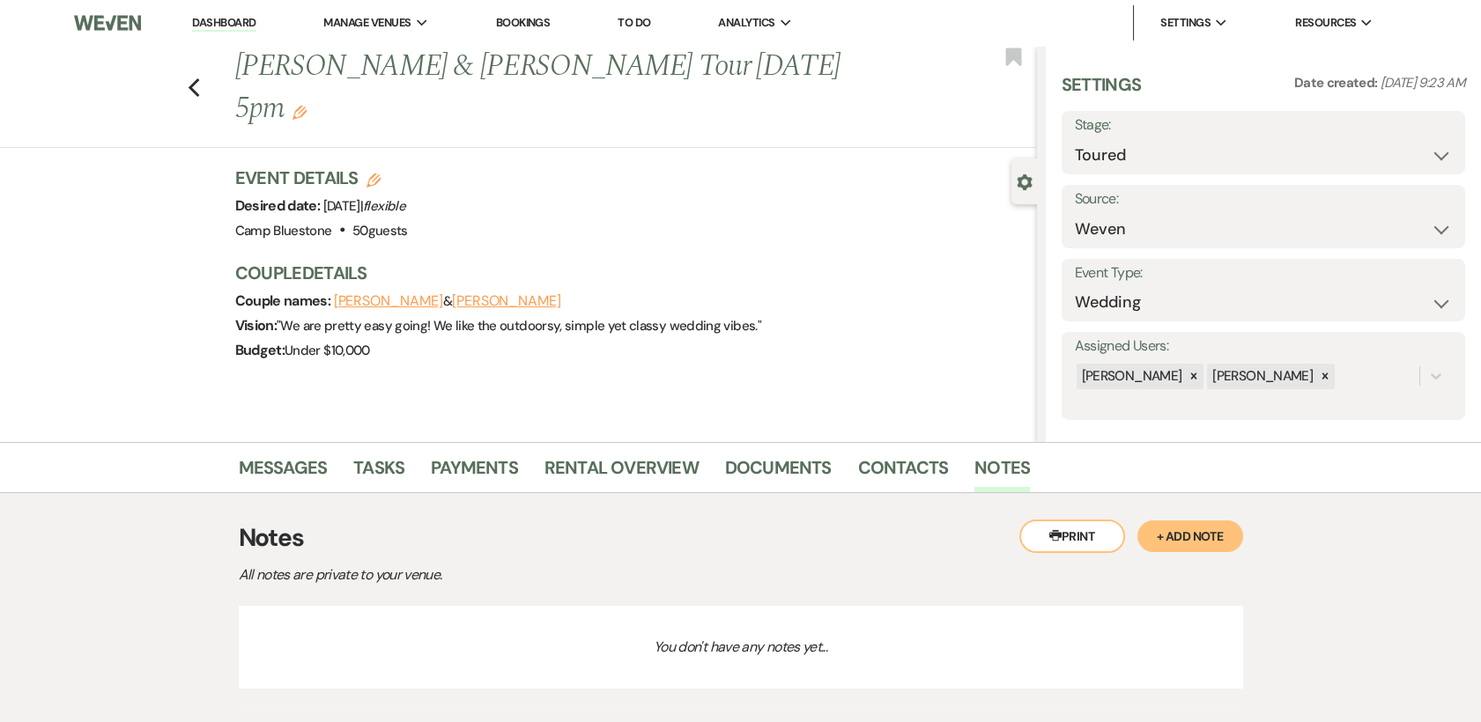
click at [1198, 530] on button "+ Add Note" at bounding box center [1190, 537] width 106 height 32
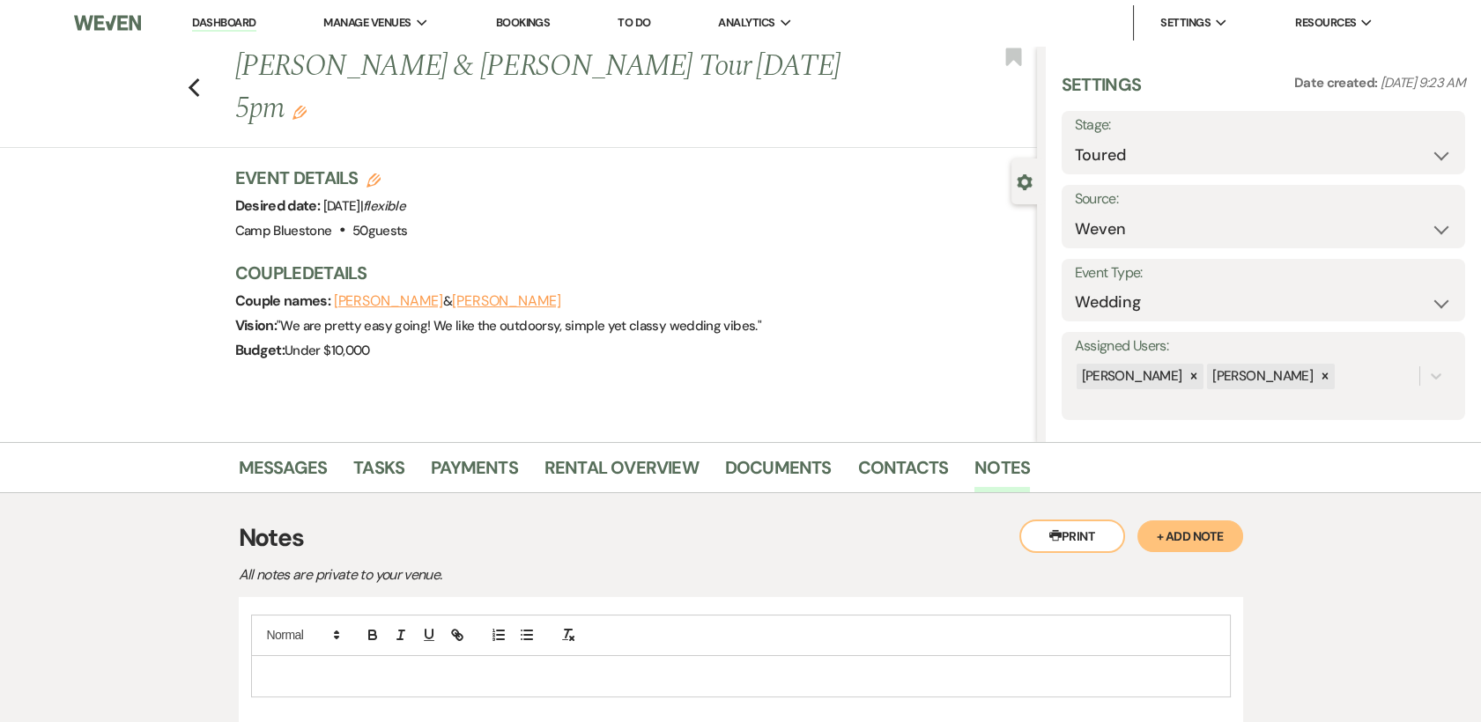
click at [297, 674] on p at bounding box center [740, 676] width 951 height 19
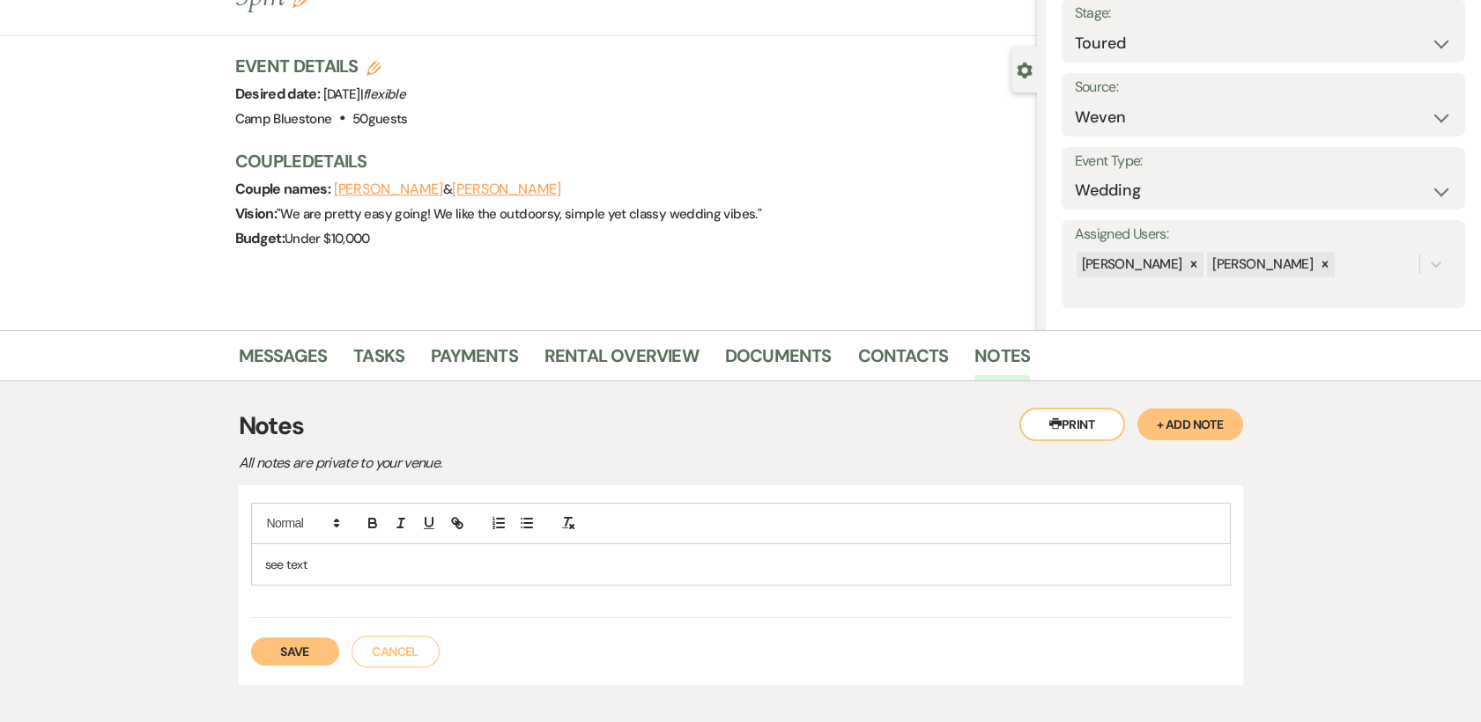
scroll to position [140, 0]
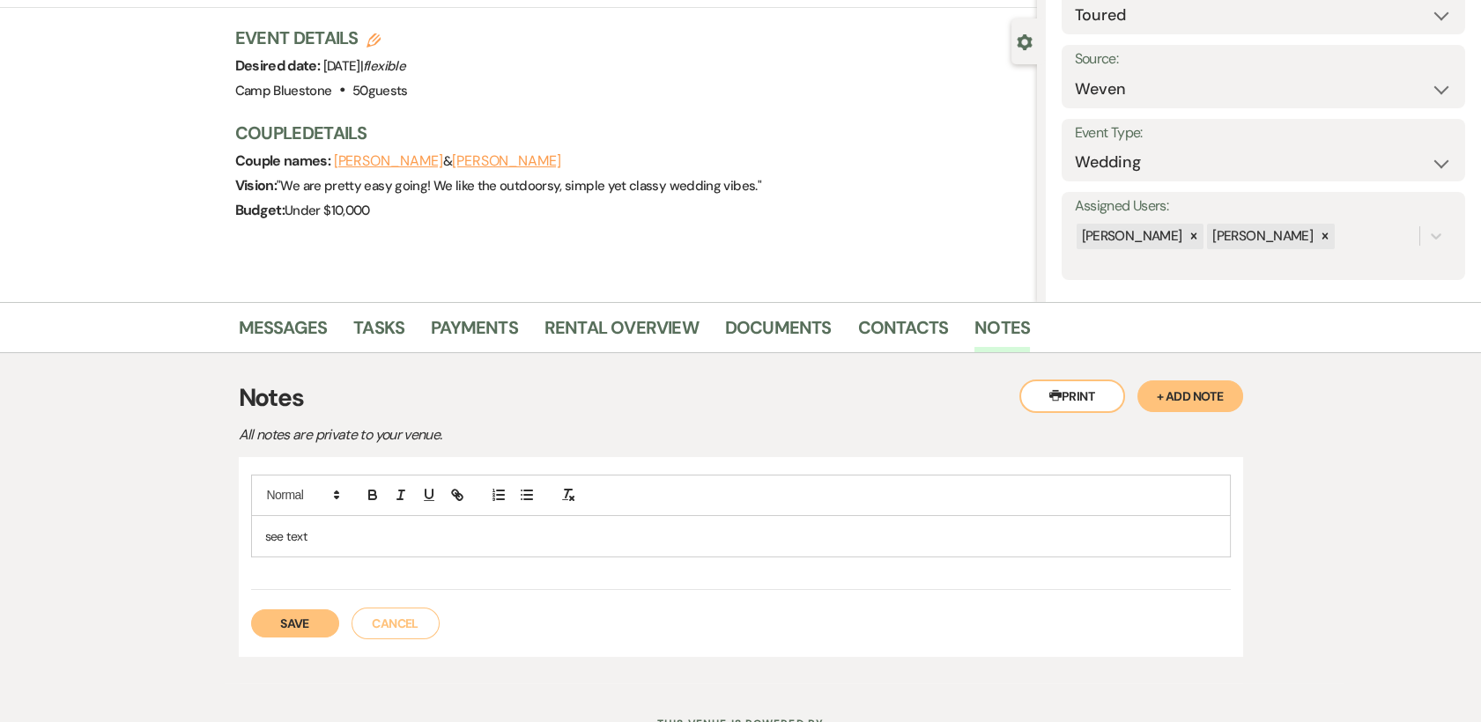
click at [307, 617] on button "Save" at bounding box center [295, 624] width 88 height 28
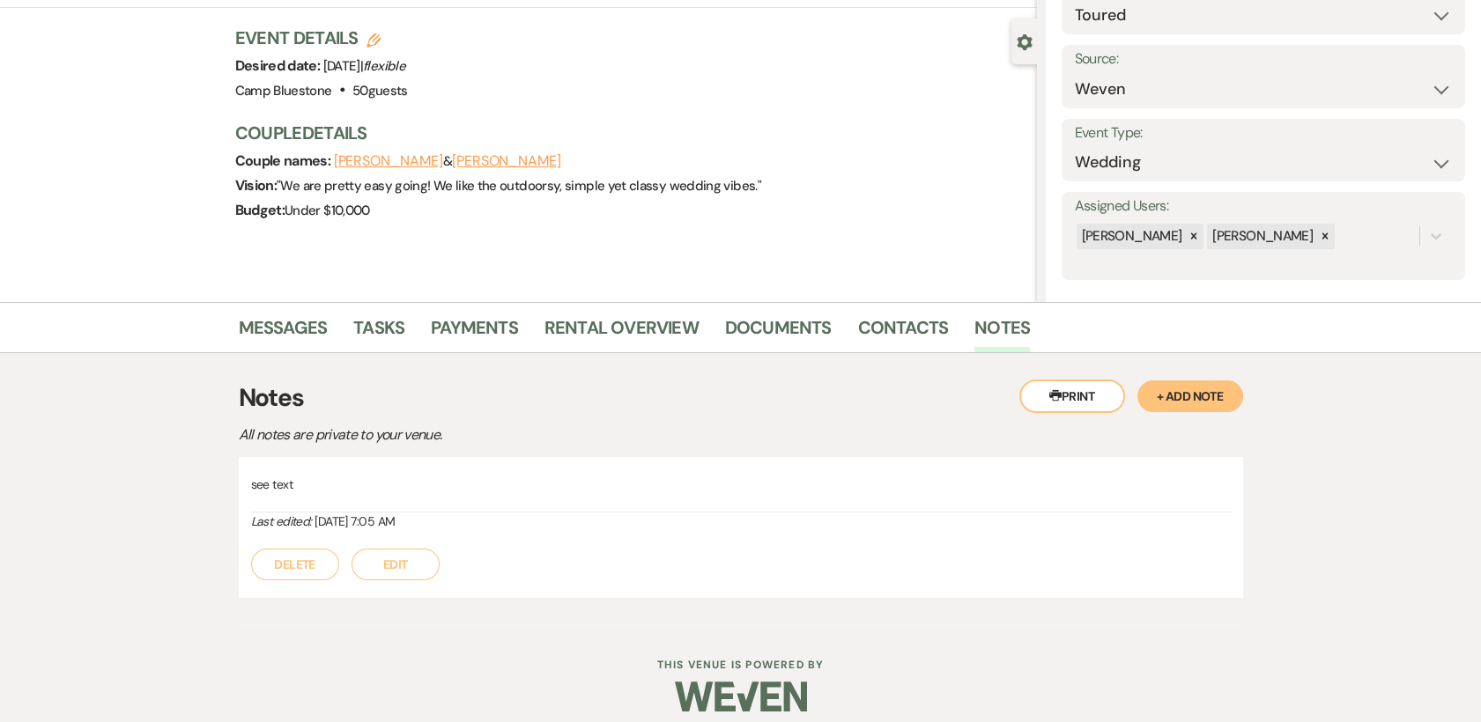
select select "5"
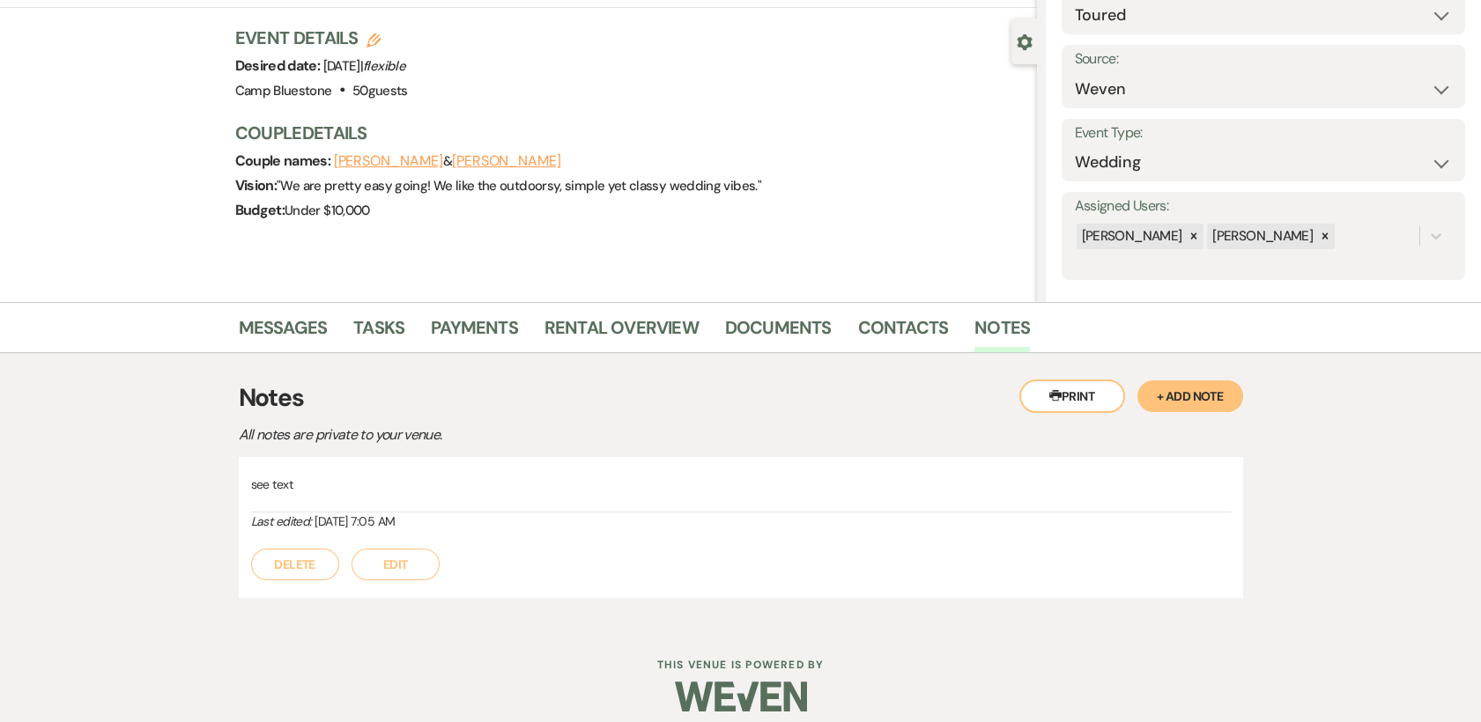
select select "5"
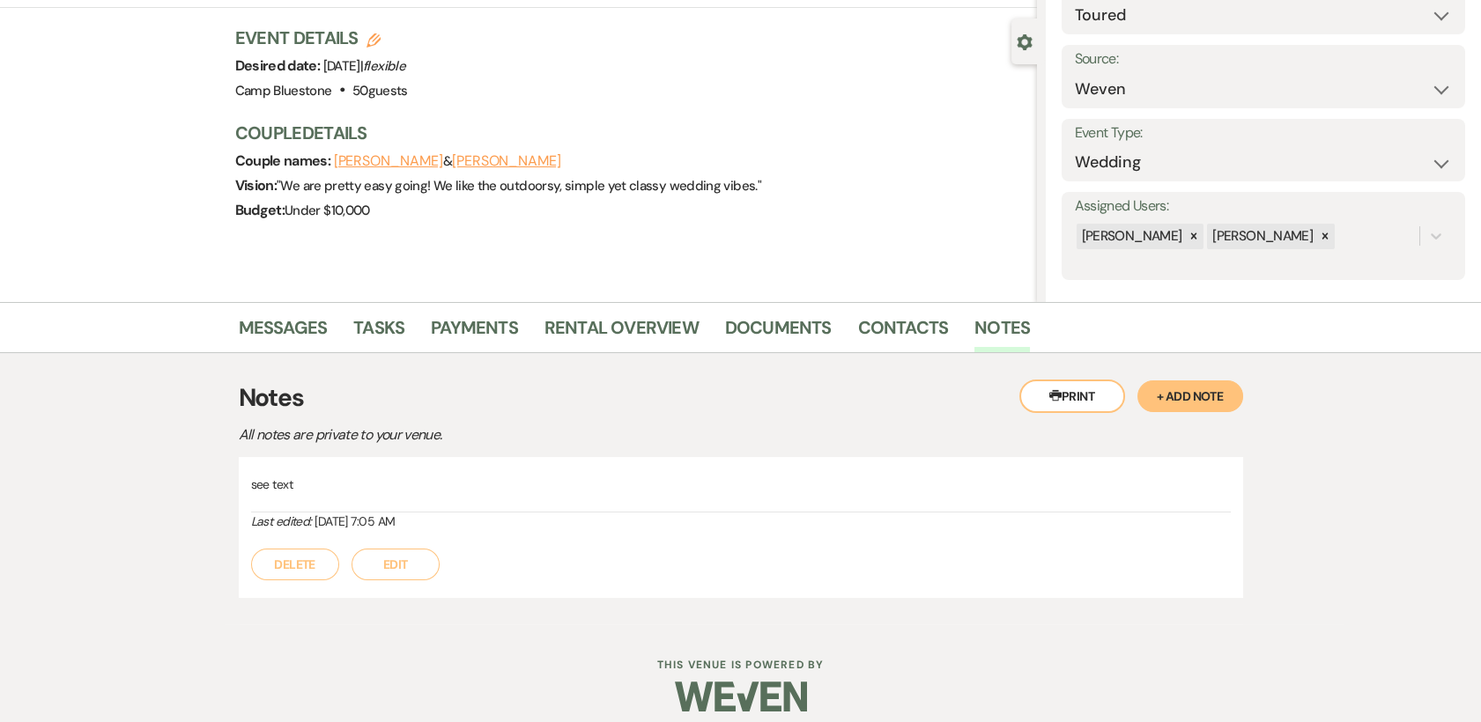
select select "5"
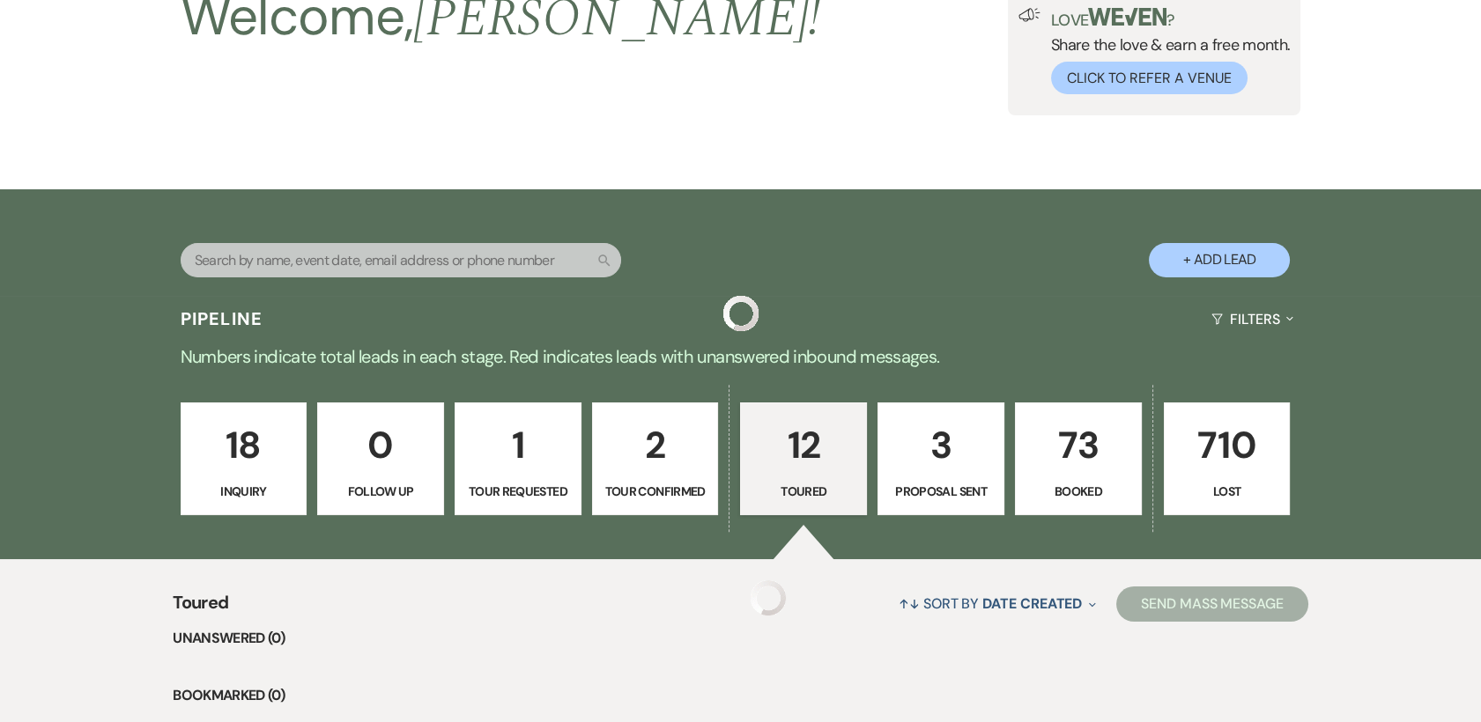
scroll to position [1438, 0]
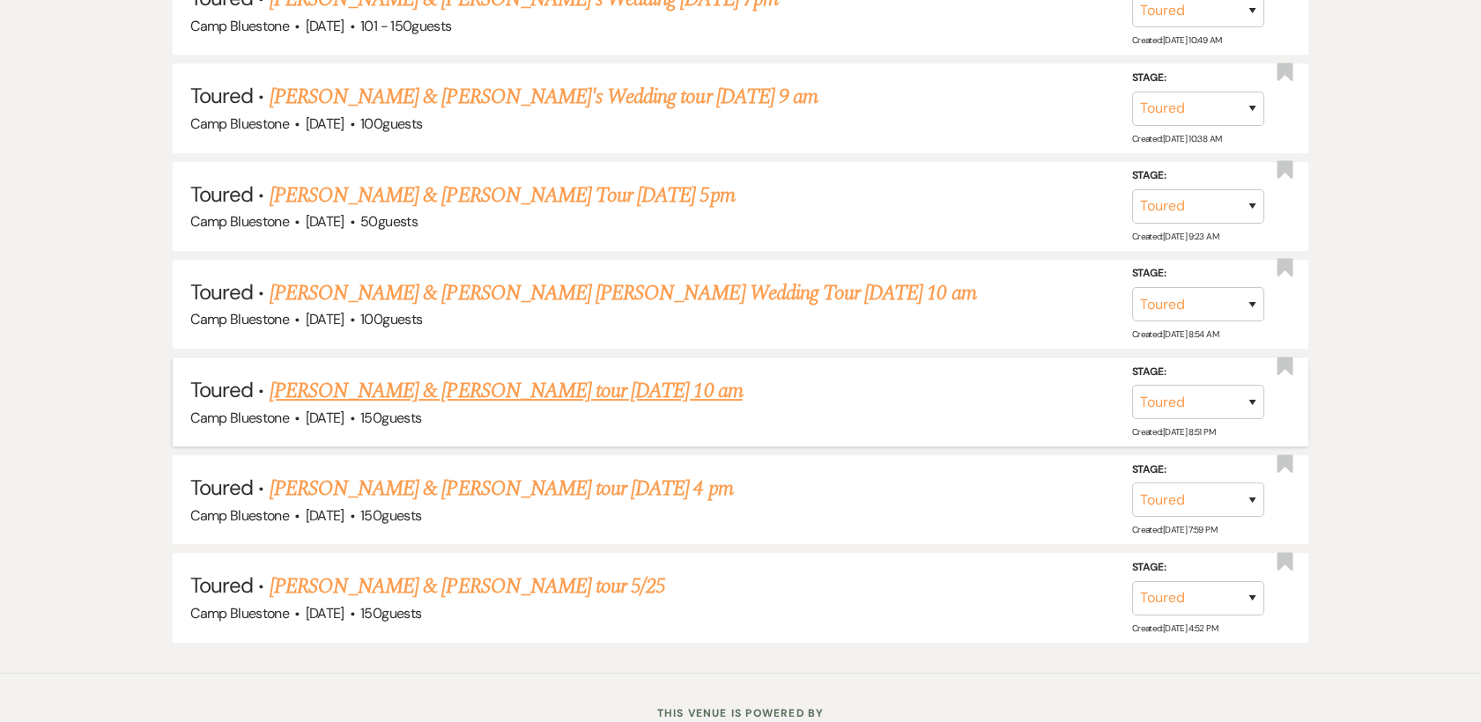
click at [431, 386] on link "[PERSON_NAME] & [PERSON_NAME] tour [DATE] 10 am" at bounding box center [506, 391] width 473 height 32
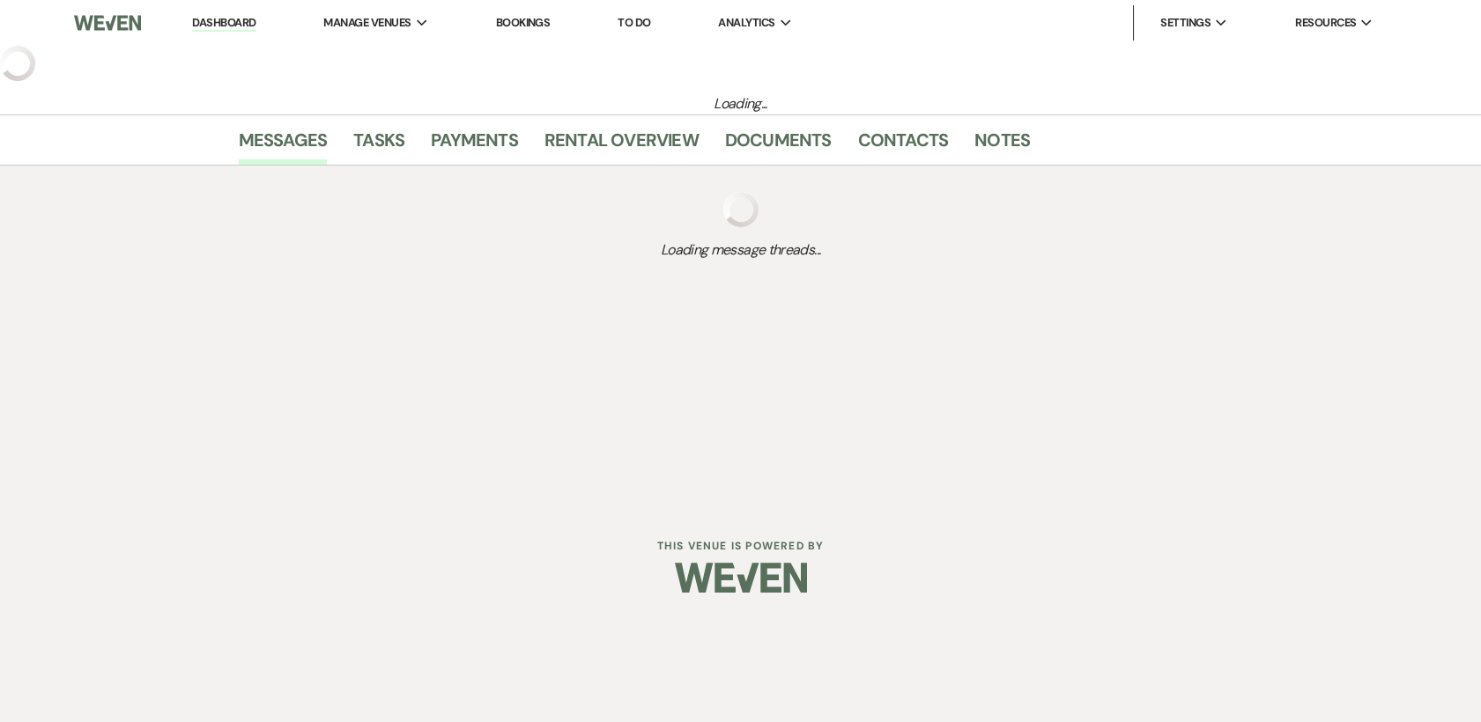
select select "5"
select select "1"
